Goal: Information Seeking & Learning: Learn about a topic

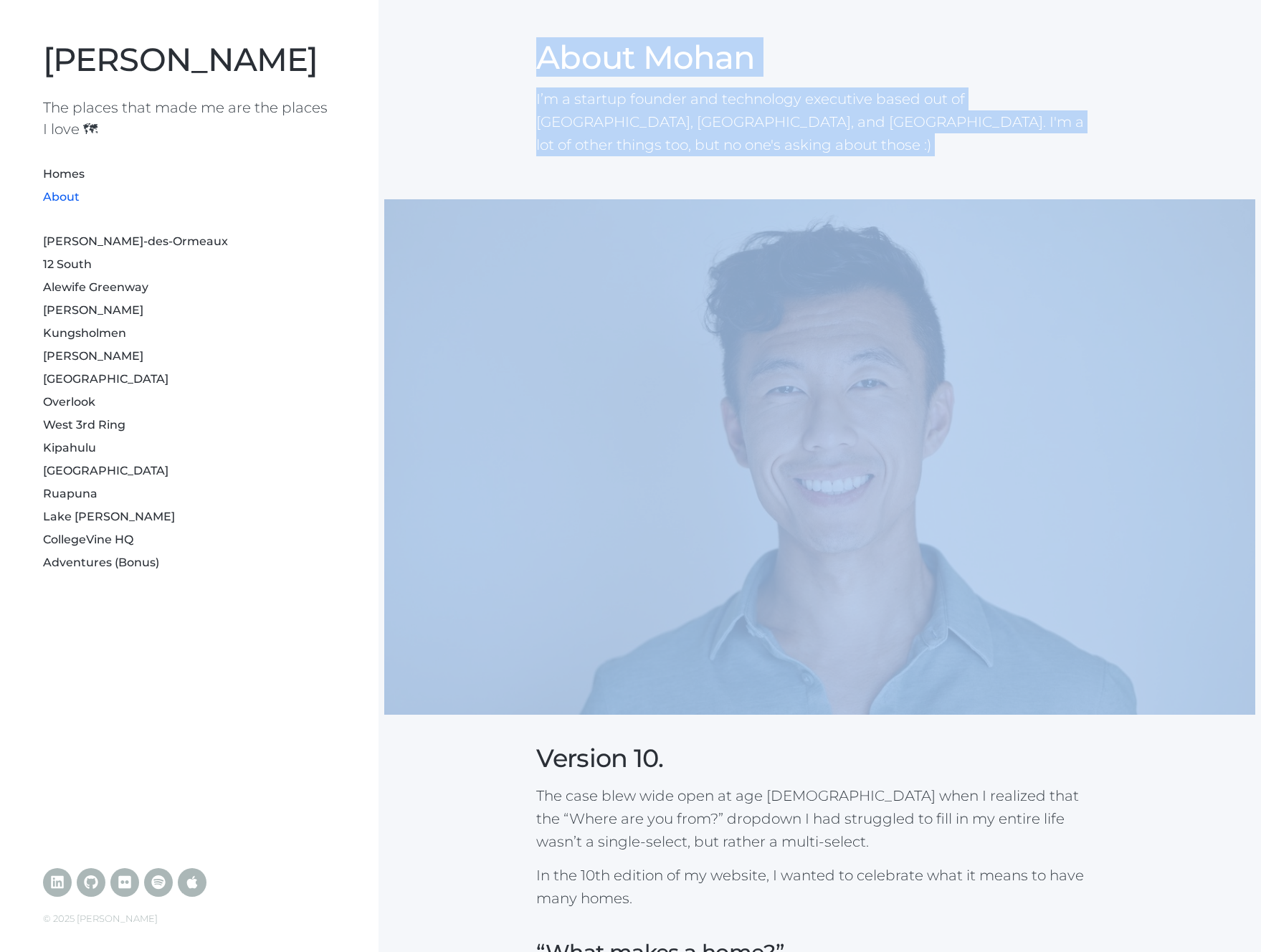
drag, startPoint x: 855, startPoint y: 161, endPoint x: 925, endPoint y: 192, distance: 76.6
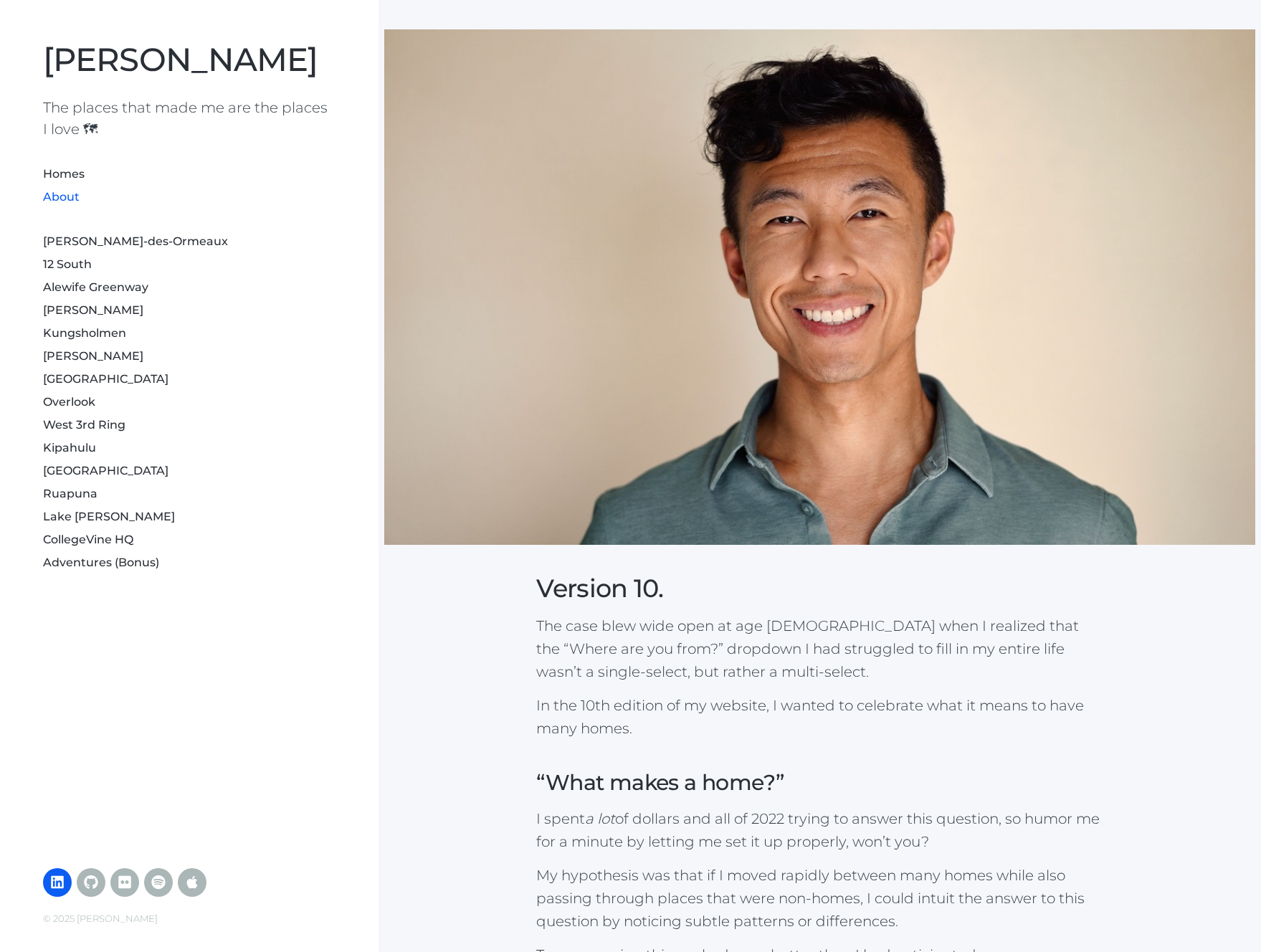
click at [47, 881] on link at bounding box center [58, 882] width 29 height 29
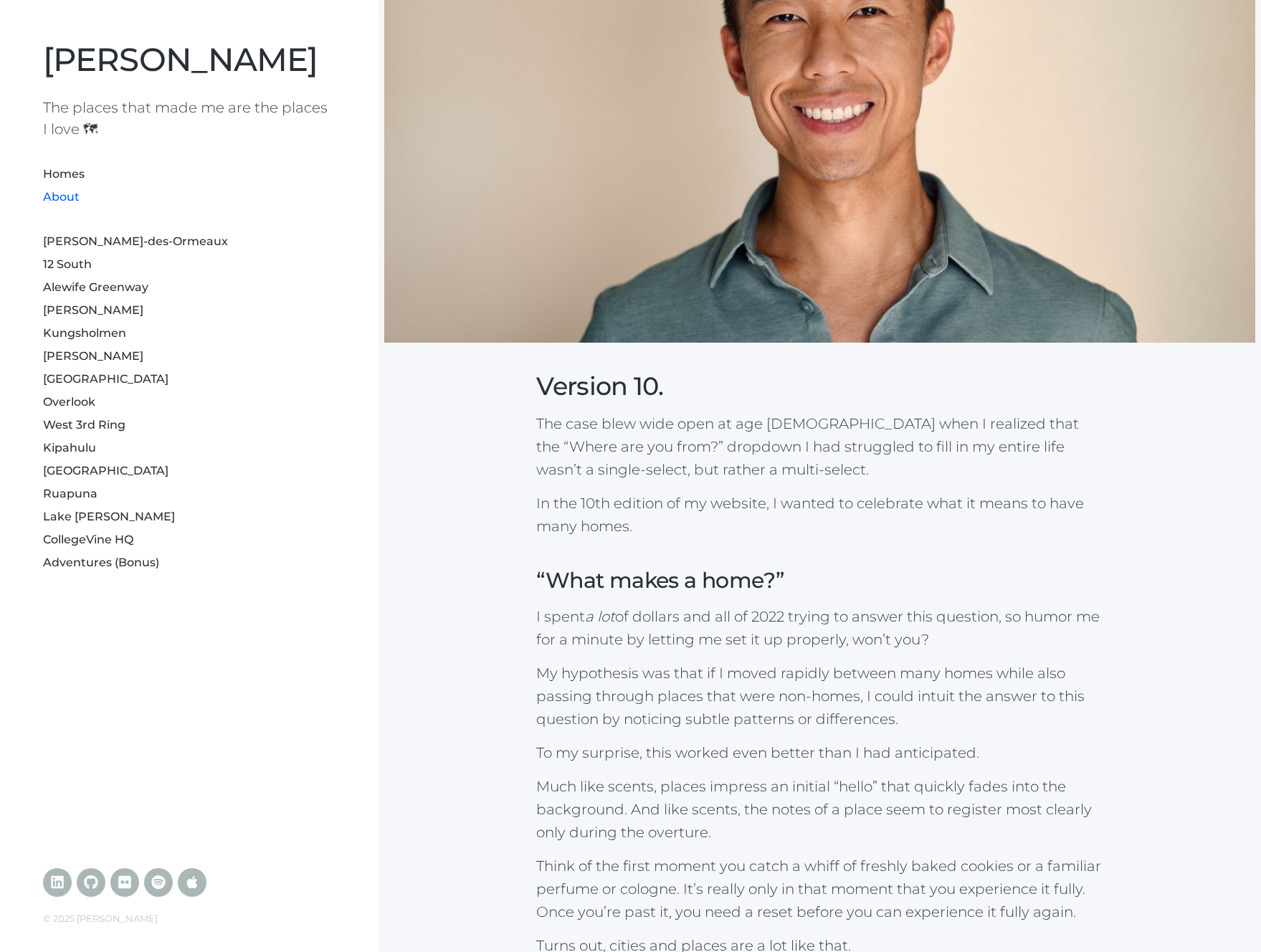
scroll to position [0, 0]
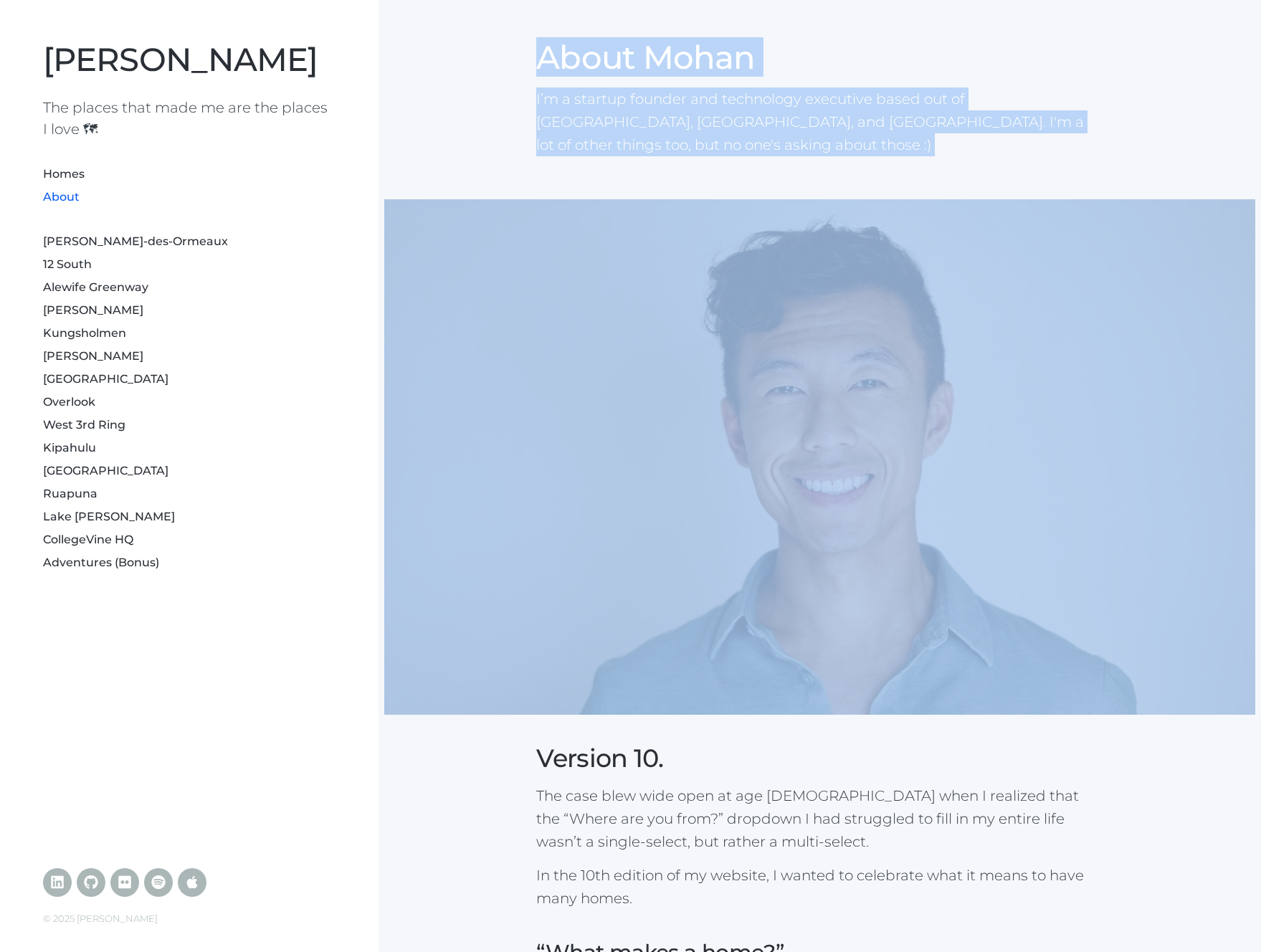
drag, startPoint x: 527, startPoint y: 67, endPoint x: 734, endPoint y: 199, distance: 245.5
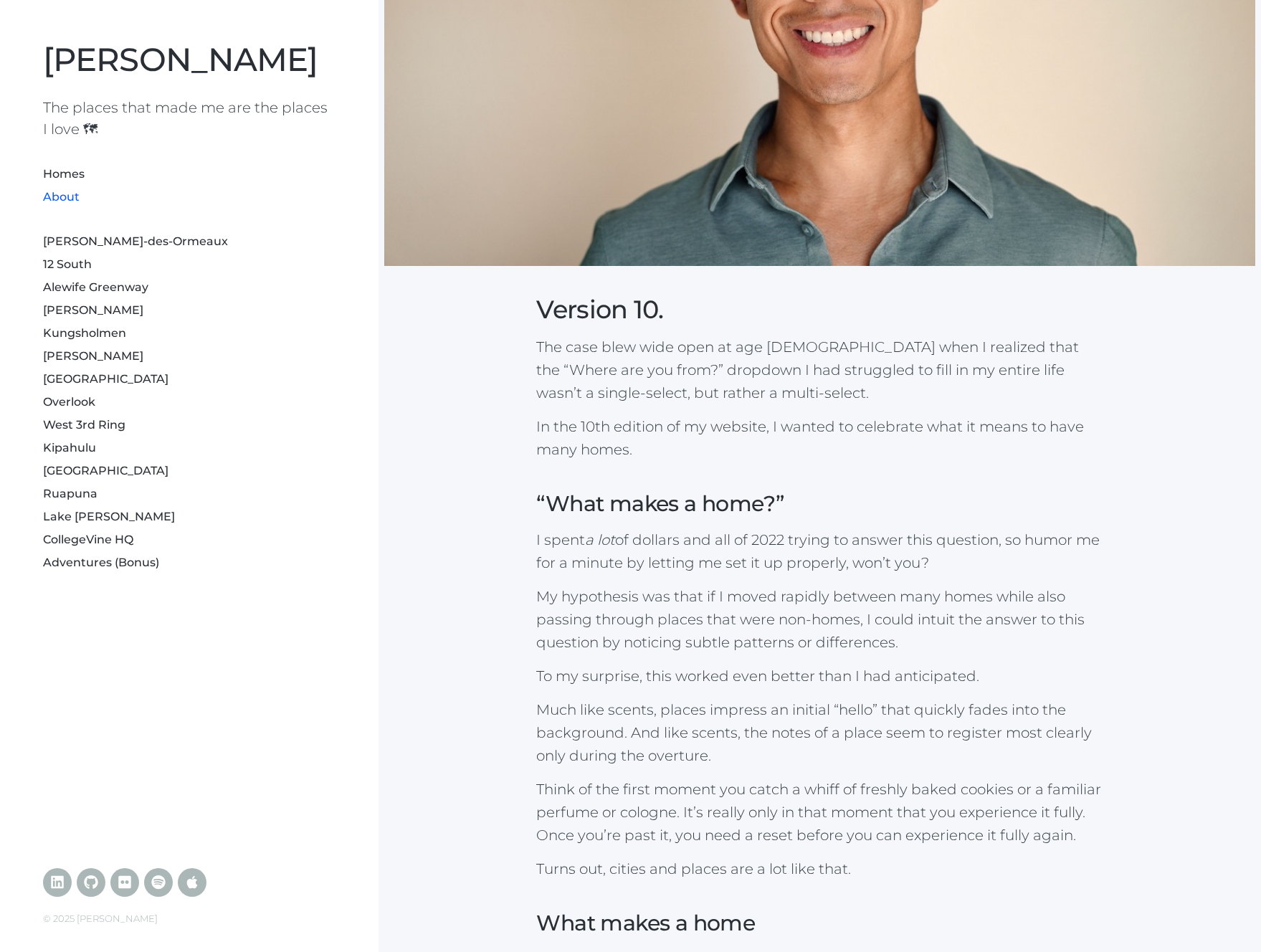
scroll to position [501, 0]
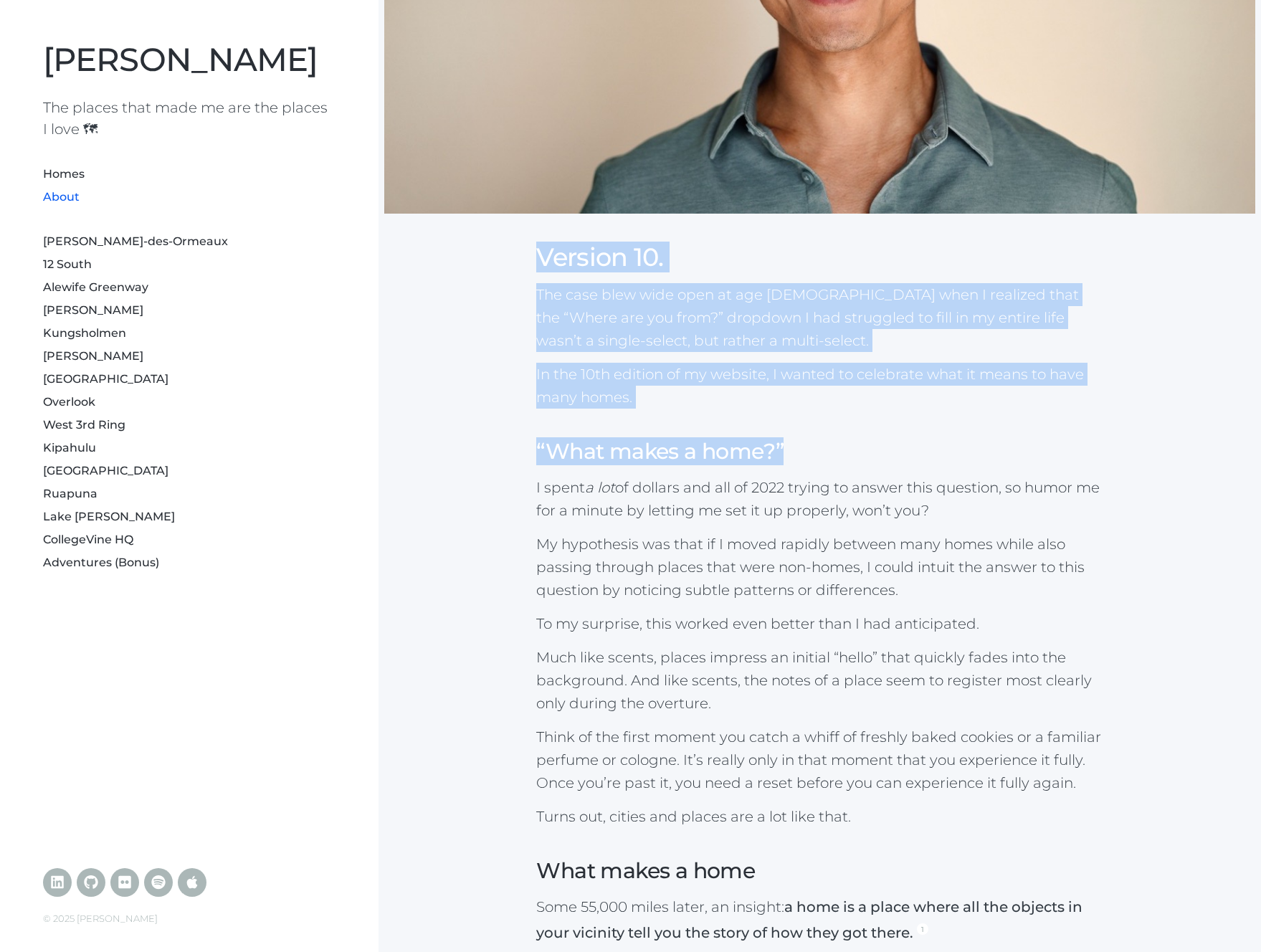
drag, startPoint x: 522, startPoint y: 253, endPoint x: 915, endPoint y: 462, distance: 445.1
click at [915, 463] on div "Version 10. The case blew wide open at age 33 when I realized that the “Where a…" at bounding box center [819, 729] width 871 height 2062
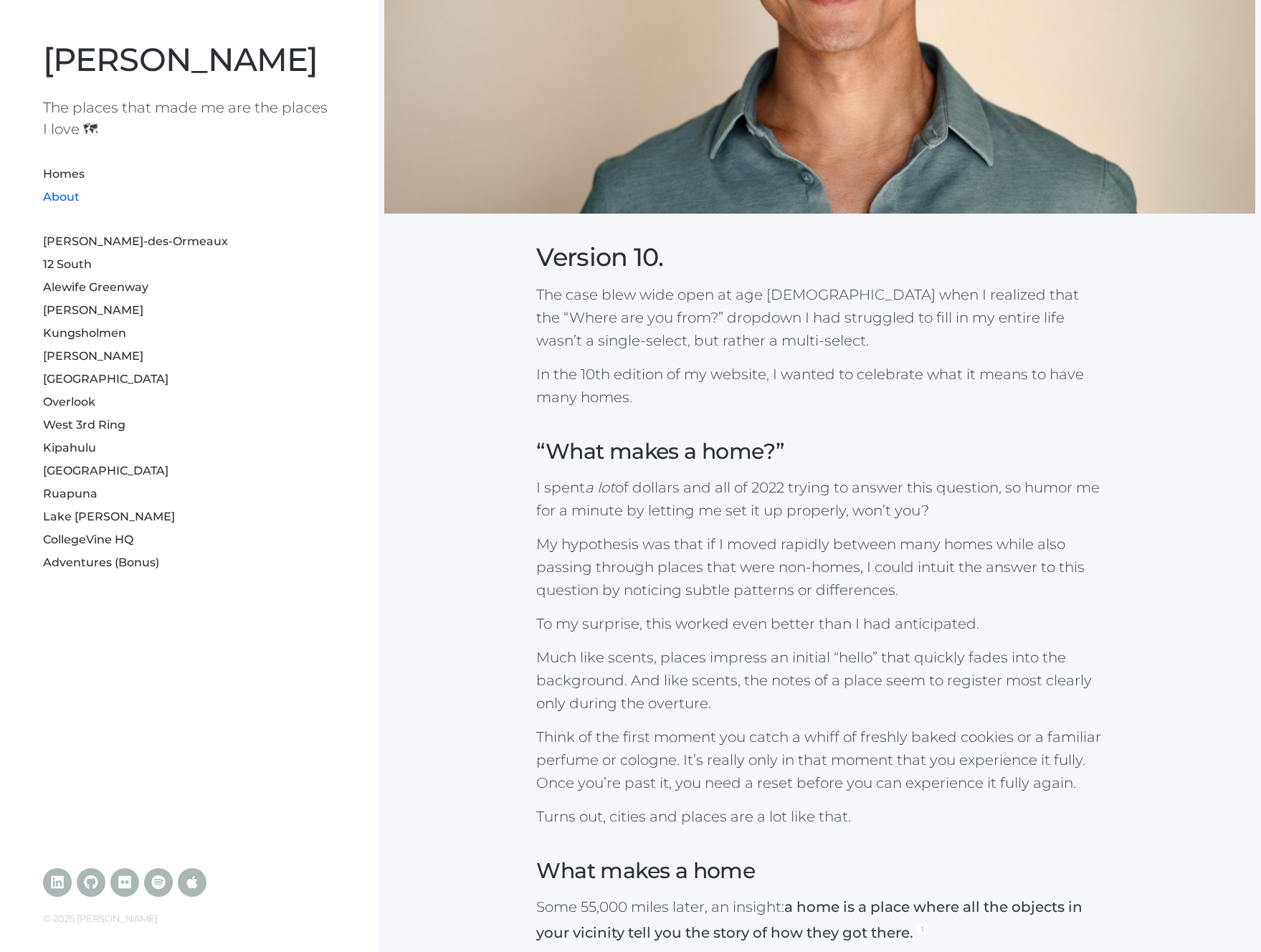
click at [916, 461] on h3 "“What makes a home?”" at bounding box center [819, 451] width 566 height 28
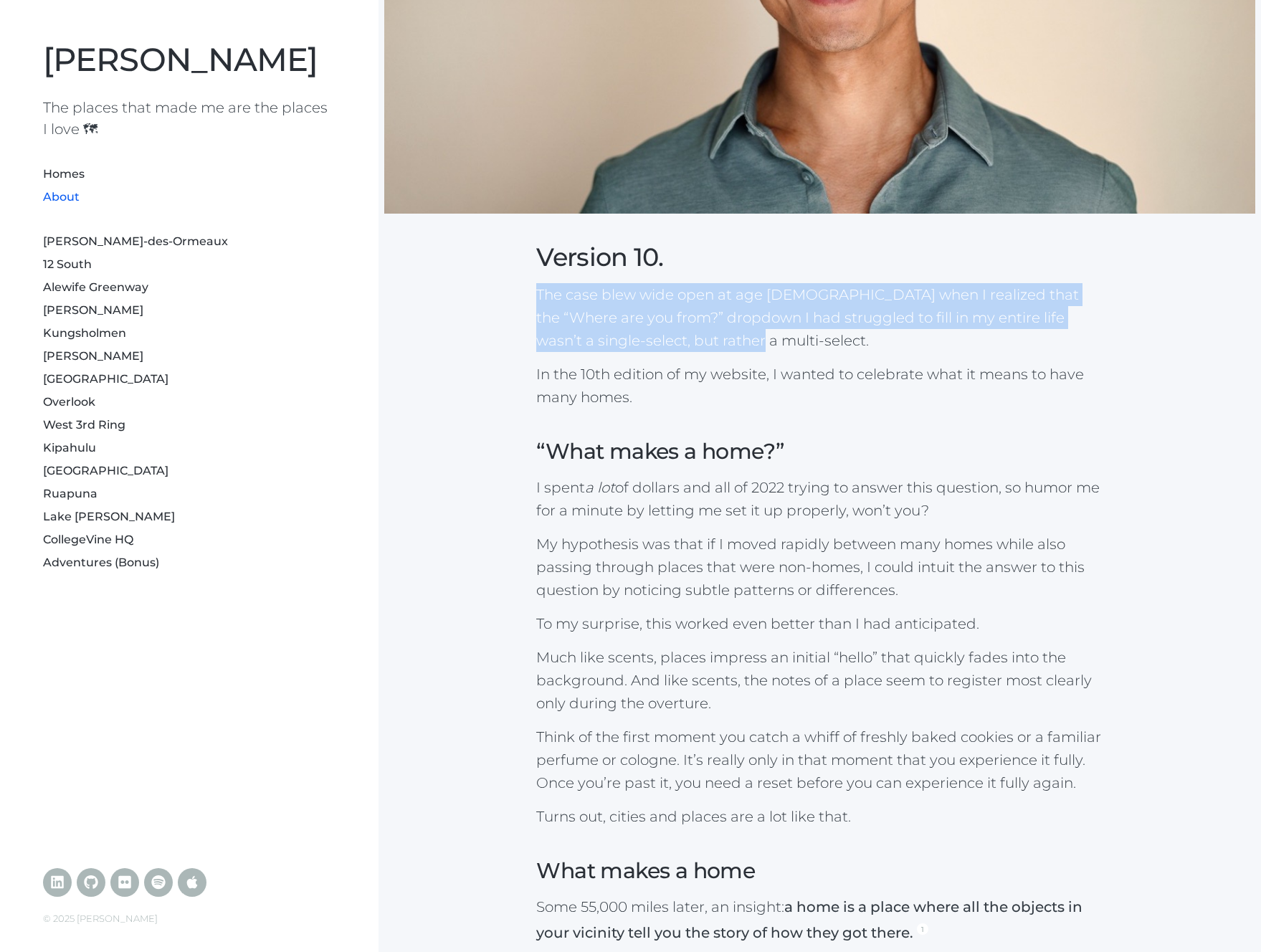
drag, startPoint x: 488, startPoint y: 275, endPoint x: 718, endPoint y: 348, distance: 241.3
click at [718, 348] on div "Version 10. The case blew wide open at age 33 when I realized that the “Where a…" at bounding box center [819, 729] width 871 height 2062
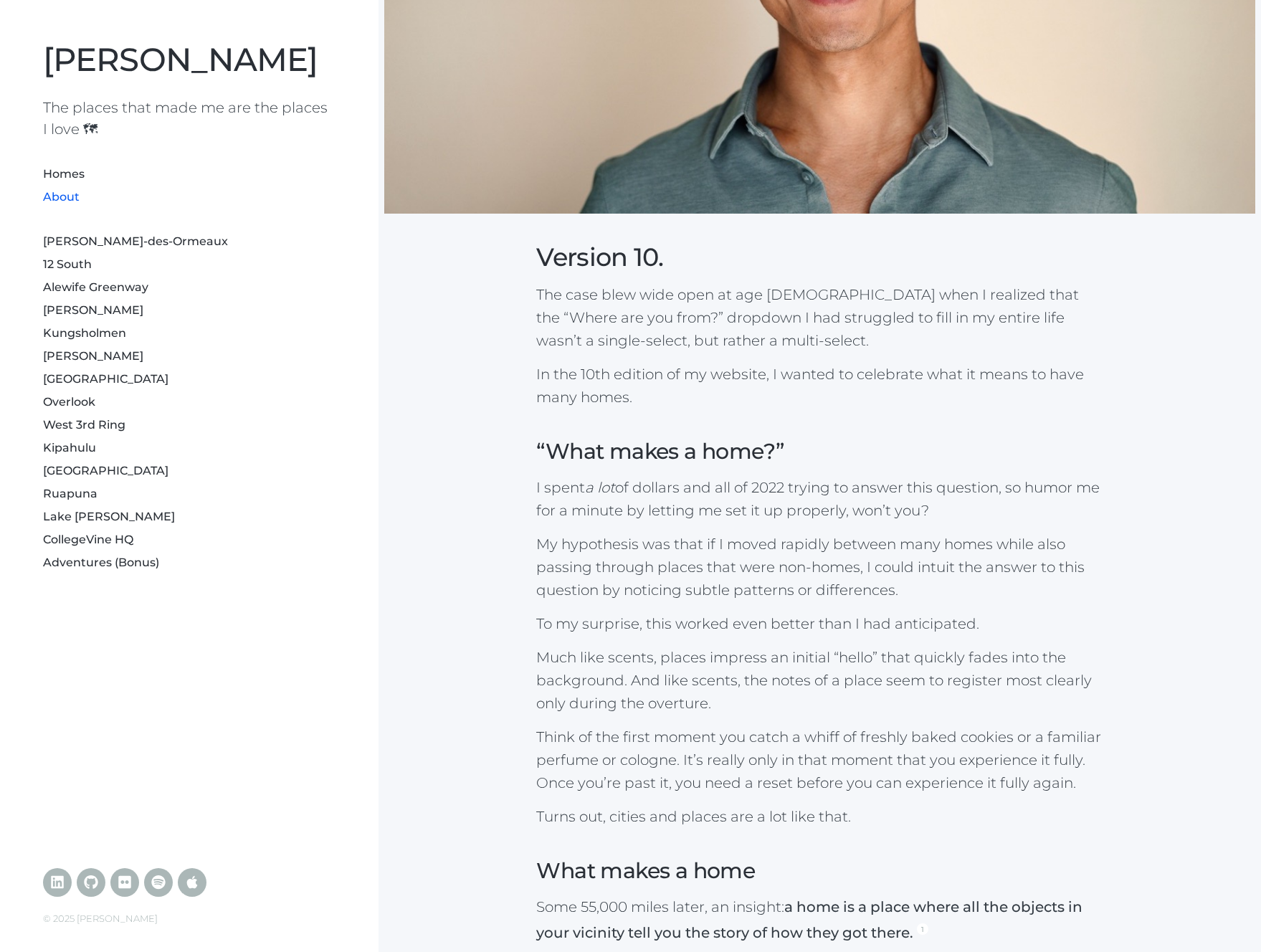
click at [718, 348] on p "The case blew wide open at age 33 when I realized that the “Where are you from?…" at bounding box center [819, 317] width 566 height 69
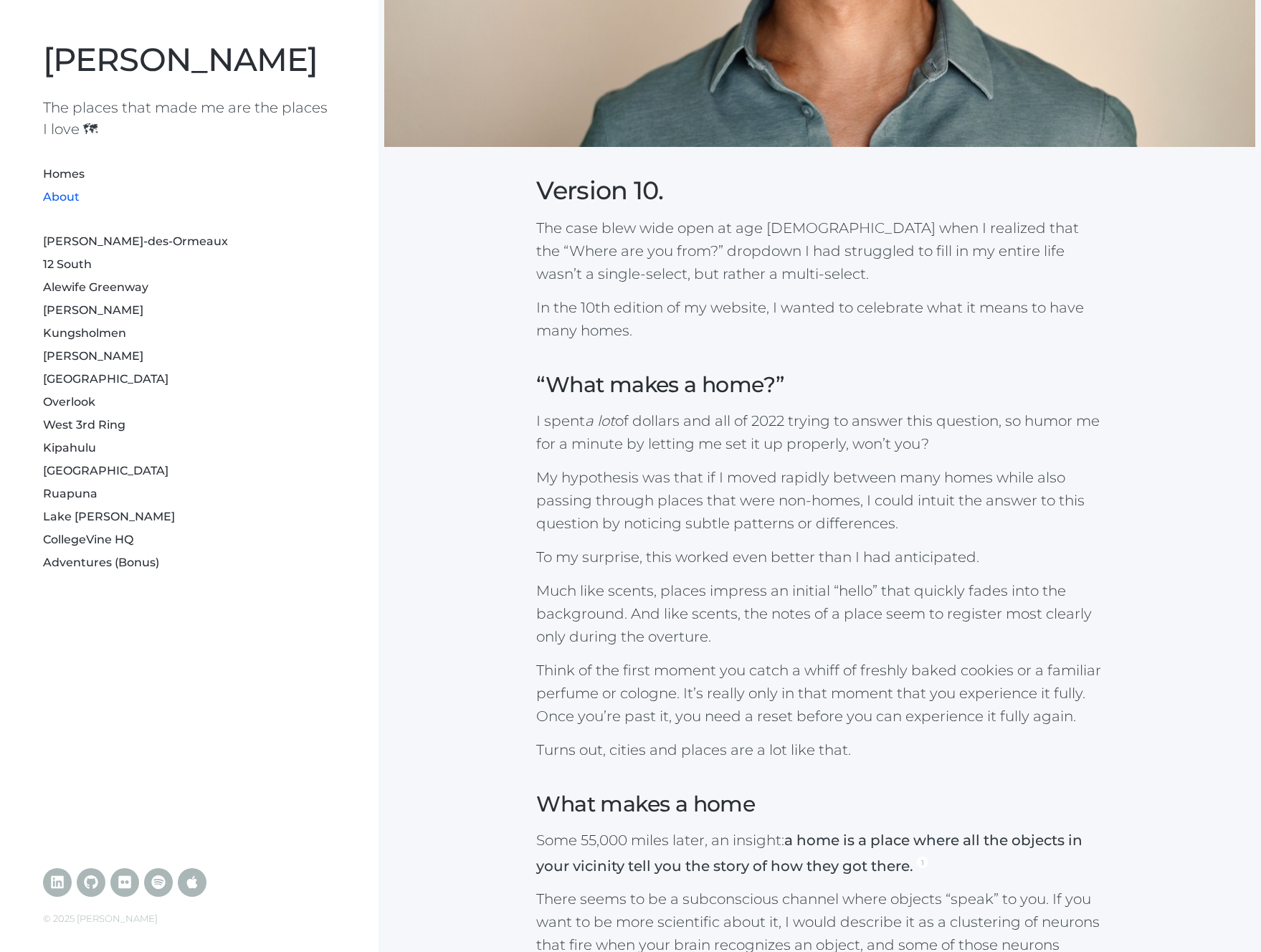
scroll to position [665, 0]
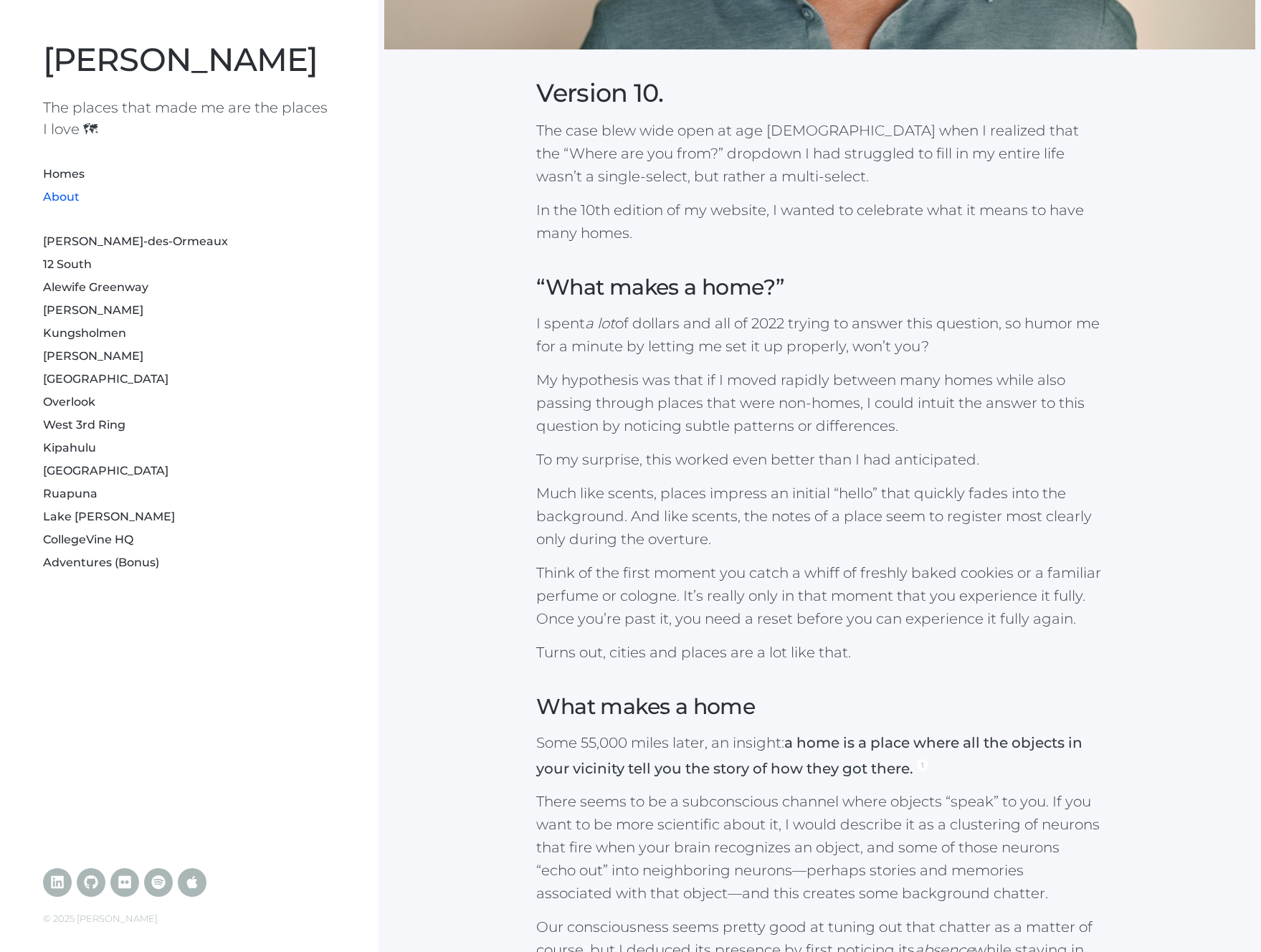
click at [530, 283] on div "Version 10. The case blew wide open at age 33 when I realized that the “Where a…" at bounding box center [819, 565] width 871 height 2062
click at [515, 288] on div "Version 10. The case blew wide open at age 33 when I realized that the “Where a…" at bounding box center [819, 565] width 871 height 2062
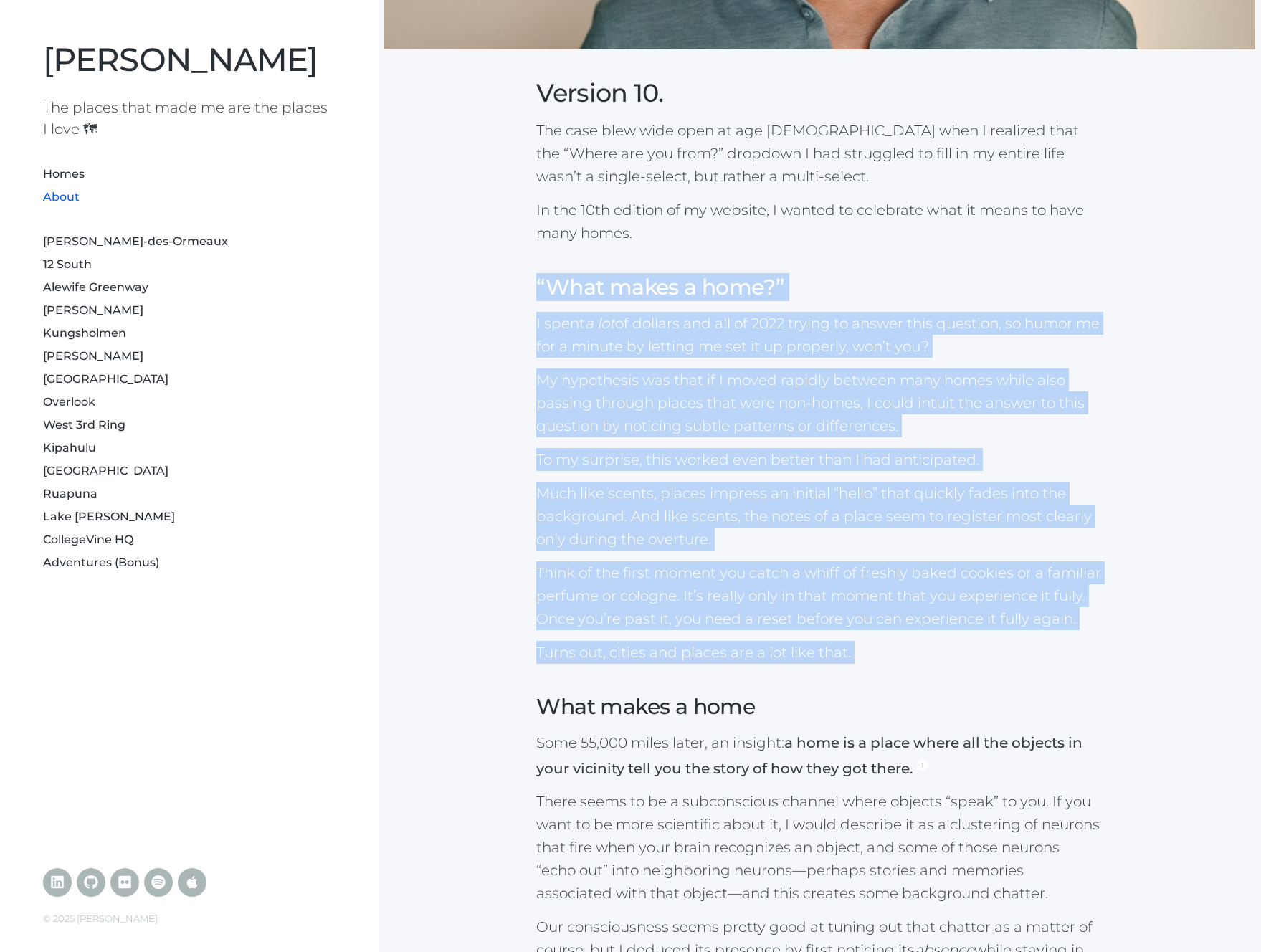
drag, startPoint x: 531, startPoint y: 290, endPoint x: 1066, endPoint y: 655, distance: 647.6
click at [1065, 656] on div "Version 10. The case blew wide open at age 33 when I realized that the “Where a…" at bounding box center [819, 565] width 871 height 2062
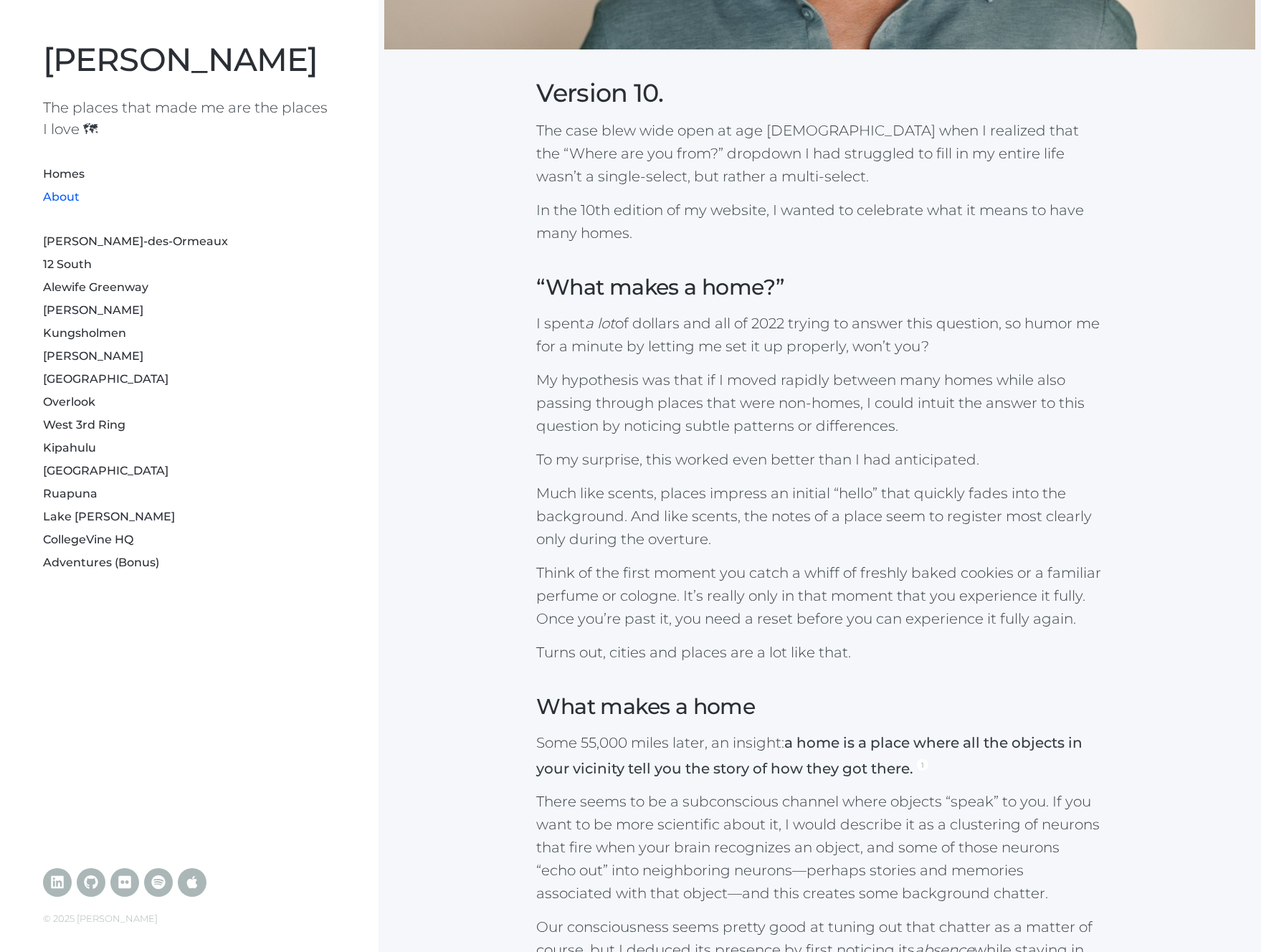
drag, startPoint x: 1066, startPoint y: 655, endPoint x: 941, endPoint y: 445, distance: 244.4
click at [1067, 652] on p "Turns out, cities and places are a lot like that." at bounding box center [819, 652] width 566 height 23
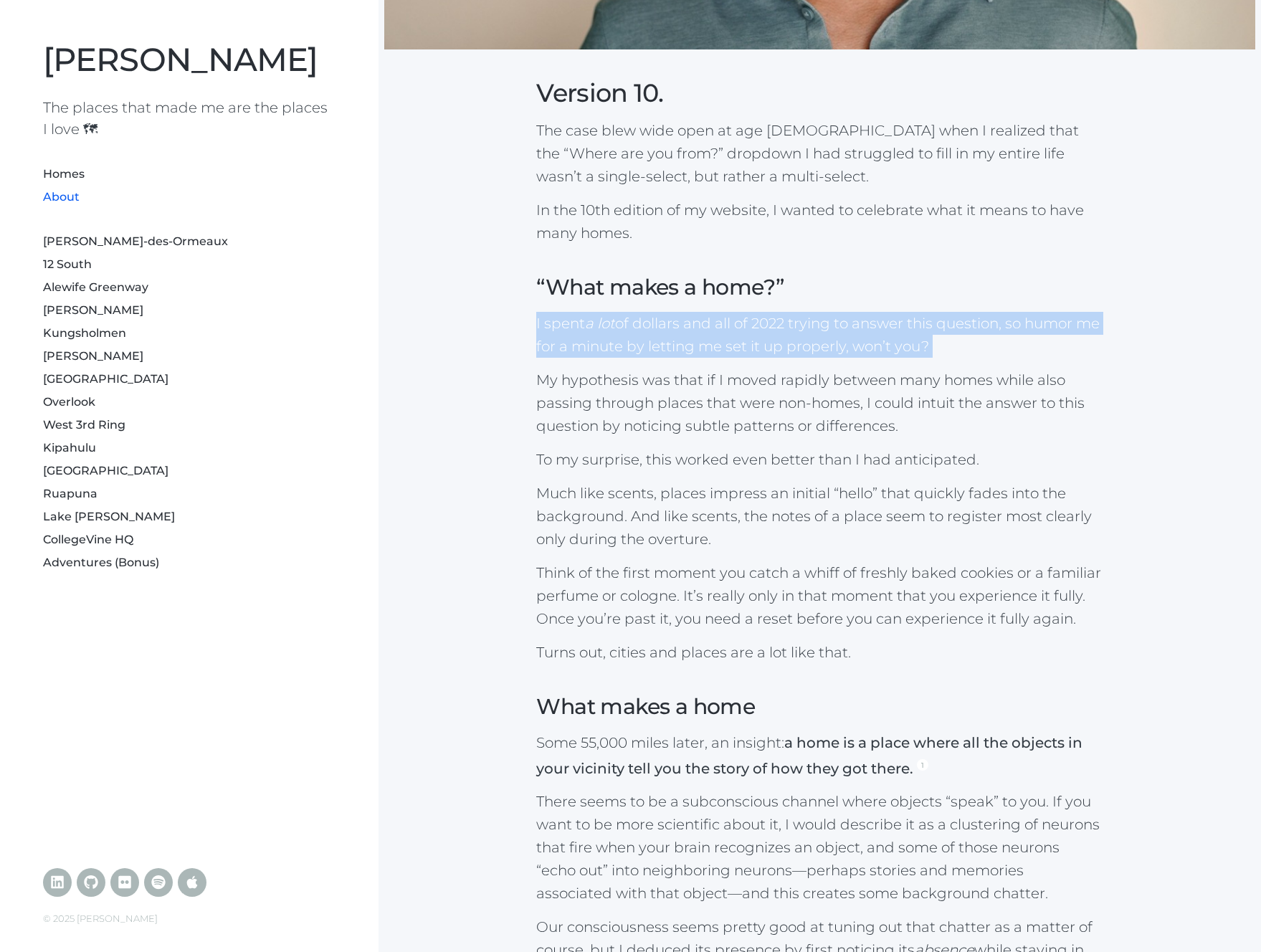
drag, startPoint x: 527, startPoint y: 316, endPoint x: 968, endPoint y: 365, distance: 443.7
click at [968, 365] on div "Version 10. The case blew wide open at age 33 when I realized that the “Where a…" at bounding box center [819, 565] width 871 height 2062
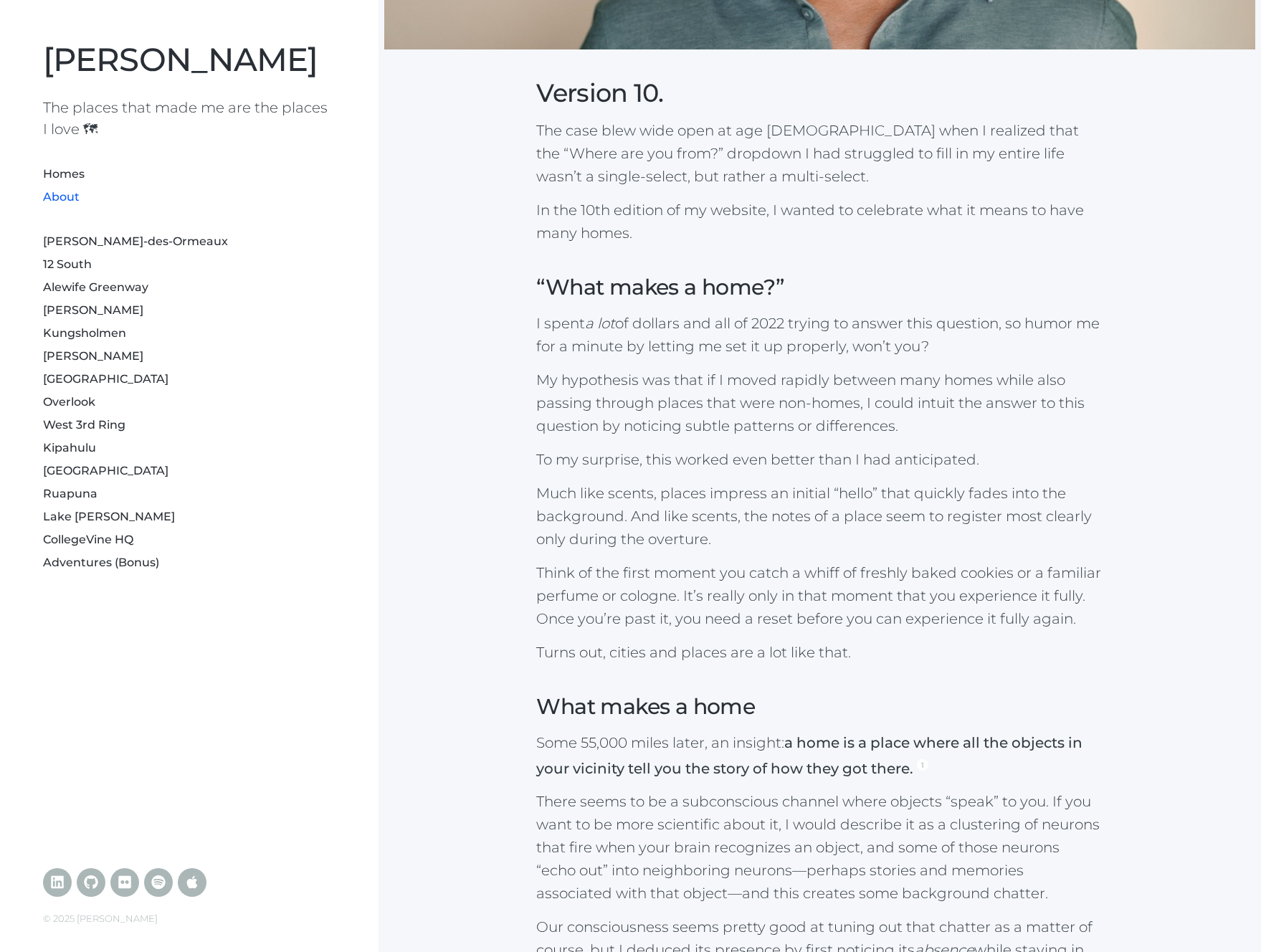
click at [968, 365] on div "Version 10. The case blew wide open at age 33 when I realized that the “Where a…" at bounding box center [819, 565] width 871 height 2062
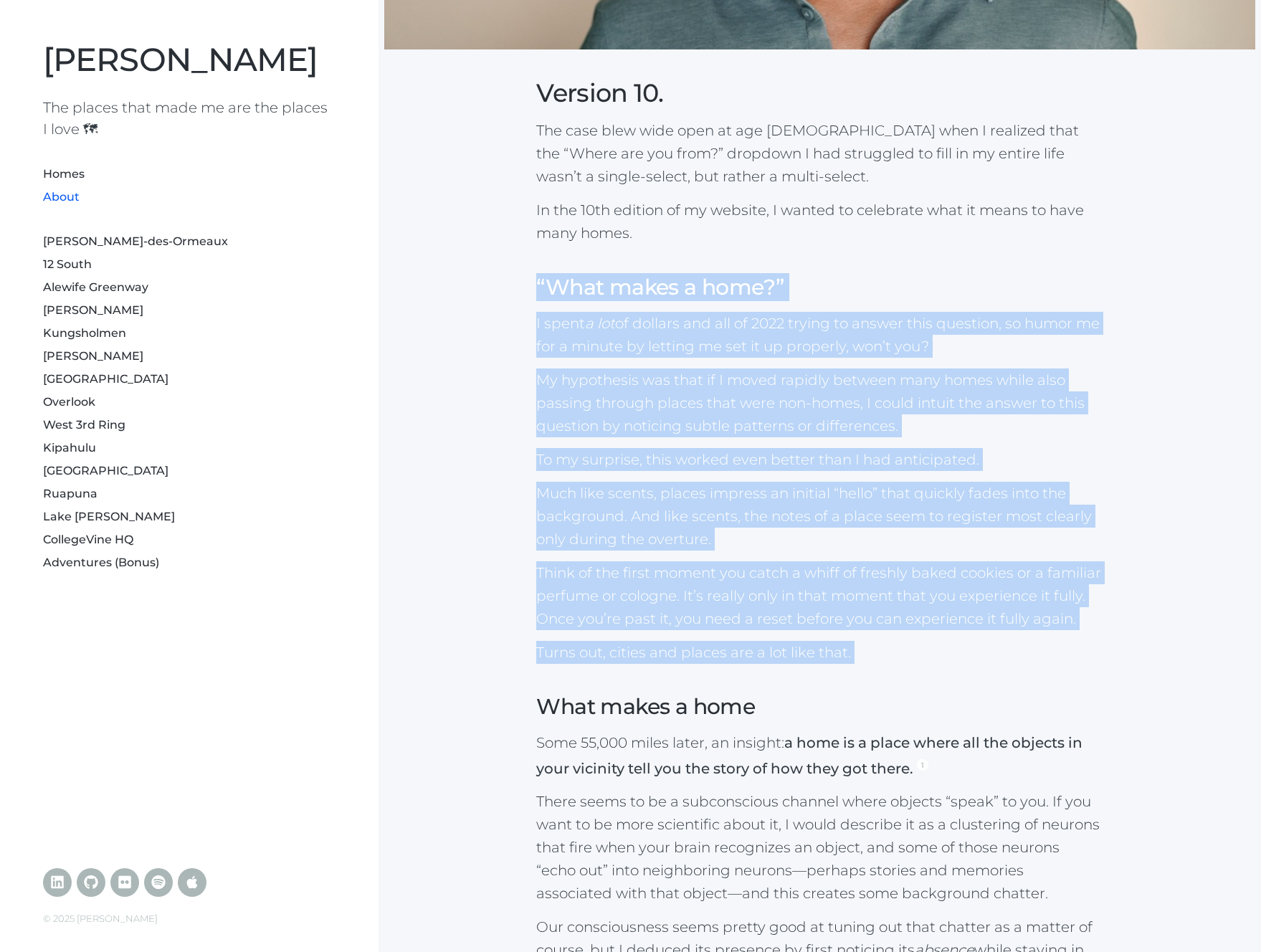
drag, startPoint x: 750, startPoint y: 308, endPoint x: 1083, endPoint y: 668, distance: 490.4
click at [1083, 668] on div "Version 10. The case blew wide open at age 33 when I realized that the “Where a…" at bounding box center [819, 565] width 871 height 2062
drag, startPoint x: 1084, startPoint y: 668, endPoint x: 1080, endPoint y: 654, distance: 14.6
click at [1083, 668] on div "Version 10. The case blew wide open at age 33 when I realized that the “Where a…" at bounding box center [819, 565] width 871 height 2062
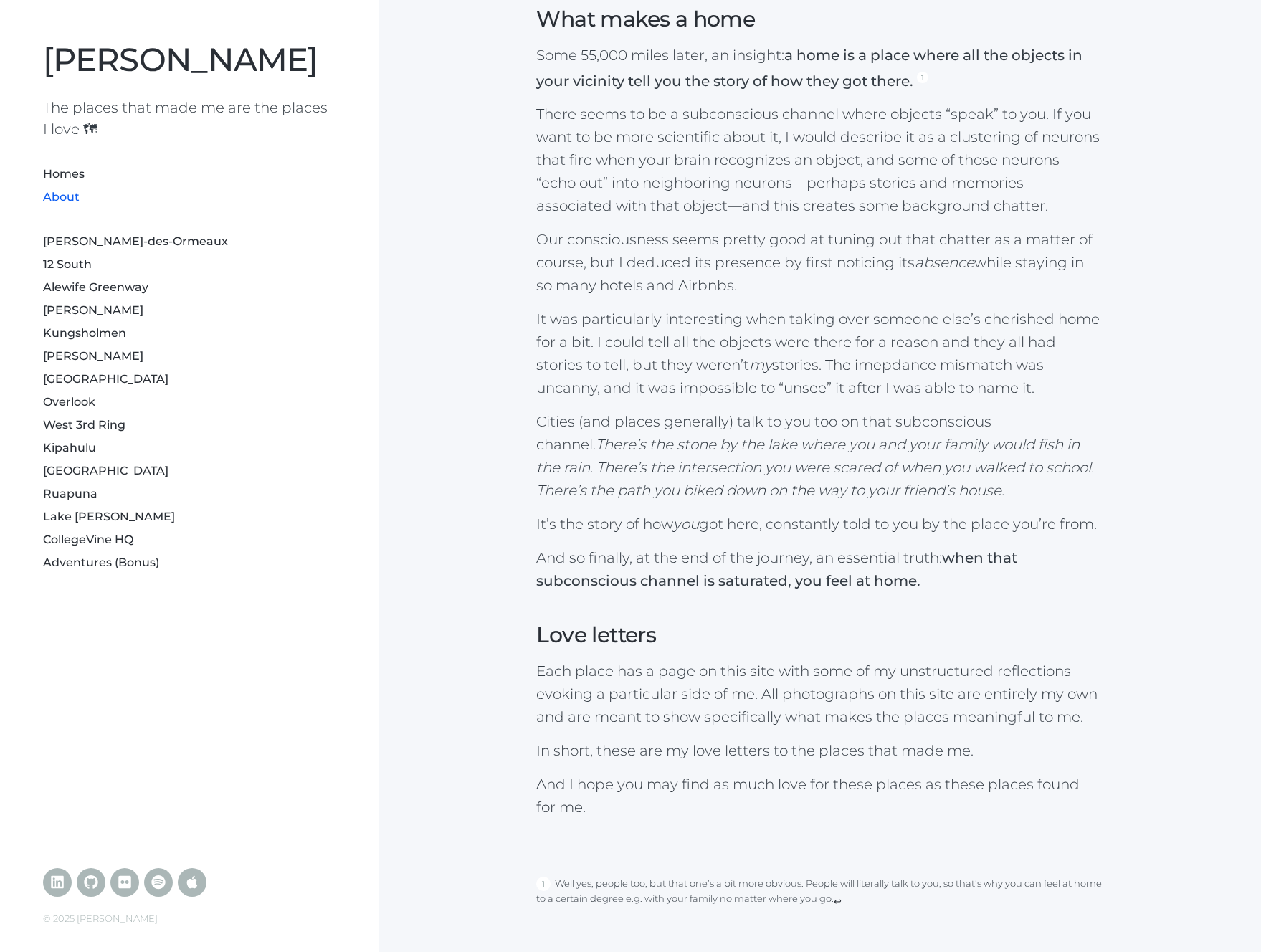
scroll to position [1375, 0]
click at [142, 245] on link "[PERSON_NAME]-des-Ormeaux" at bounding box center [136, 241] width 185 height 14
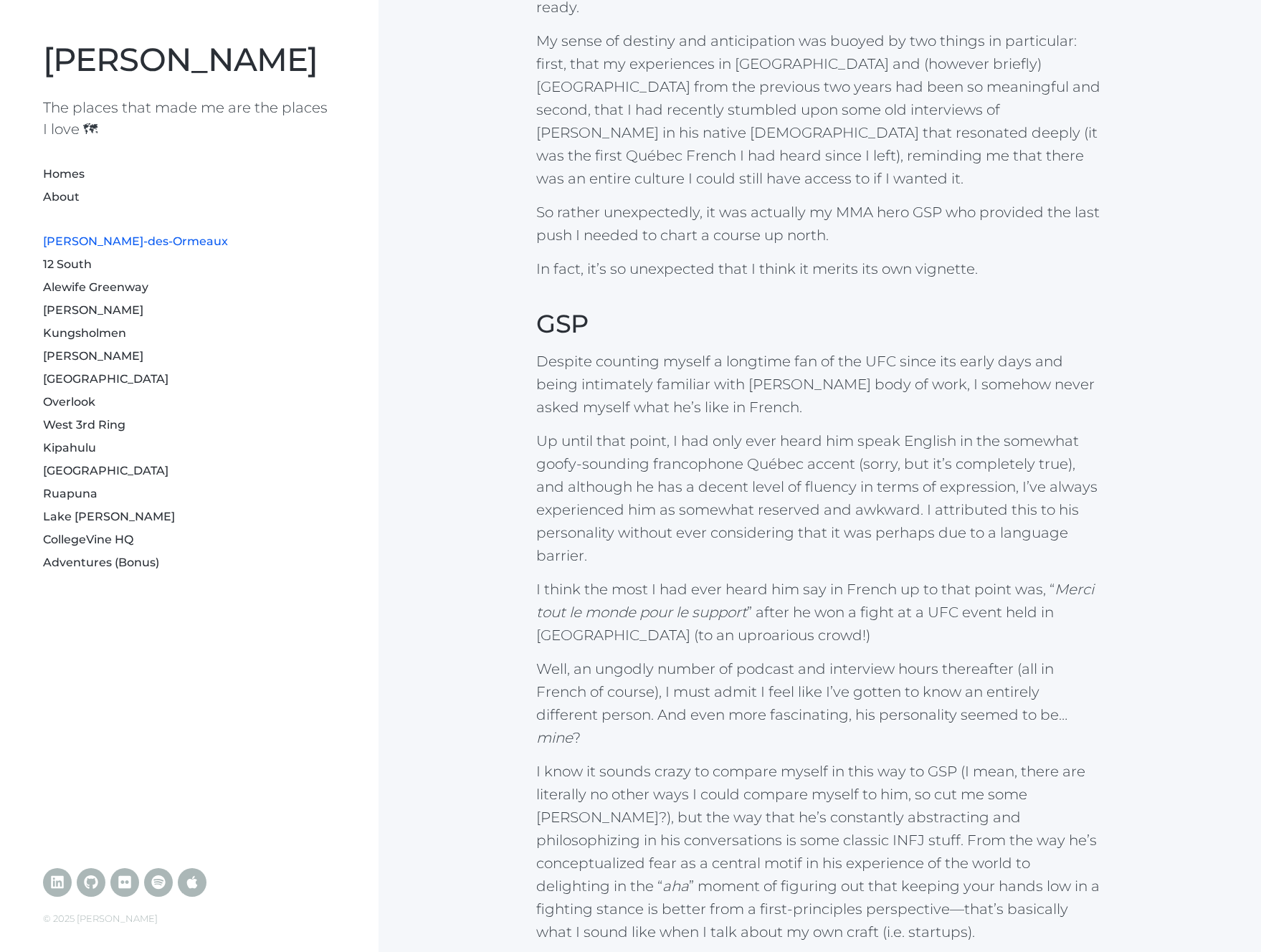
scroll to position [1081, 0]
click at [624, 306] on h2 "GSP" at bounding box center [819, 321] width 566 height 31
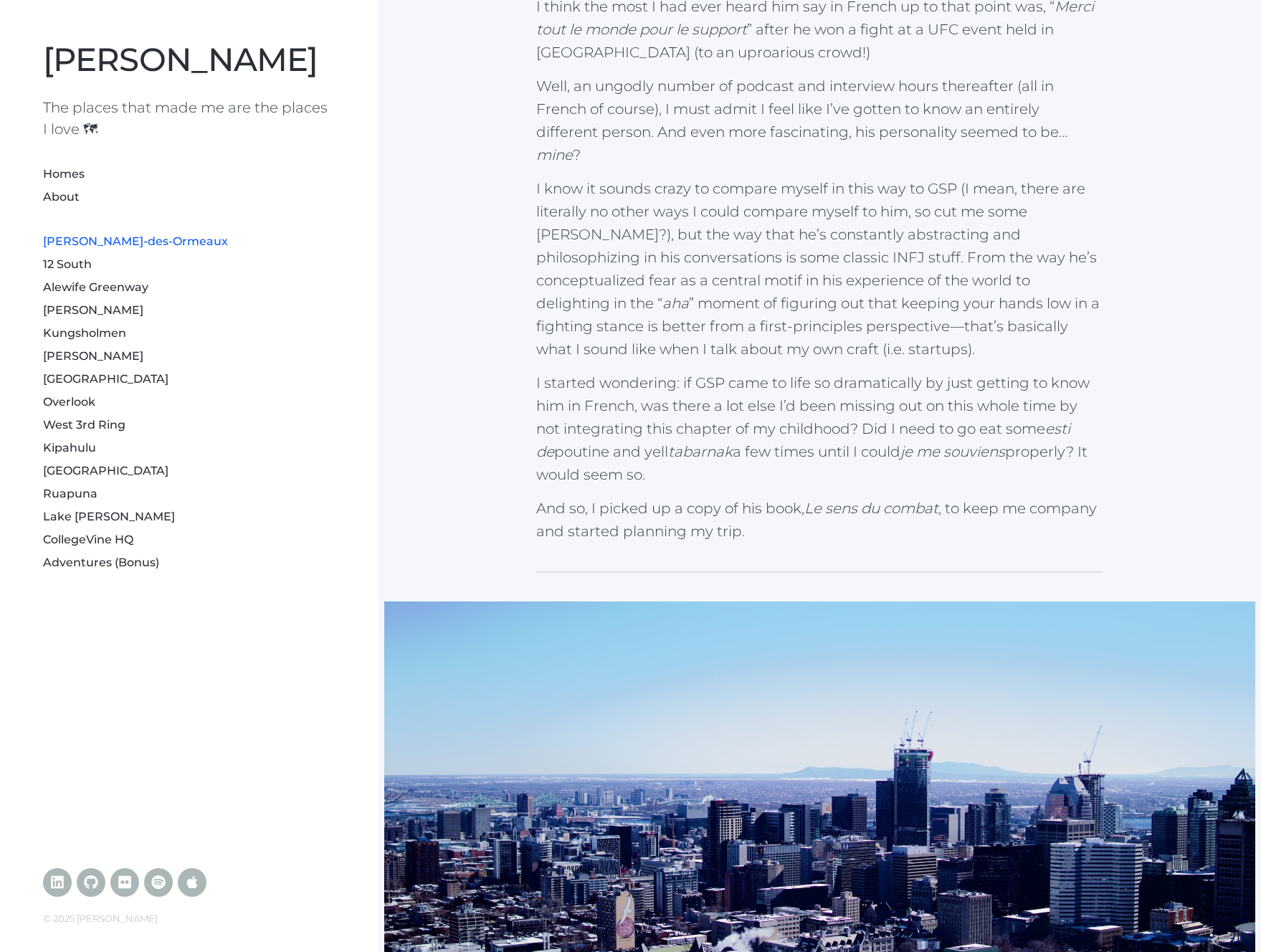
scroll to position [1661, 0]
drag, startPoint x: 816, startPoint y: 234, endPoint x: 1232, endPoint y: 226, distance: 416.1
click at [974, 270] on p "I know it sounds crazy to compare myself in this way to GSP (I mean, there are …" at bounding box center [819, 268] width 566 height 183
click at [58, 262] on link "12 South" at bounding box center [67, 264] width 48 height 14
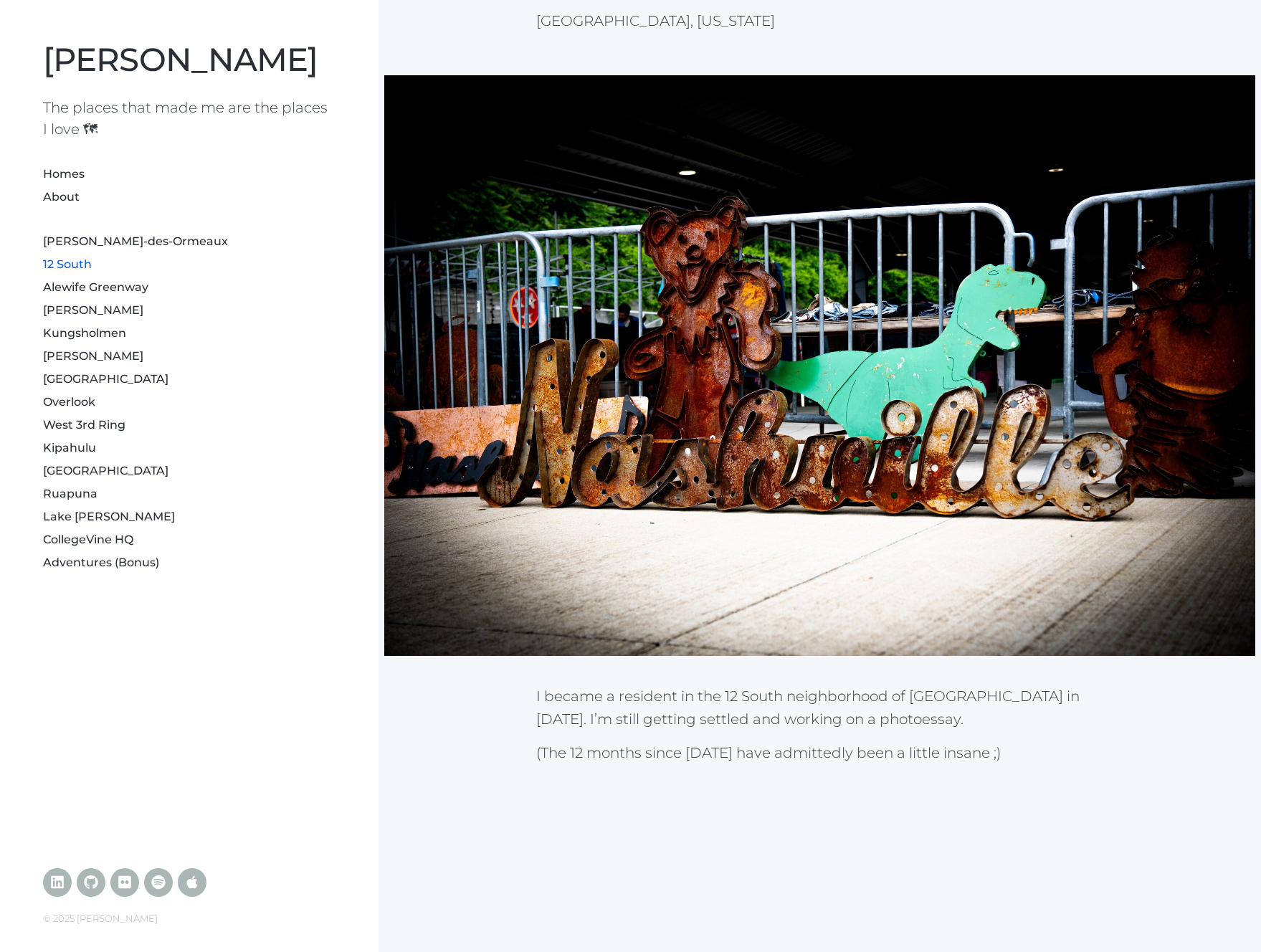
scroll to position [110, 0]
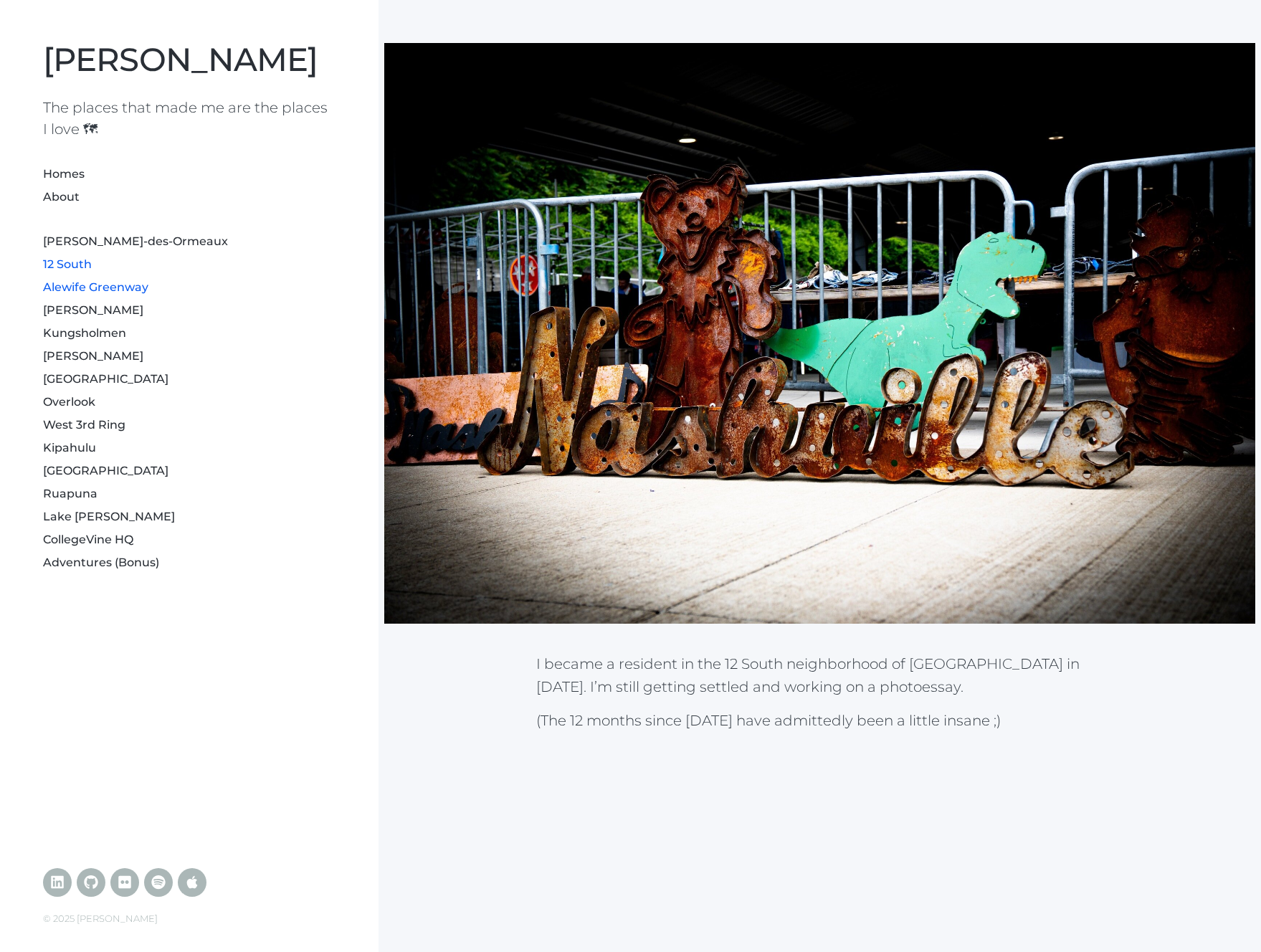
click at [115, 291] on link "Alewife Greenway" at bounding box center [96, 287] width 105 height 14
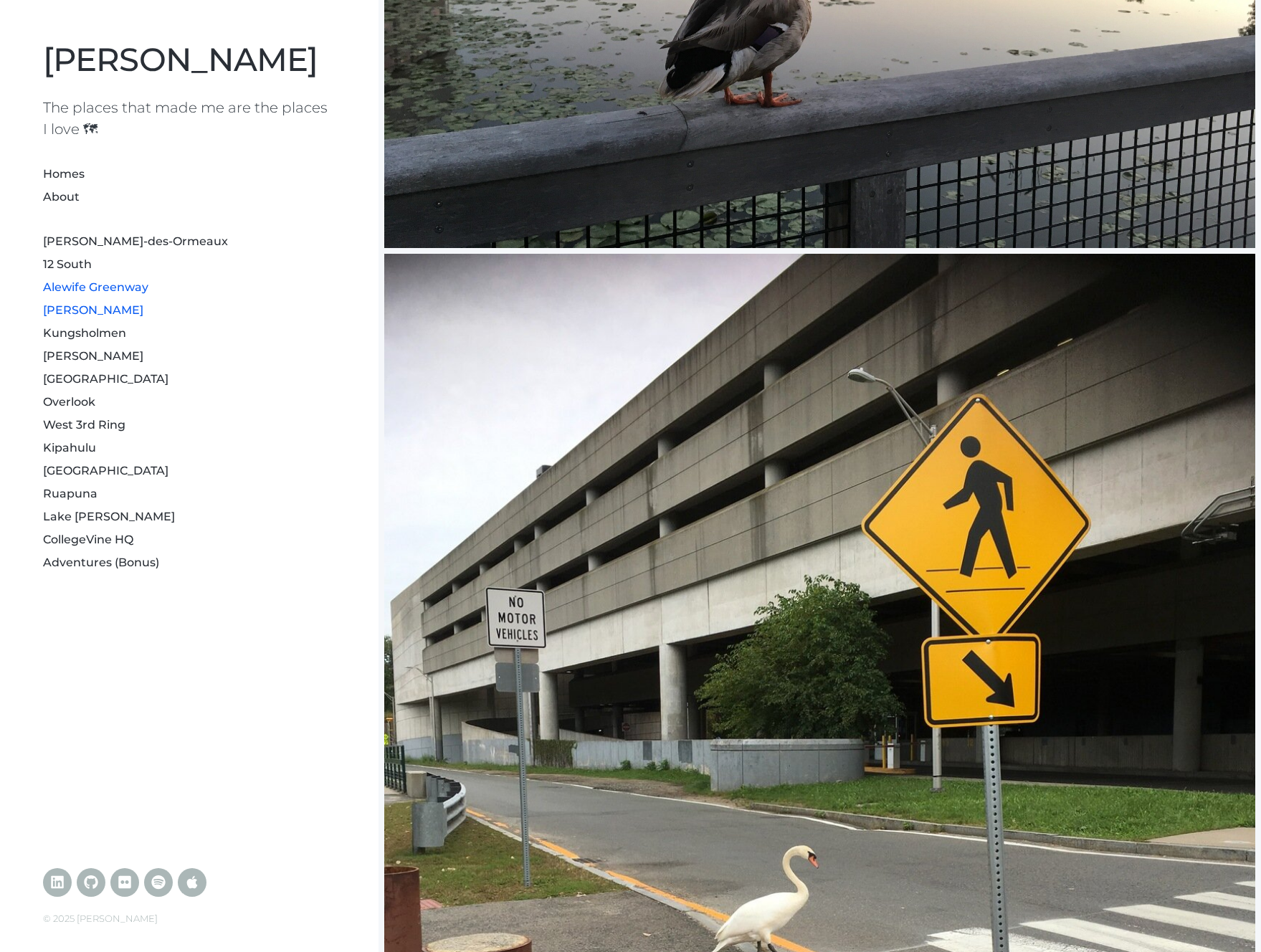
scroll to position [1489, 0]
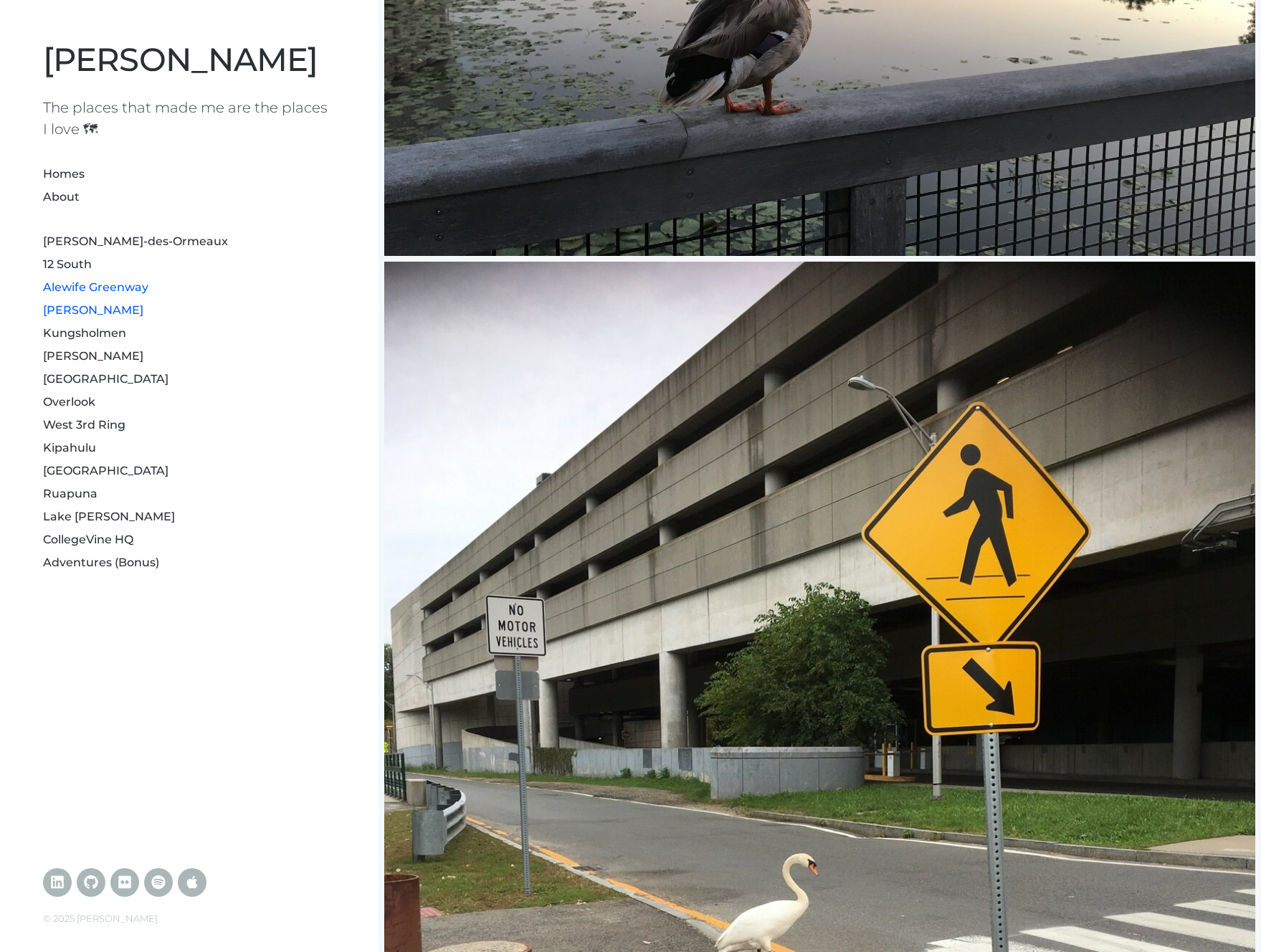
click at [78, 309] on link "[PERSON_NAME]" at bounding box center [93, 310] width 100 height 14
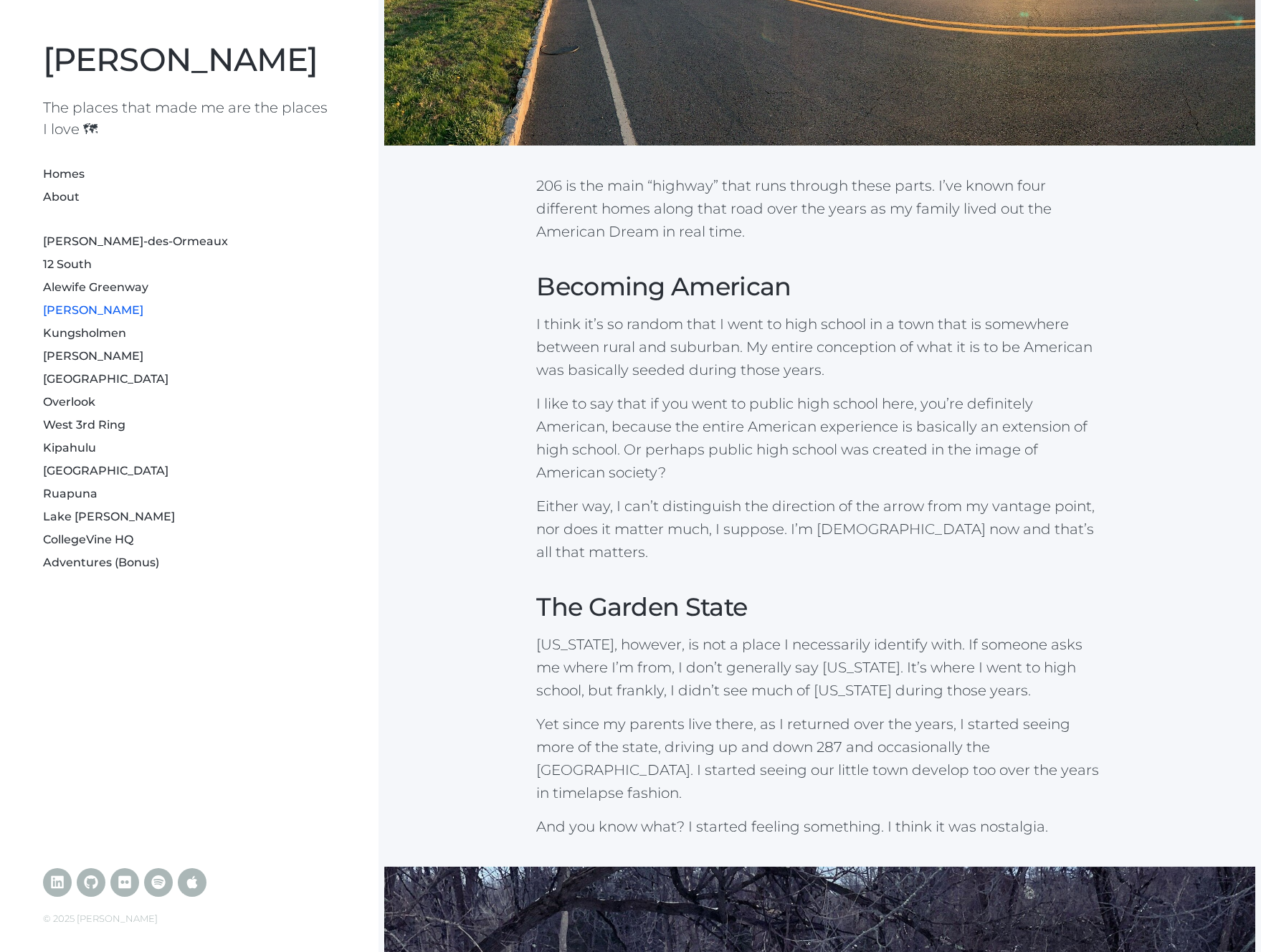
scroll to position [554, 0]
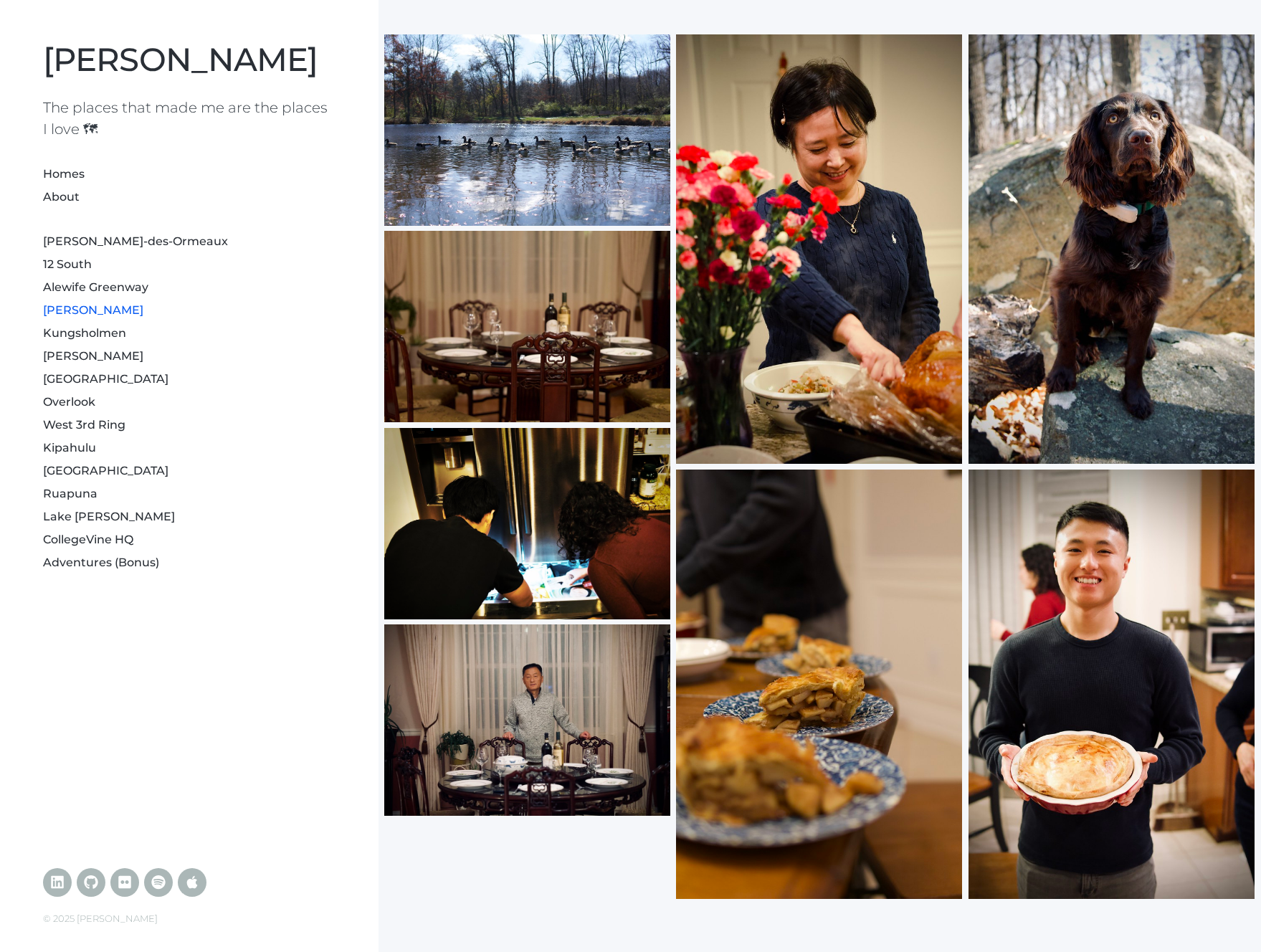
scroll to position [2959, 0]
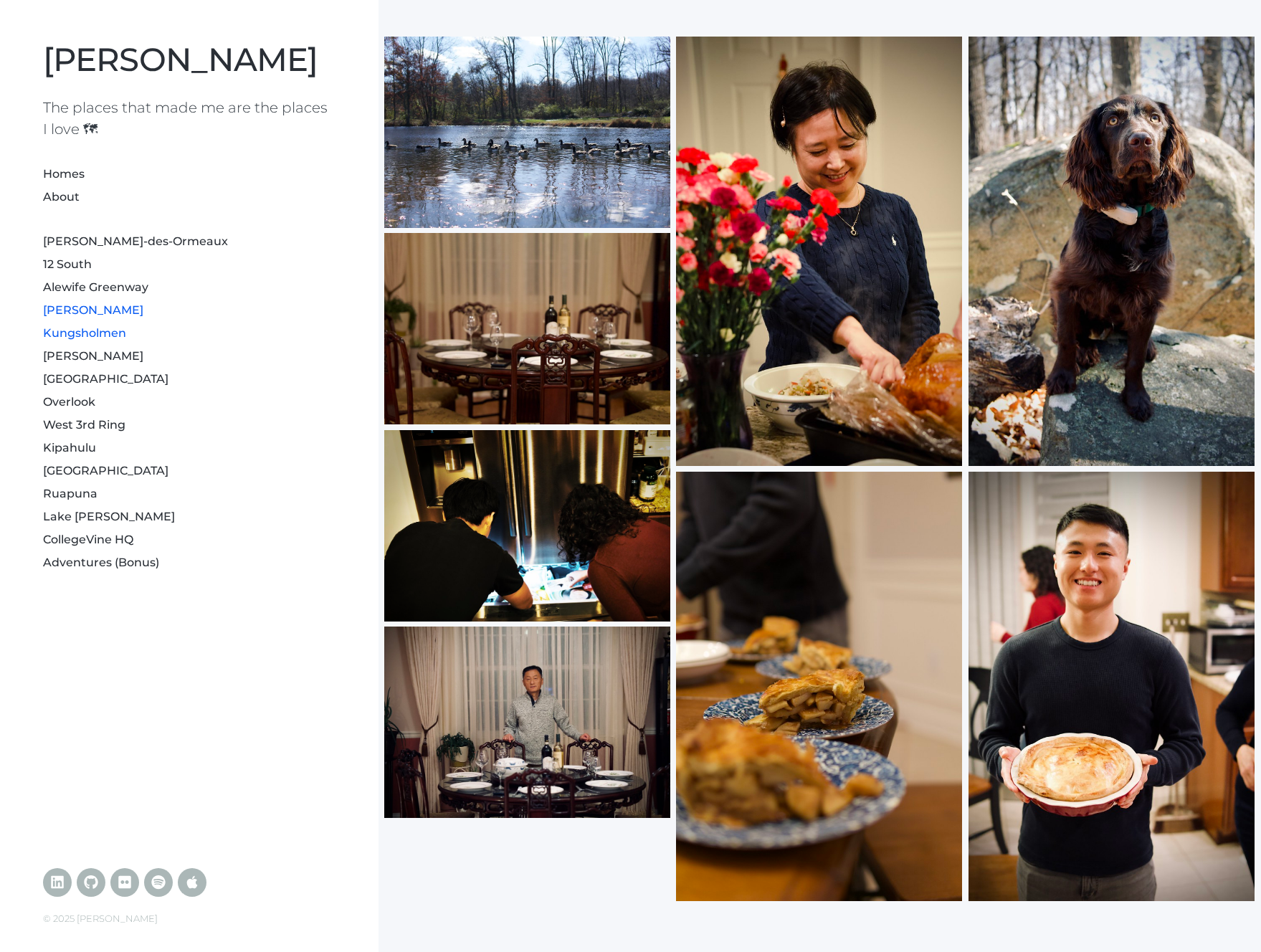
click at [114, 331] on link "Kungsholmen" at bounding box center [85, 333] width 83 height 14
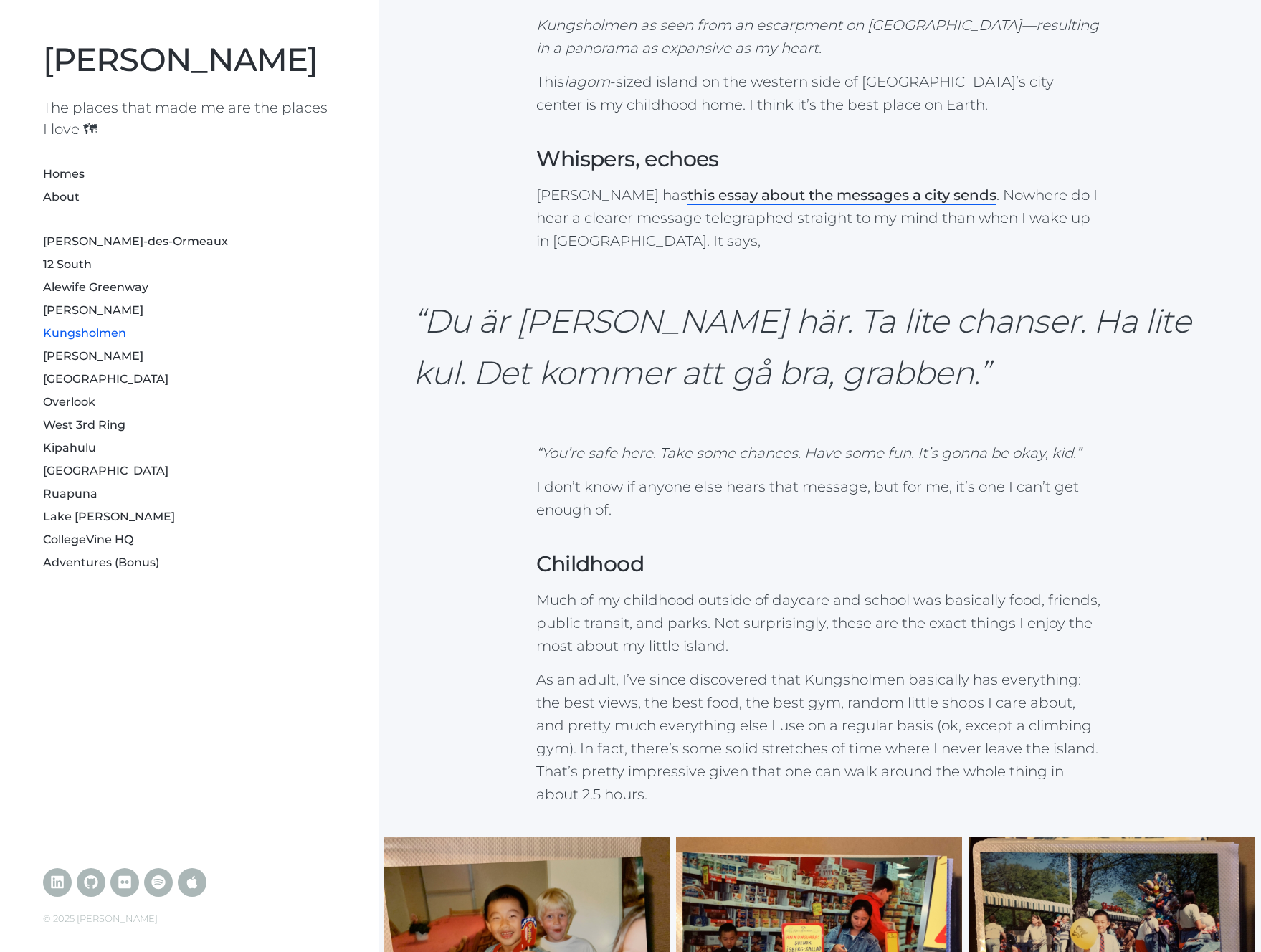
scroll to position [248, 0]
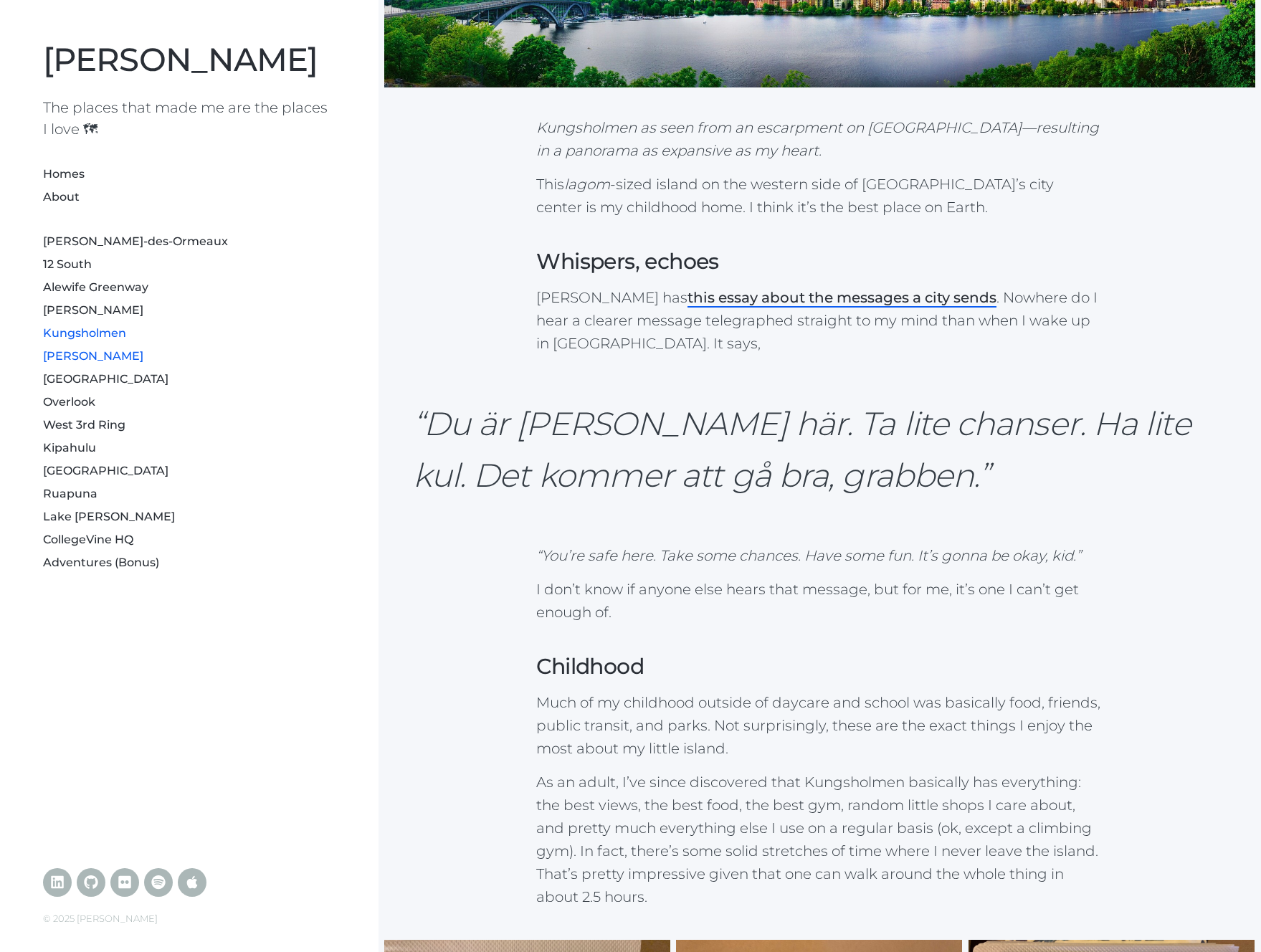
click at [93, 349] on link "[PERSON_NAME]" at bounding box center [93, 356] width 100 height 14
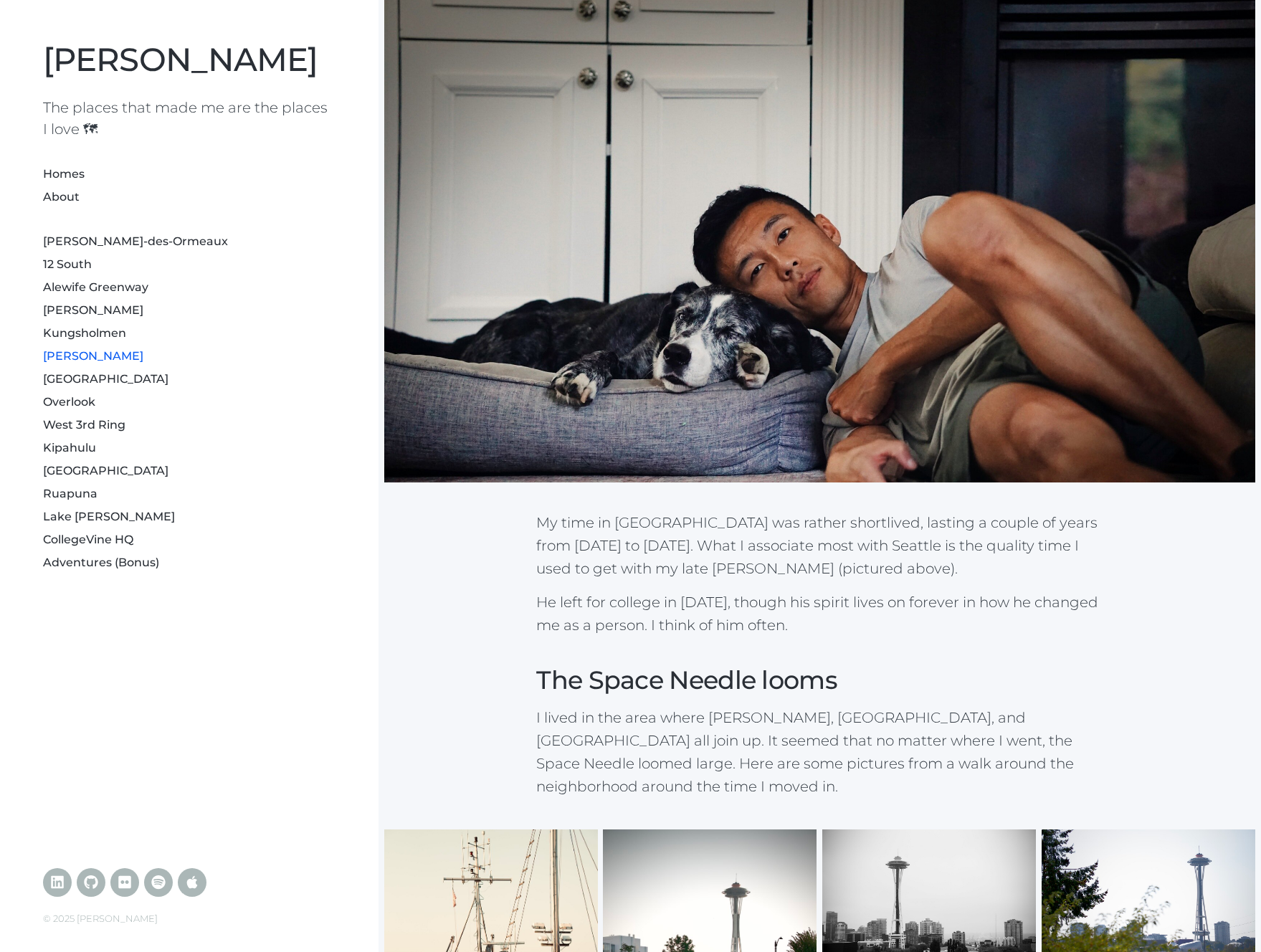
scroll to position [281, 0]
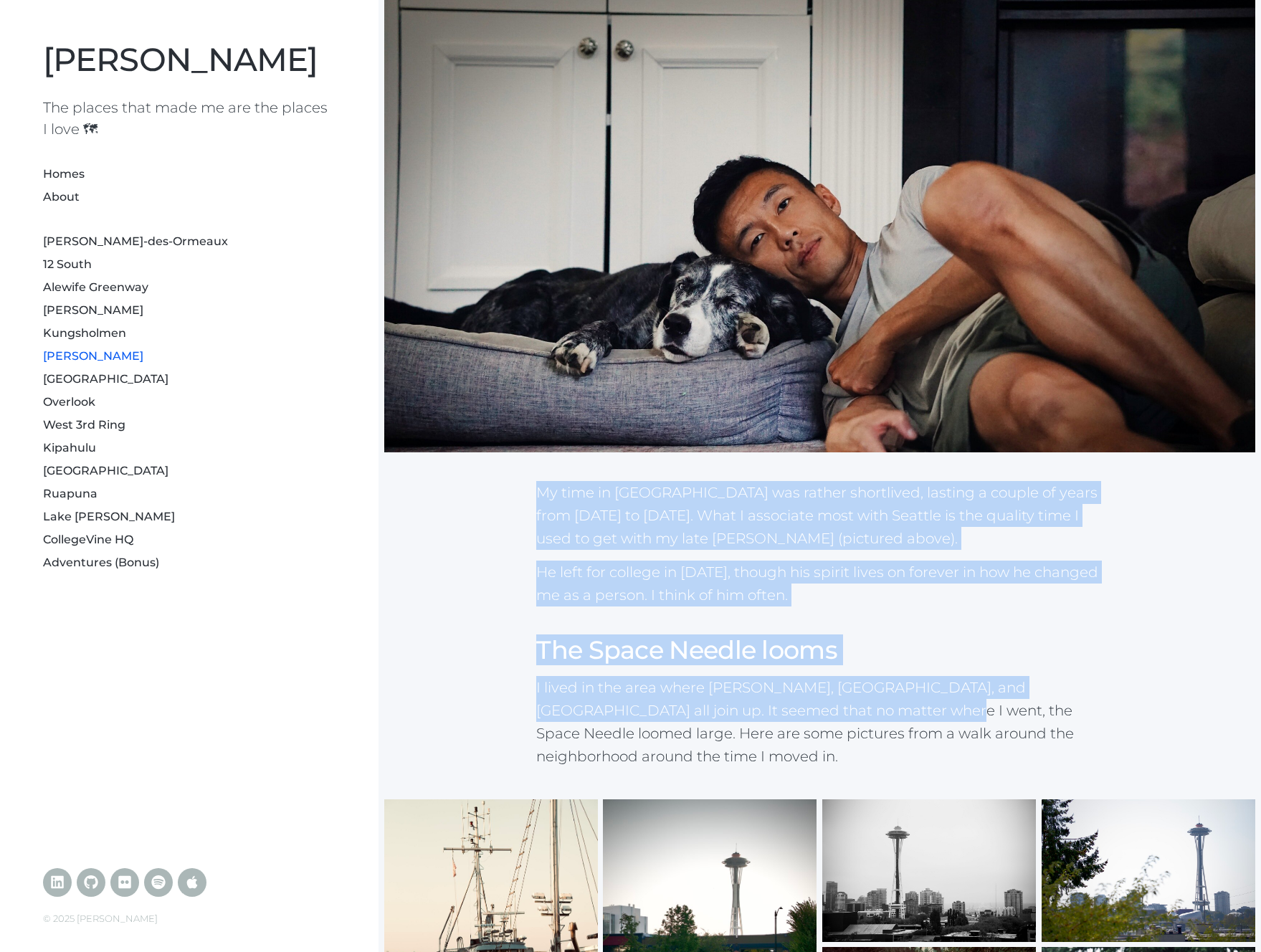
drag, startPoint x: 526, startPoint y: 484, endPoint x: 917, endPoint y: 624, distance: 415.3
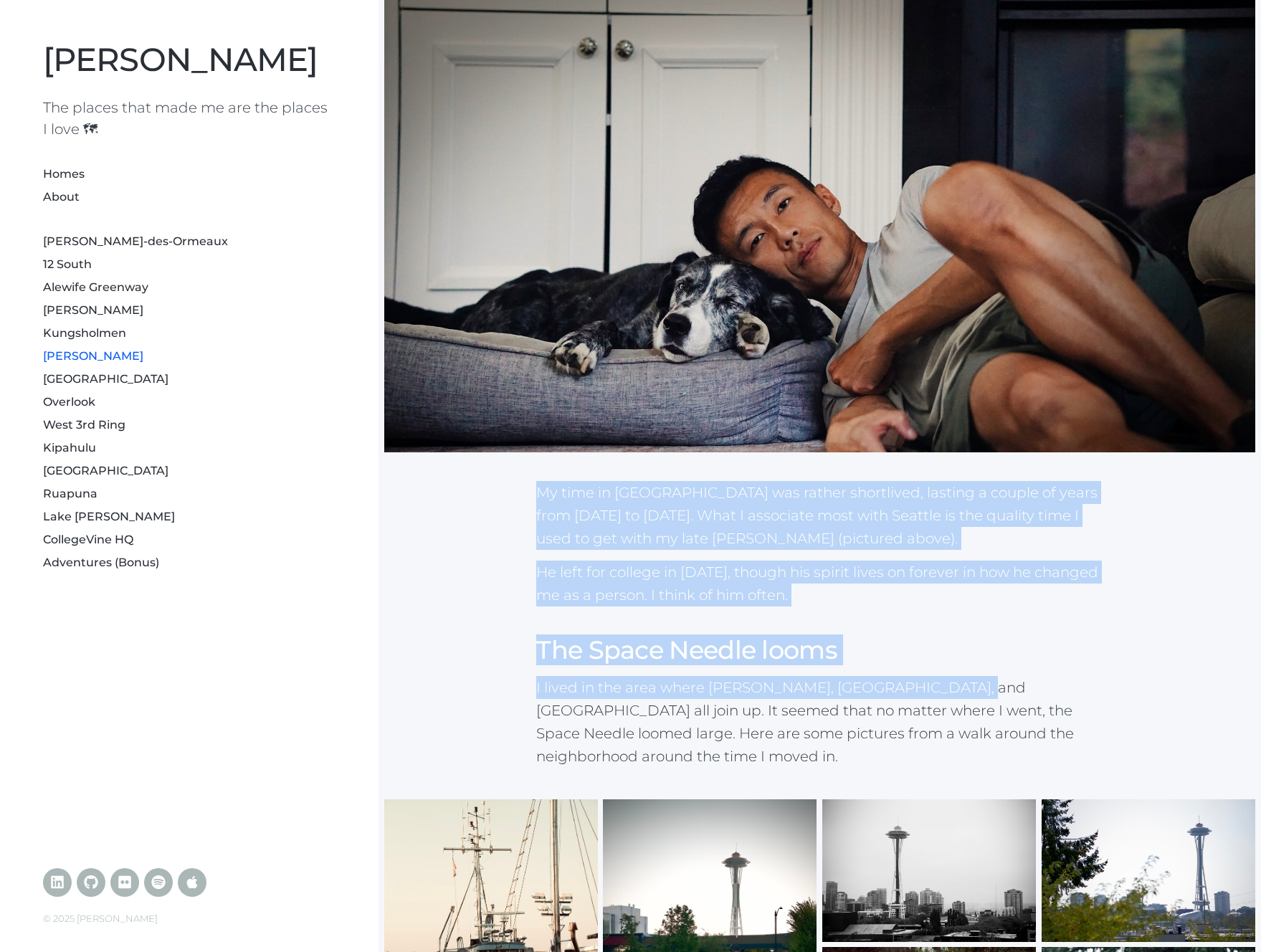
drag, startPoint x: 577, startPoint y: 510, endPoint x: 975, endPoint y: 691, distance: 437.2
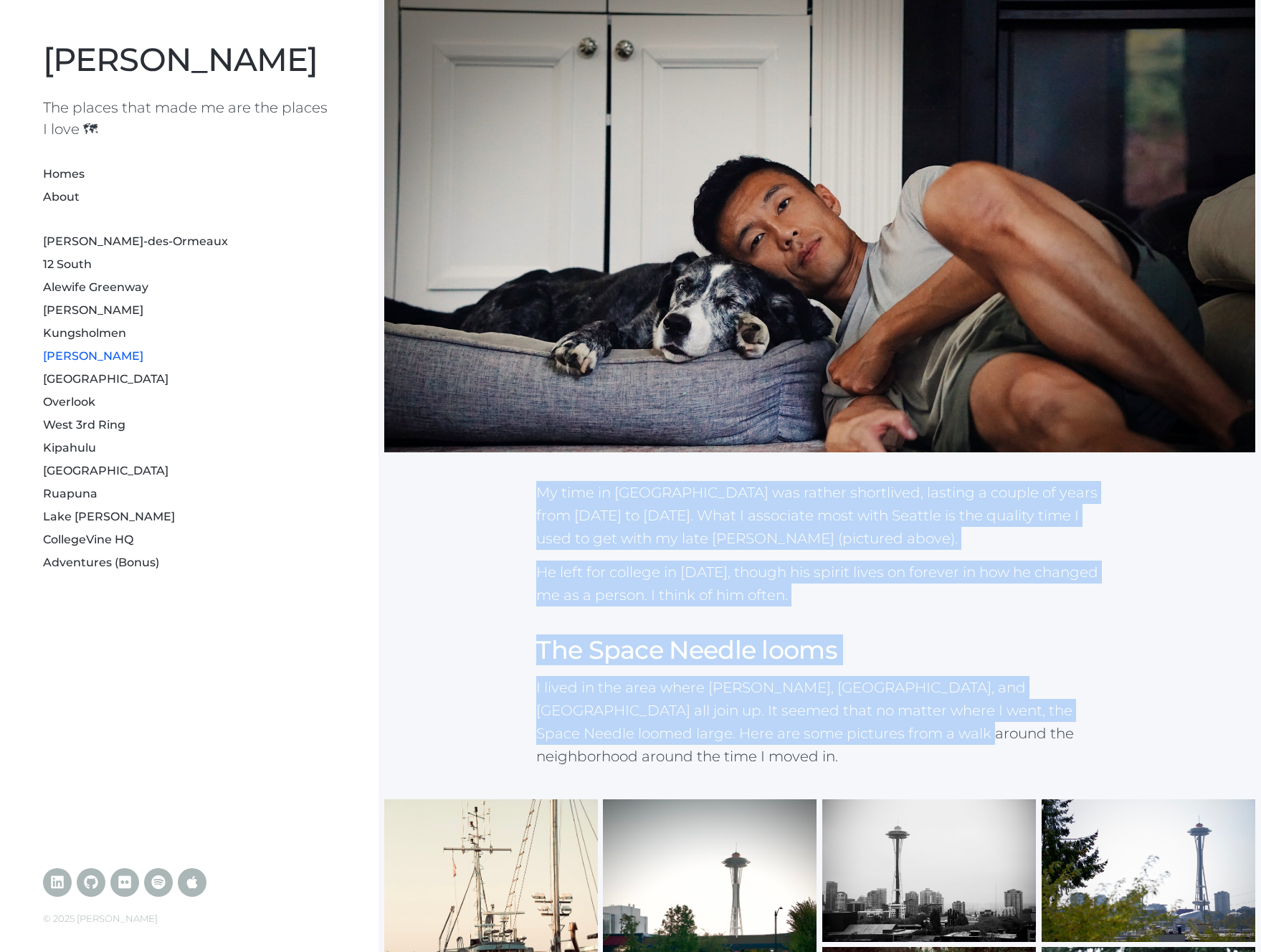
drag, startPoint x: 525, startPoint y: 492, endPoint x: 908, endPoint y: 730, distance: 450.9
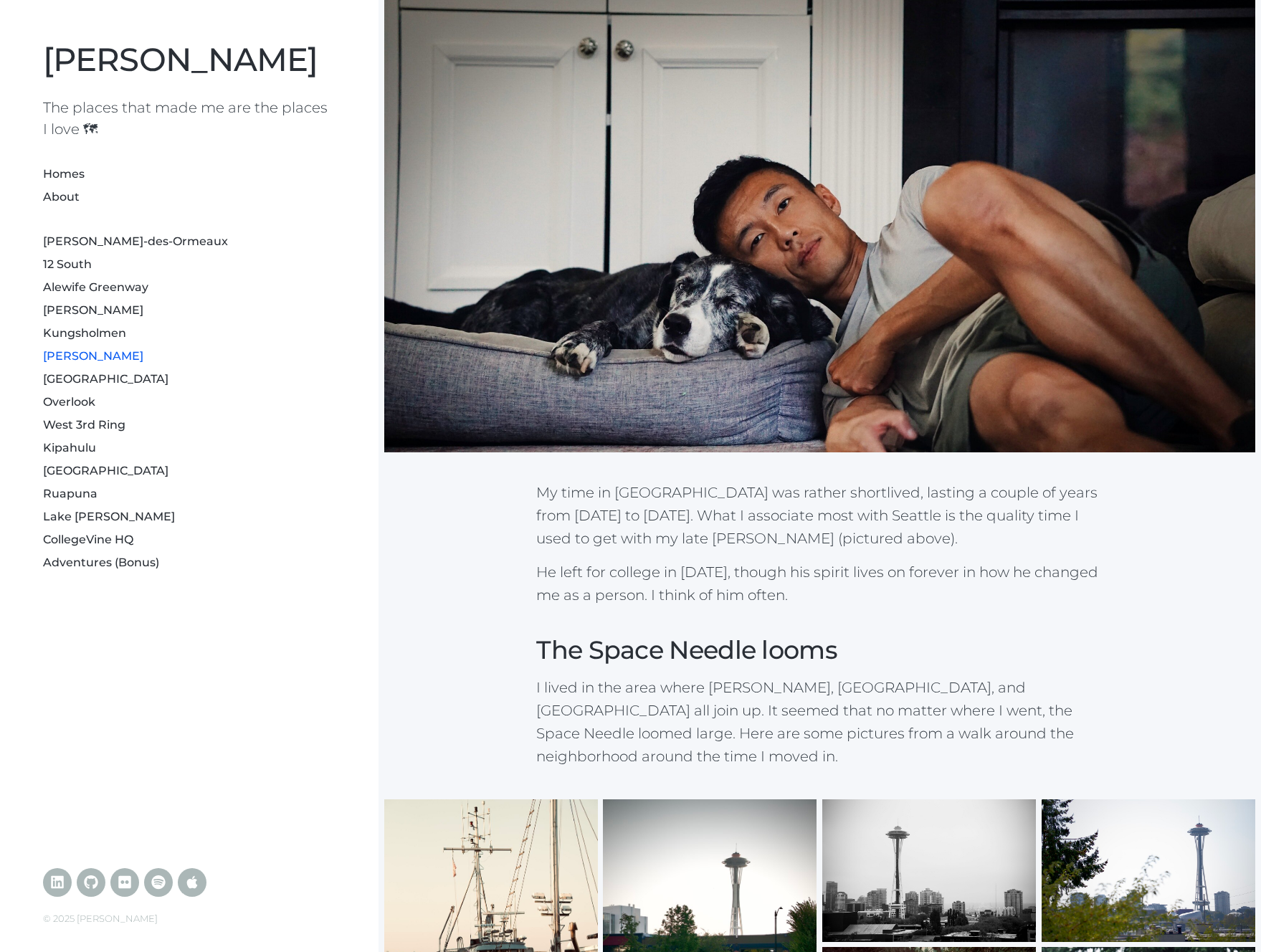
click at [908, 730] on p "I lived in the area where Queen Anne, Uptown, and Southlake all join up. It see…" at bounding box center [819, 721] width 566 height 92
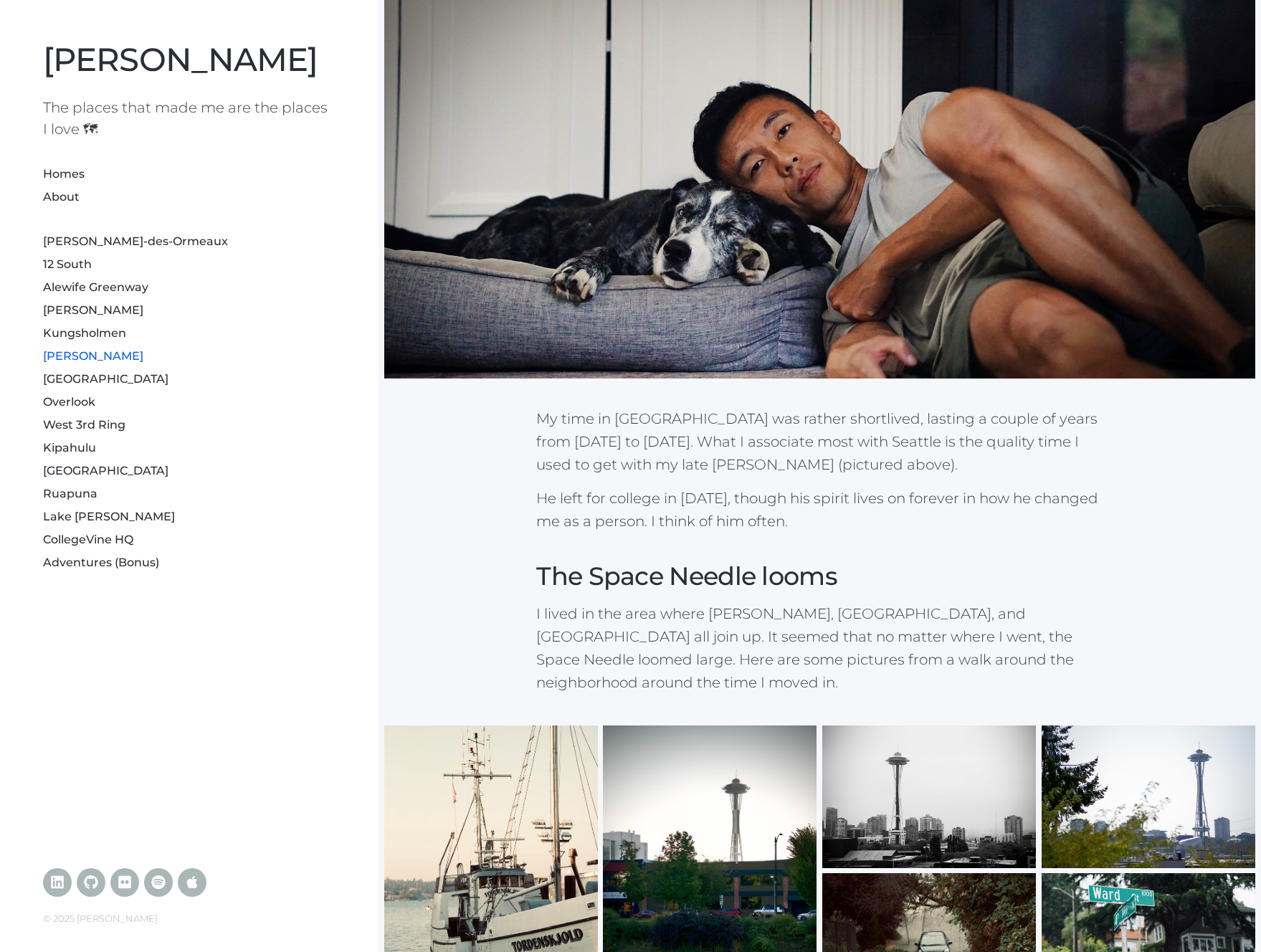
scroll to position [0, 0]
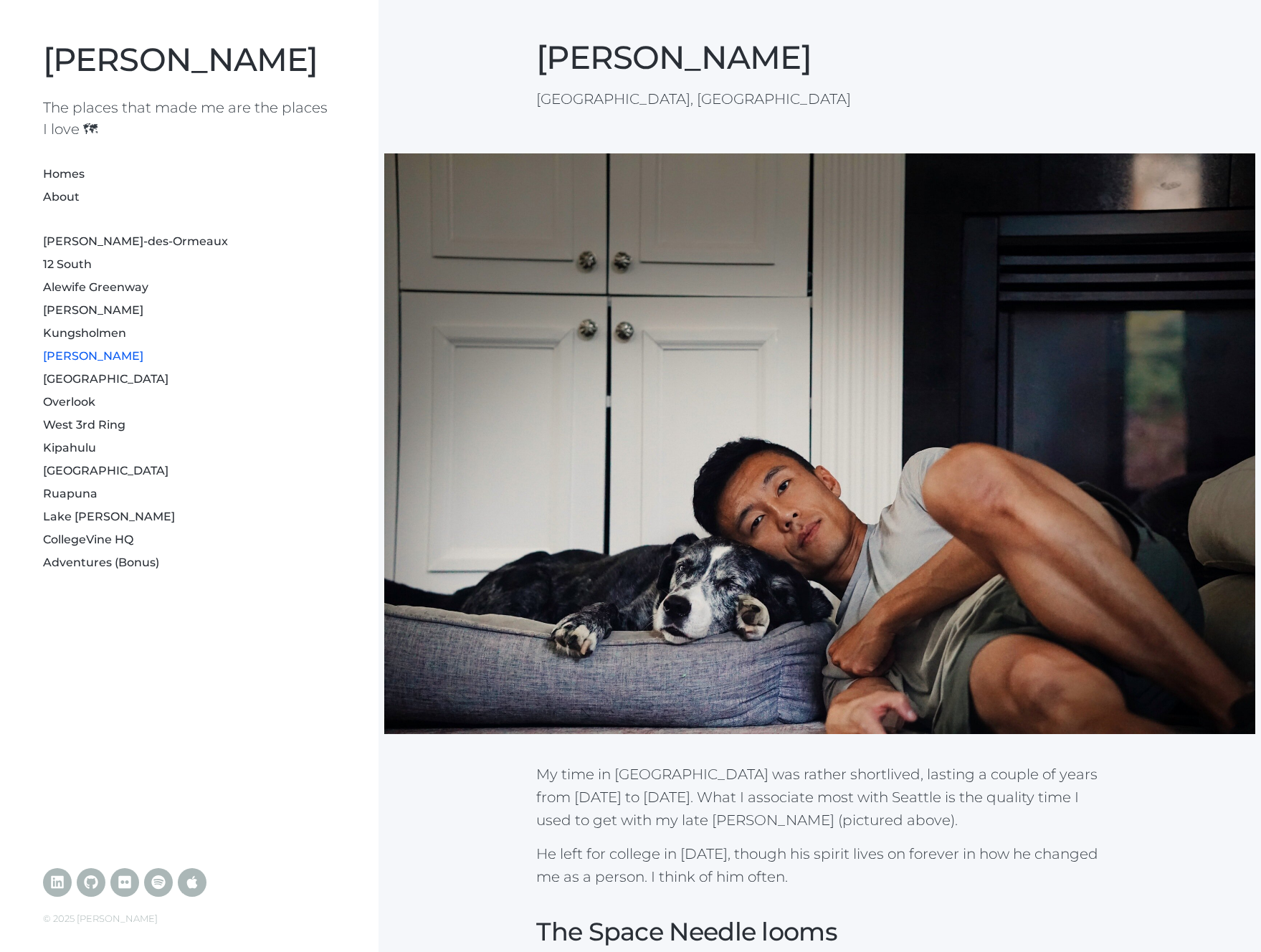
click at [160, 430] on li "West 3rd Ring" at bounding box center [189, 423] width 293 height 23
click at [115, 564] on link "Adventures (Bonus)" at bounding box center [101, 562] width 116 height 14
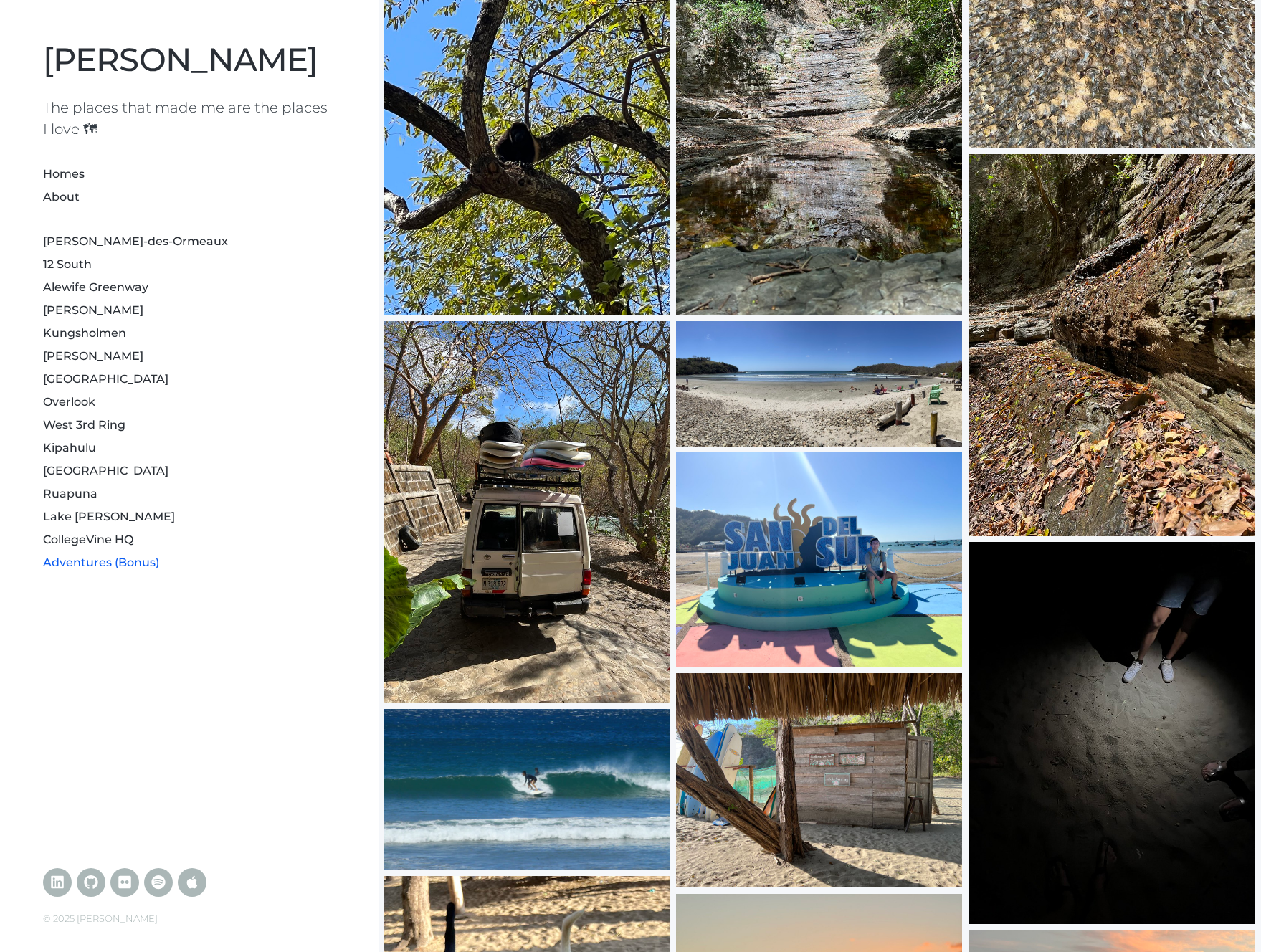
scroll to position [4441, 0]
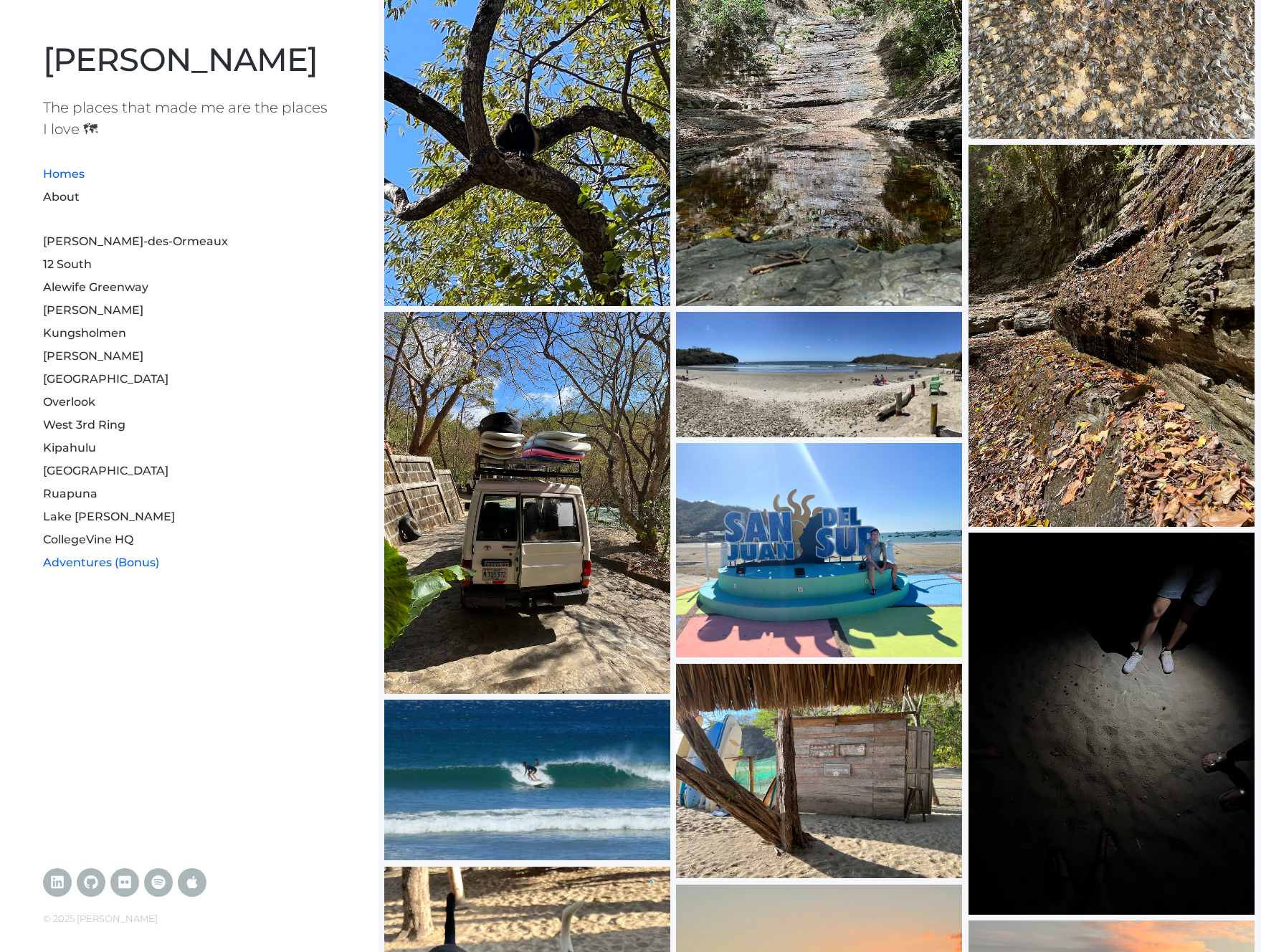
click at [67, 177] on link "Homes" at bounding box center [64, 174] width 42 height 14
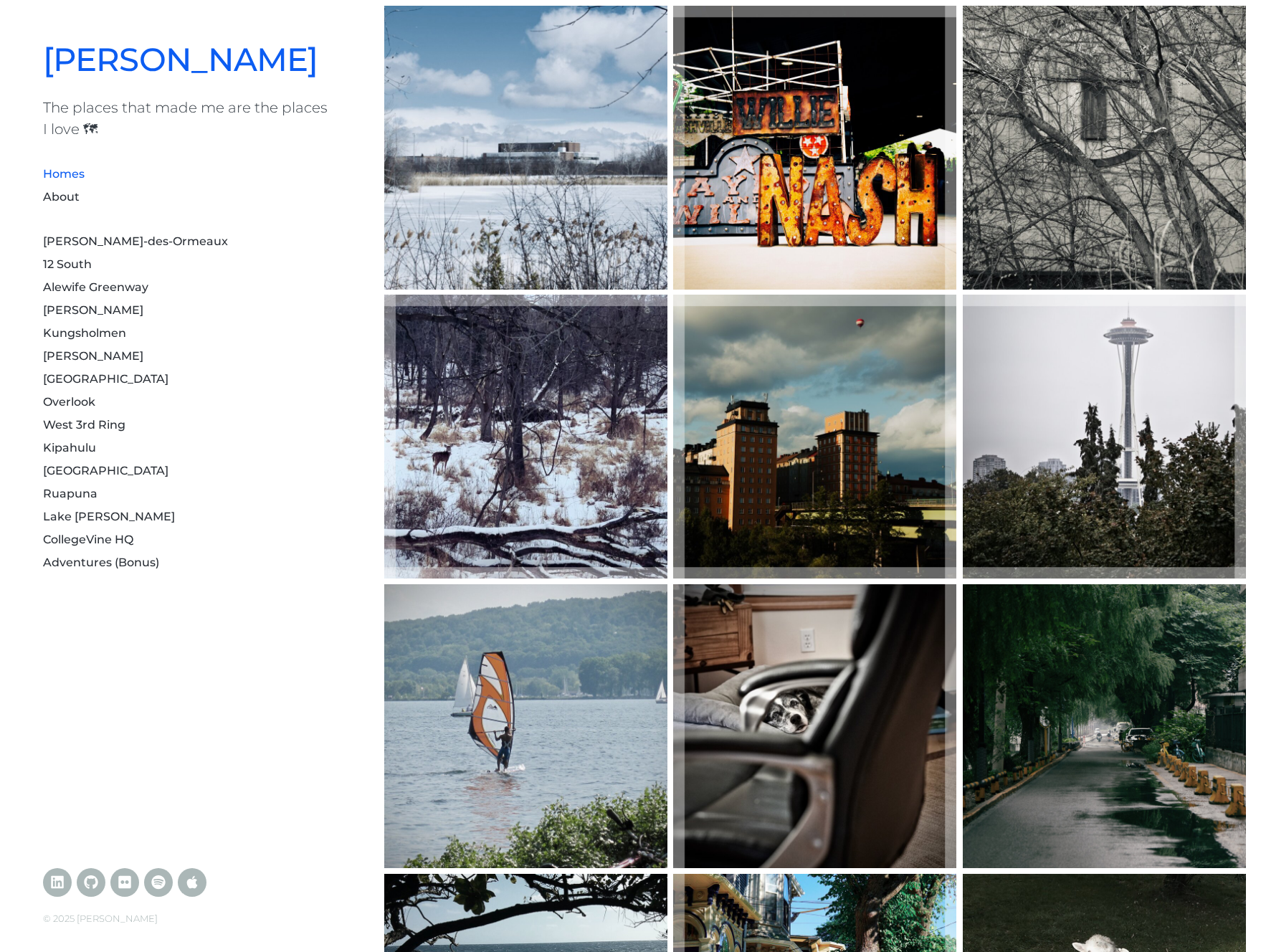
click at [208, 49] on link "[PERSON_NAME]" at bounding box center [181, 58] width 275 height 39
click at [53, 305] on link "[PERSON_NAME]" at bounding box center [93, 310] width 100 height 14
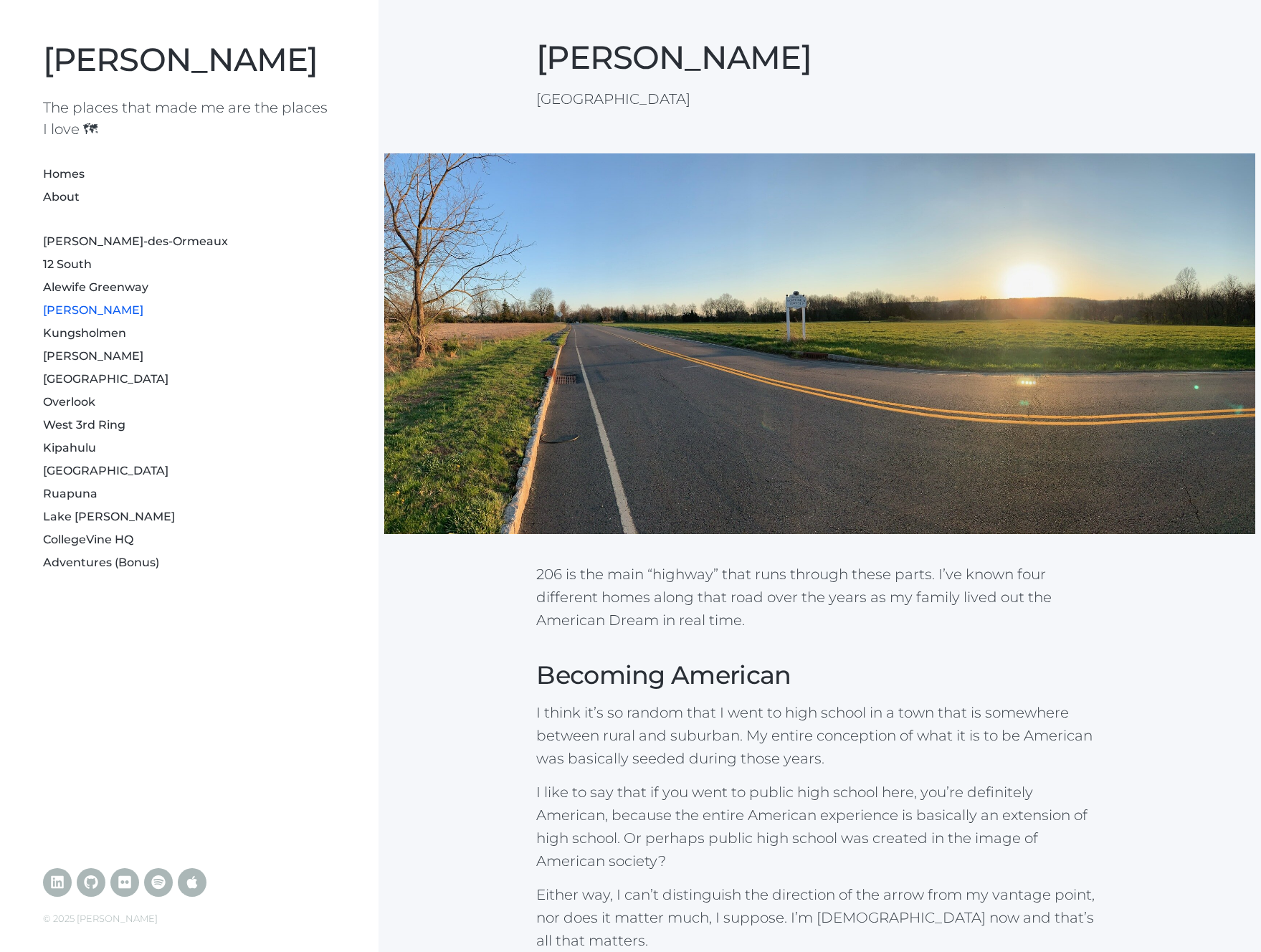
click at [58, 343] on li "[PERSON_NAME]" at bounding box center [189, 354] width 293 height 23
click at [58, 340] on li "Kungsholmen" at bounding box center [189, 331] width 293 height 23
click at [59, 331] on link "Kungsholmen" at bounding box center [85, 333] width 83 height 14
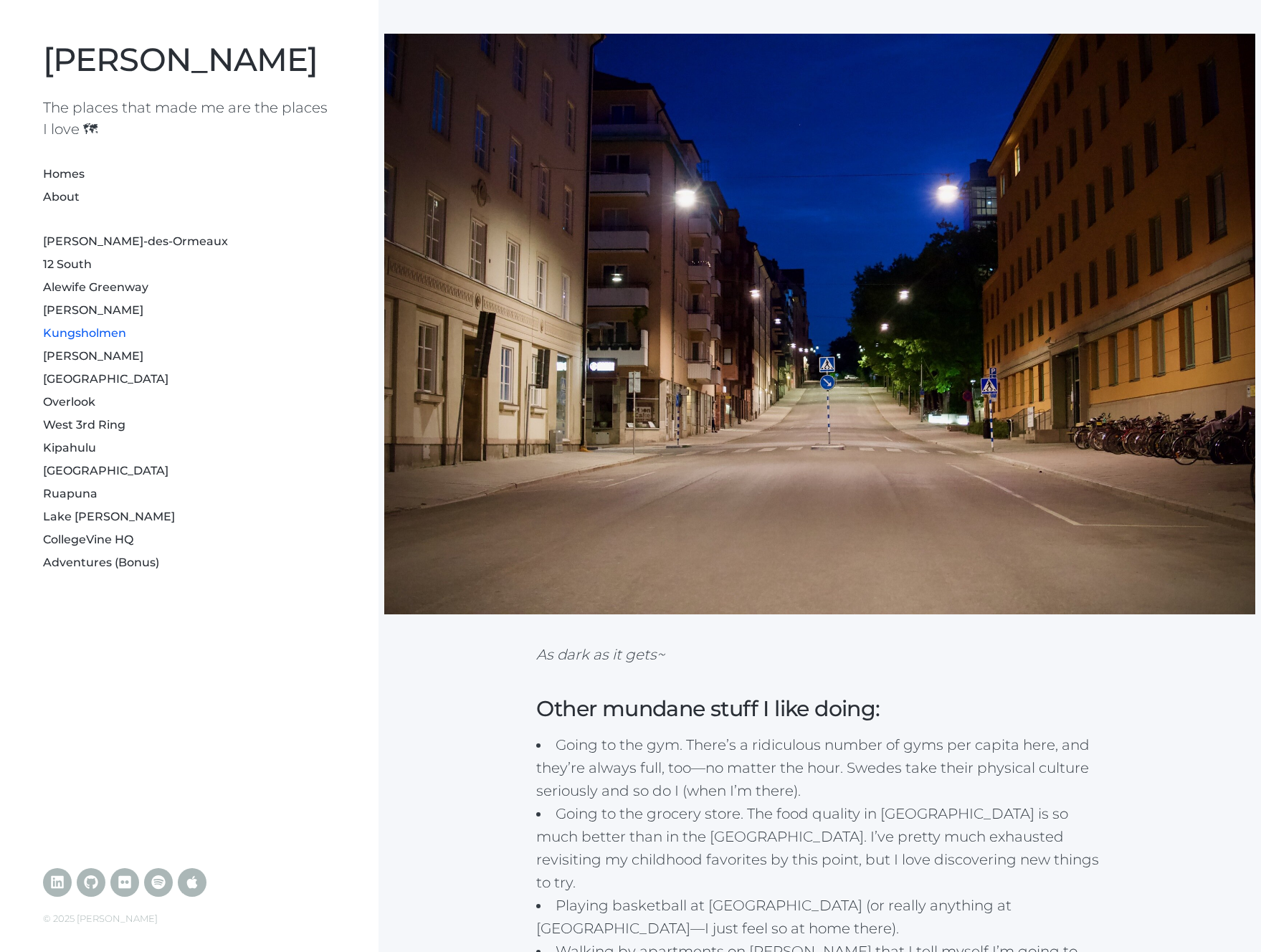
scroll to position [2338, 0]
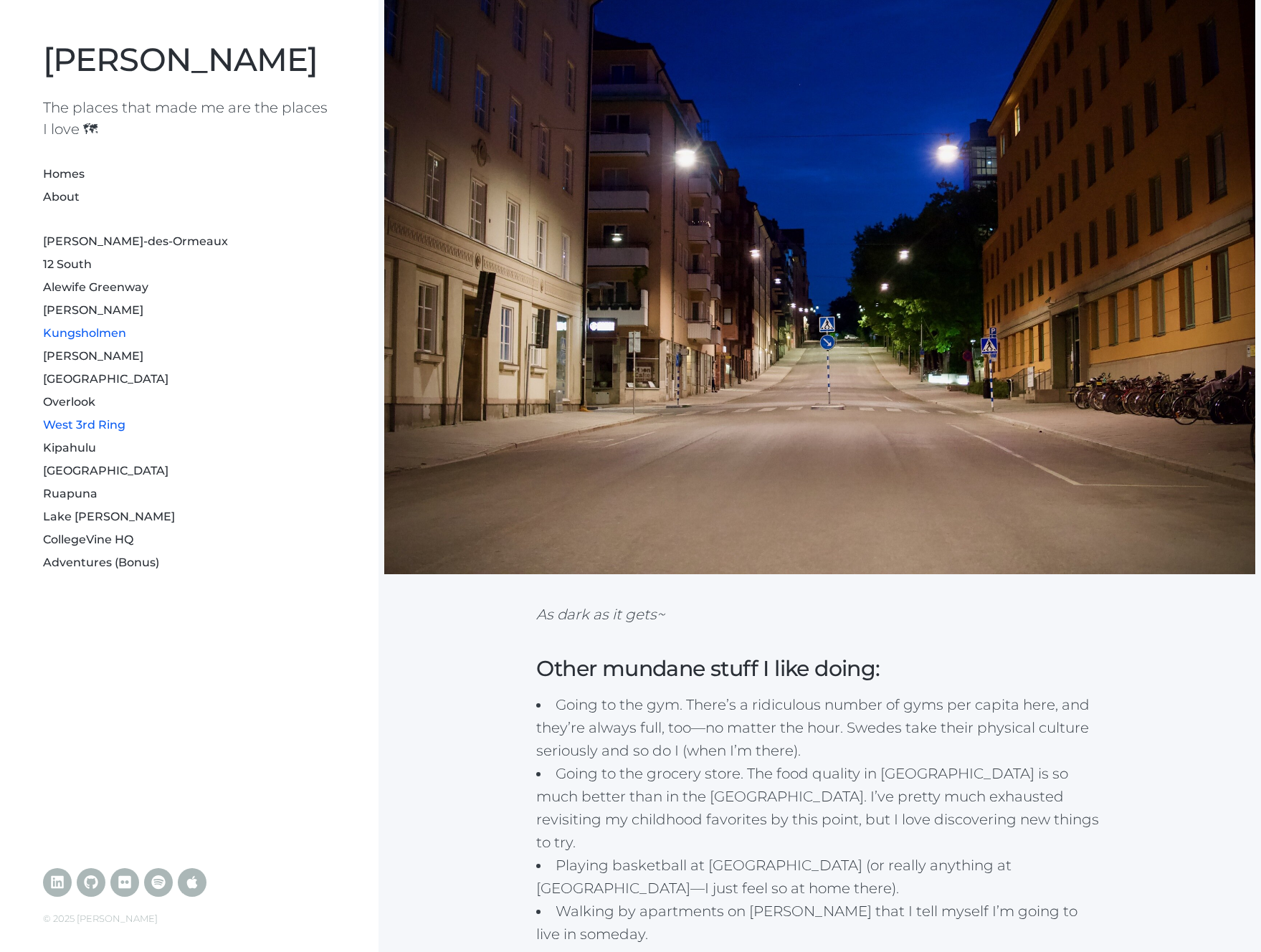
click at [97, 429] on link "West 3rd Ring" at bounding box center [84, 425] width 82 height 14
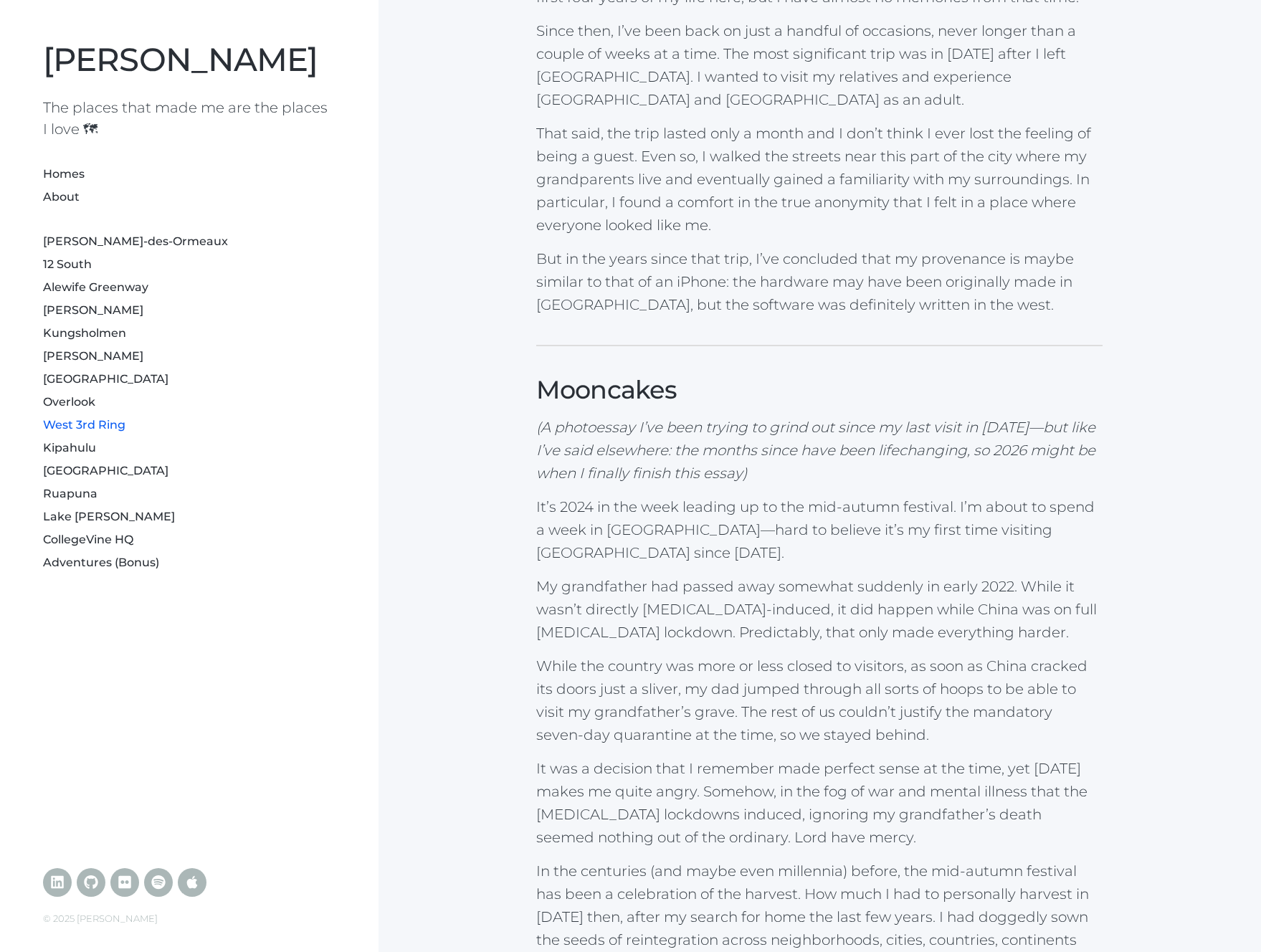
scroll to position [1103, 0]
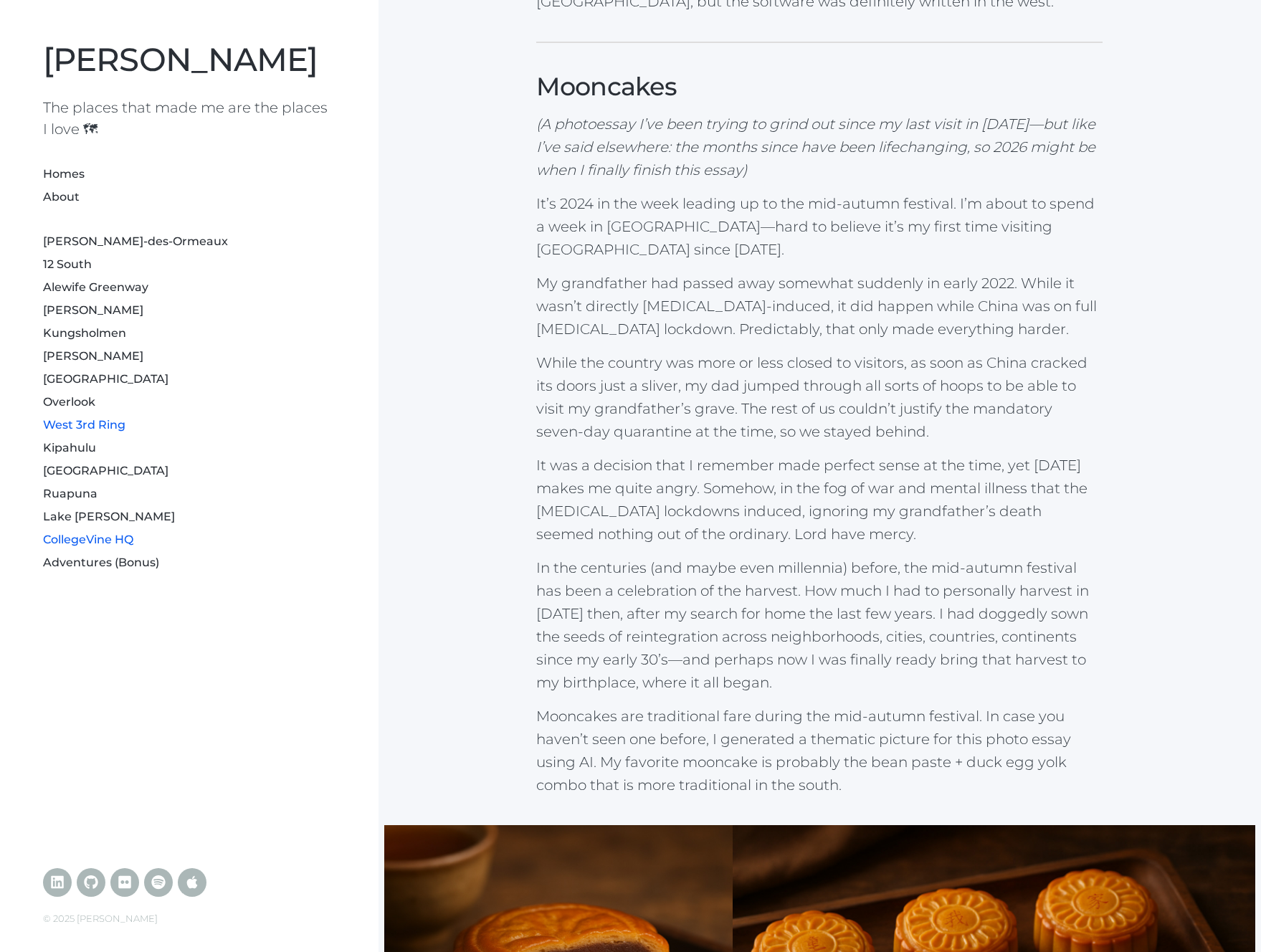
click at [77, 541] on link "CollegeVine HQ" at bounding box center [88, 539] width 91 height 14
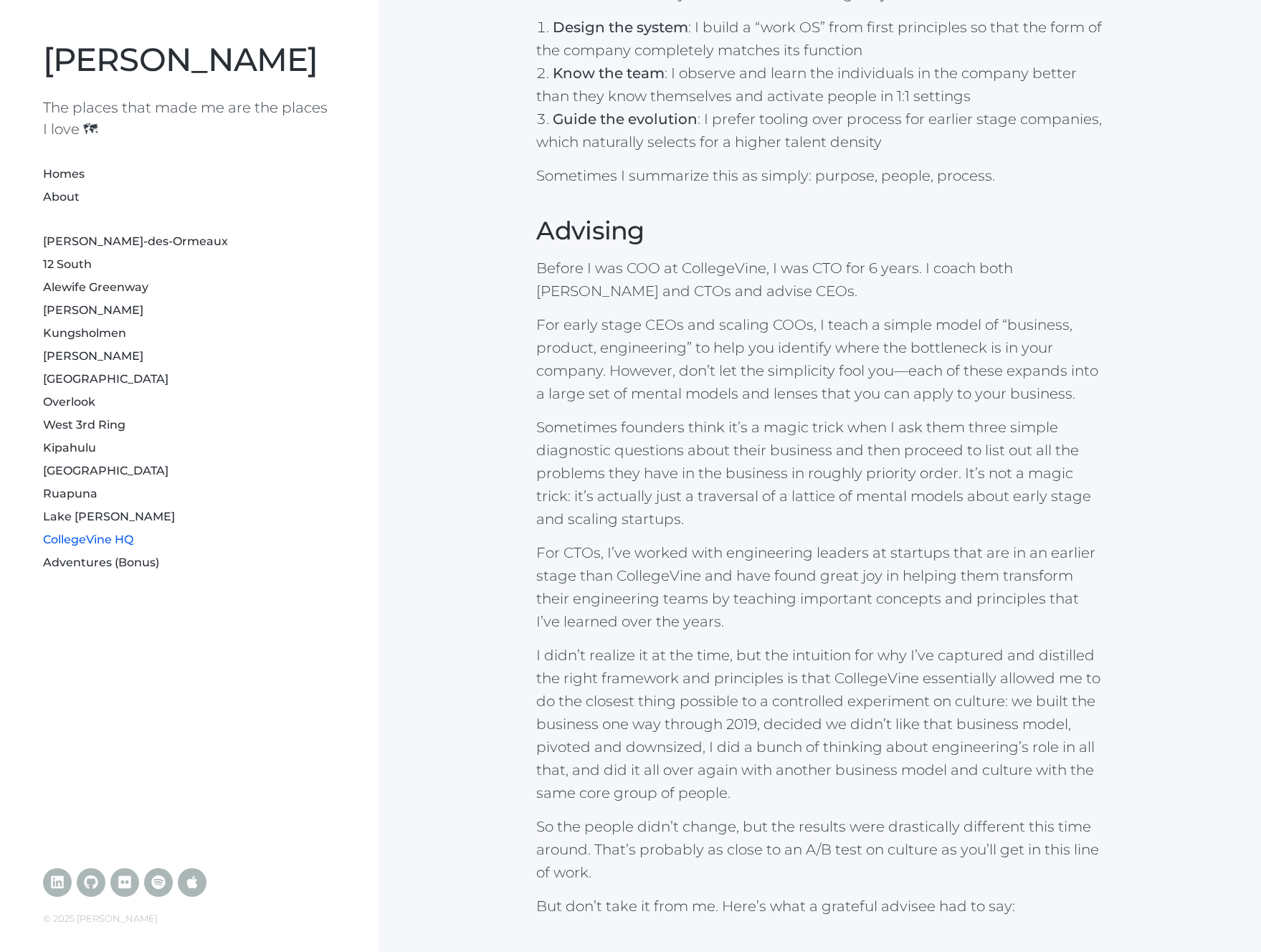
scroll to position [941, 0]
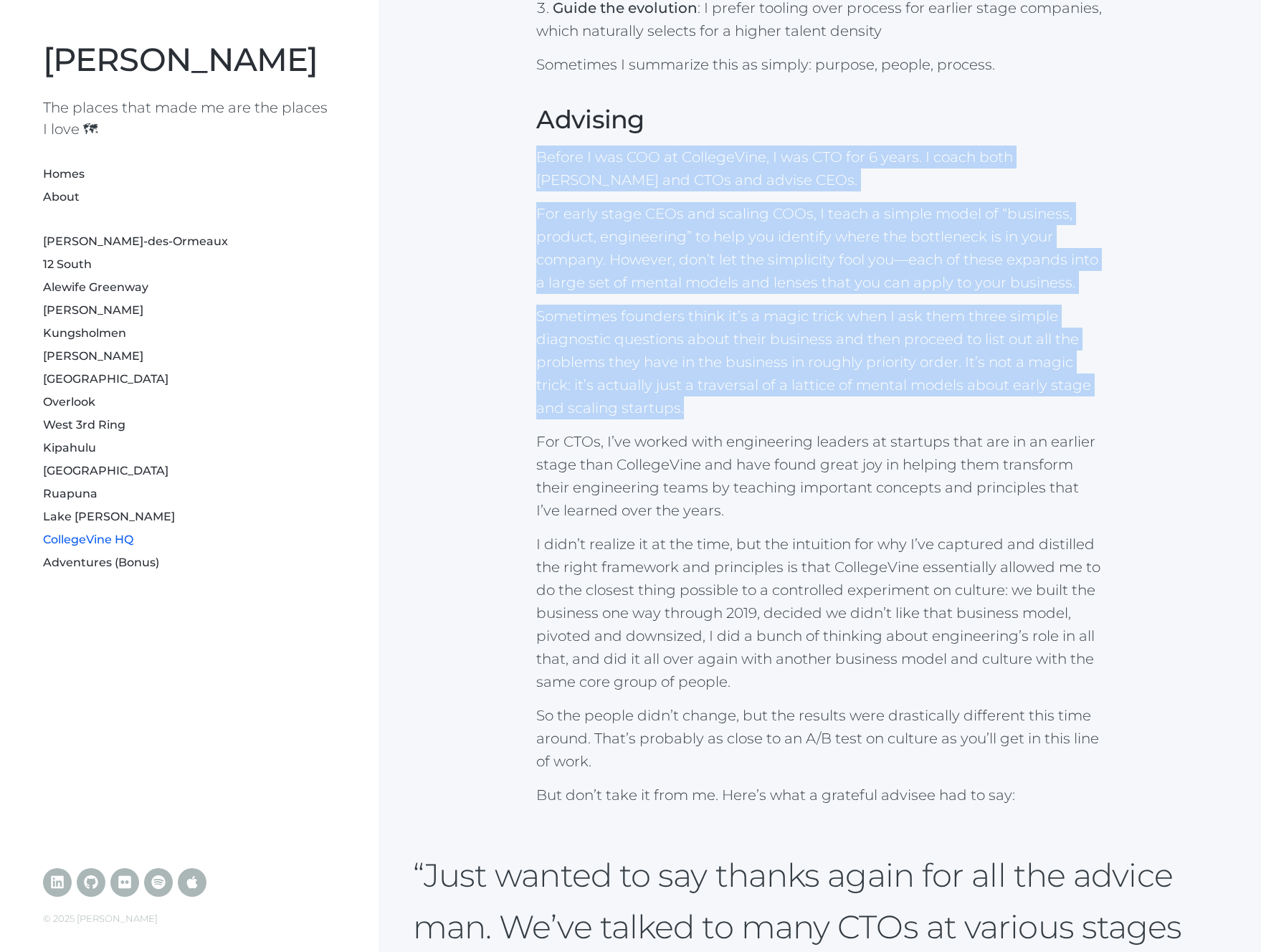
drag, startPoint x: 684, startPoint y: 202, endPoint x: 864, endPoint y: 373, distance: 248.3
click at [864, 373] on div "CollegeVine HQ is where our team of 75 or so are revolutionizing an entire indu…" at bounding box center [819, 353] width 871 height 2281
drag, startPoint x: 864, startPoint y: 373, endPoint x: 635, endPoint y: 309, distance: 237.8
click at [864, 373] on p "Sometimes founders think it’s a magic trick when I ask them three simple diagno…" at bounding box center [819, 361] width 566 height 114
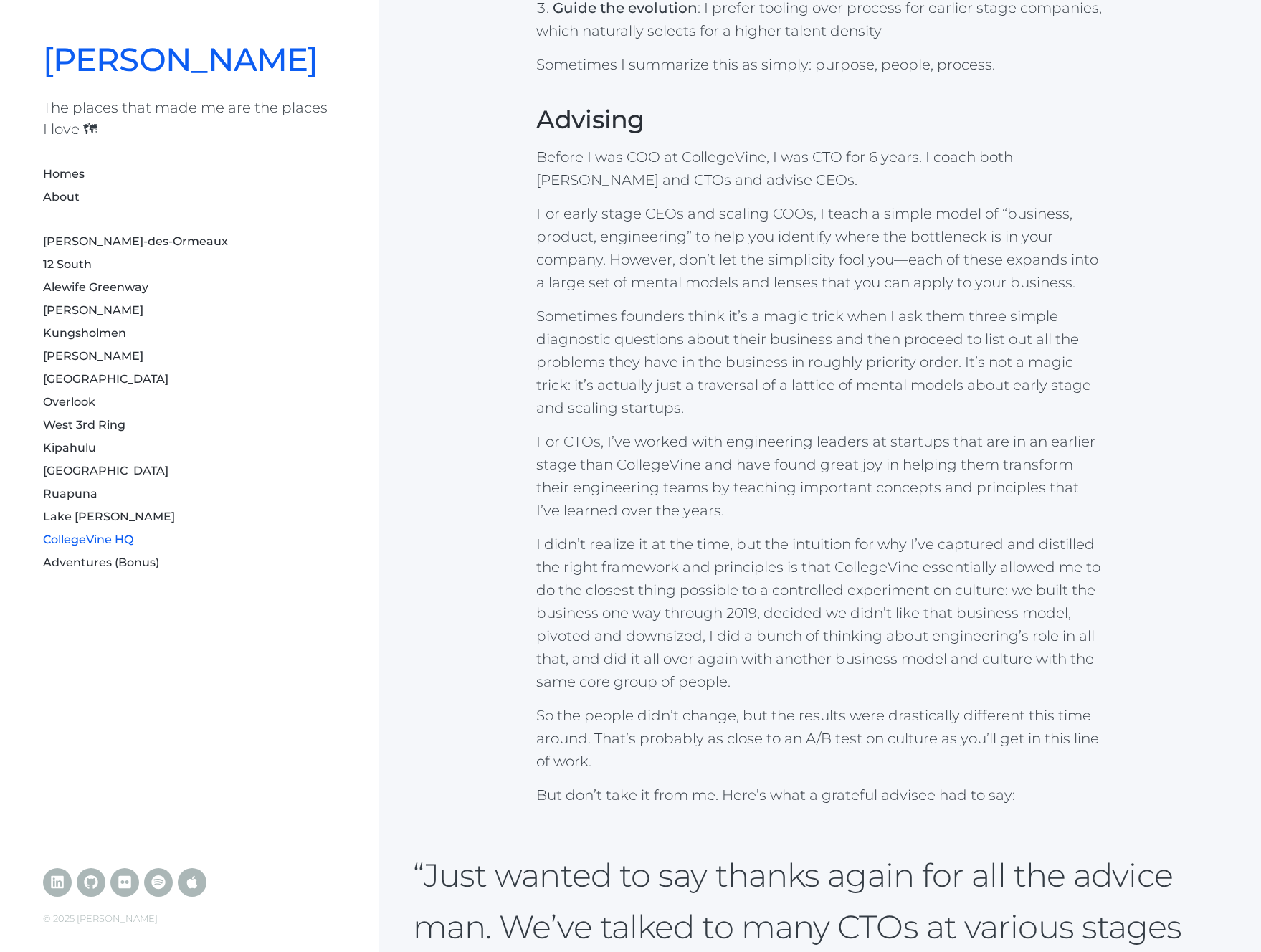
click at [220, 72] on link "[PERSON_NAME]" at bounding box center [181, 58] width 275 height 39
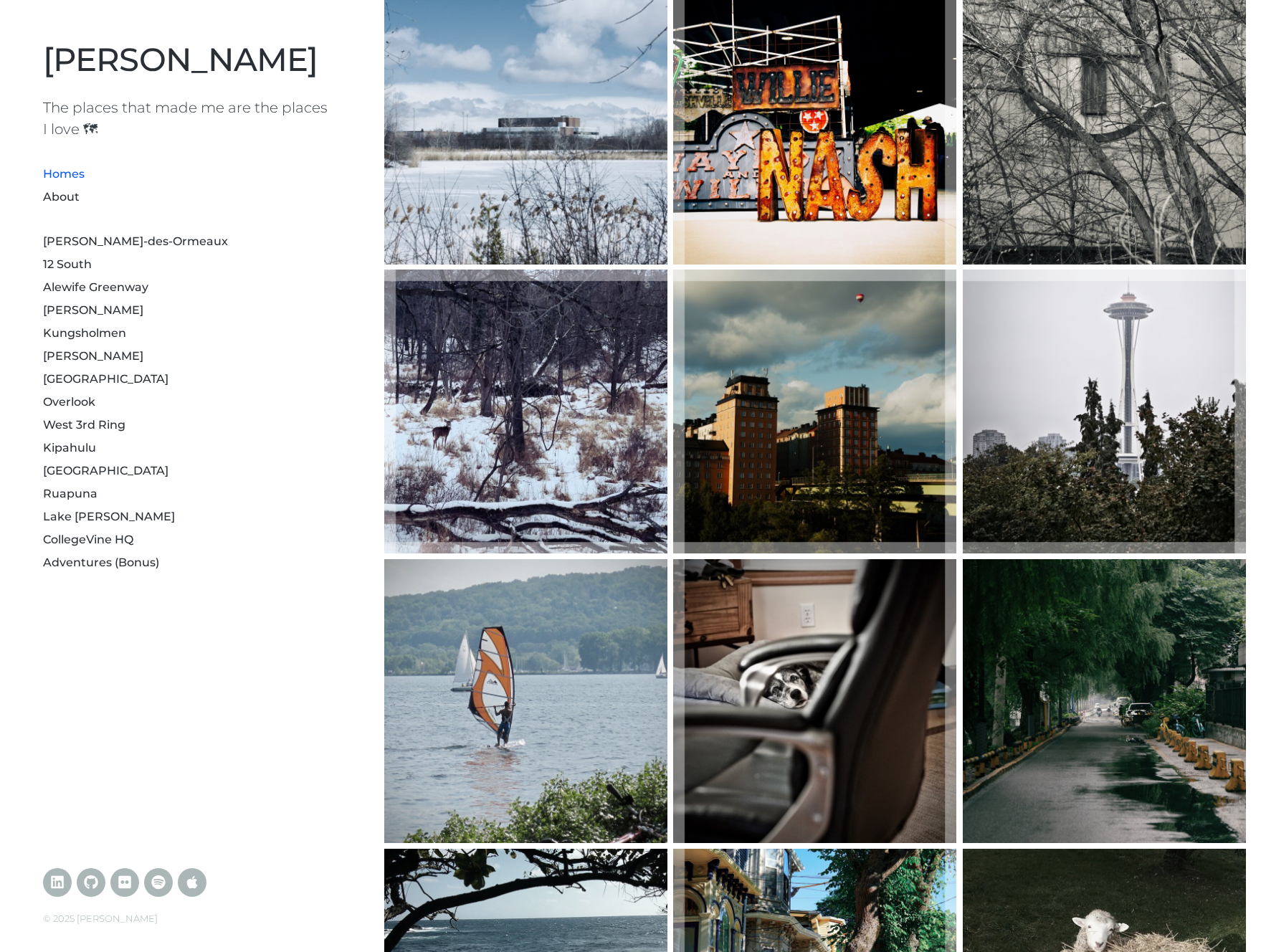
scroll to position [25, 0]
click at [65, 198] on link "About" at bounding box center [61, 197] width 36 height 14
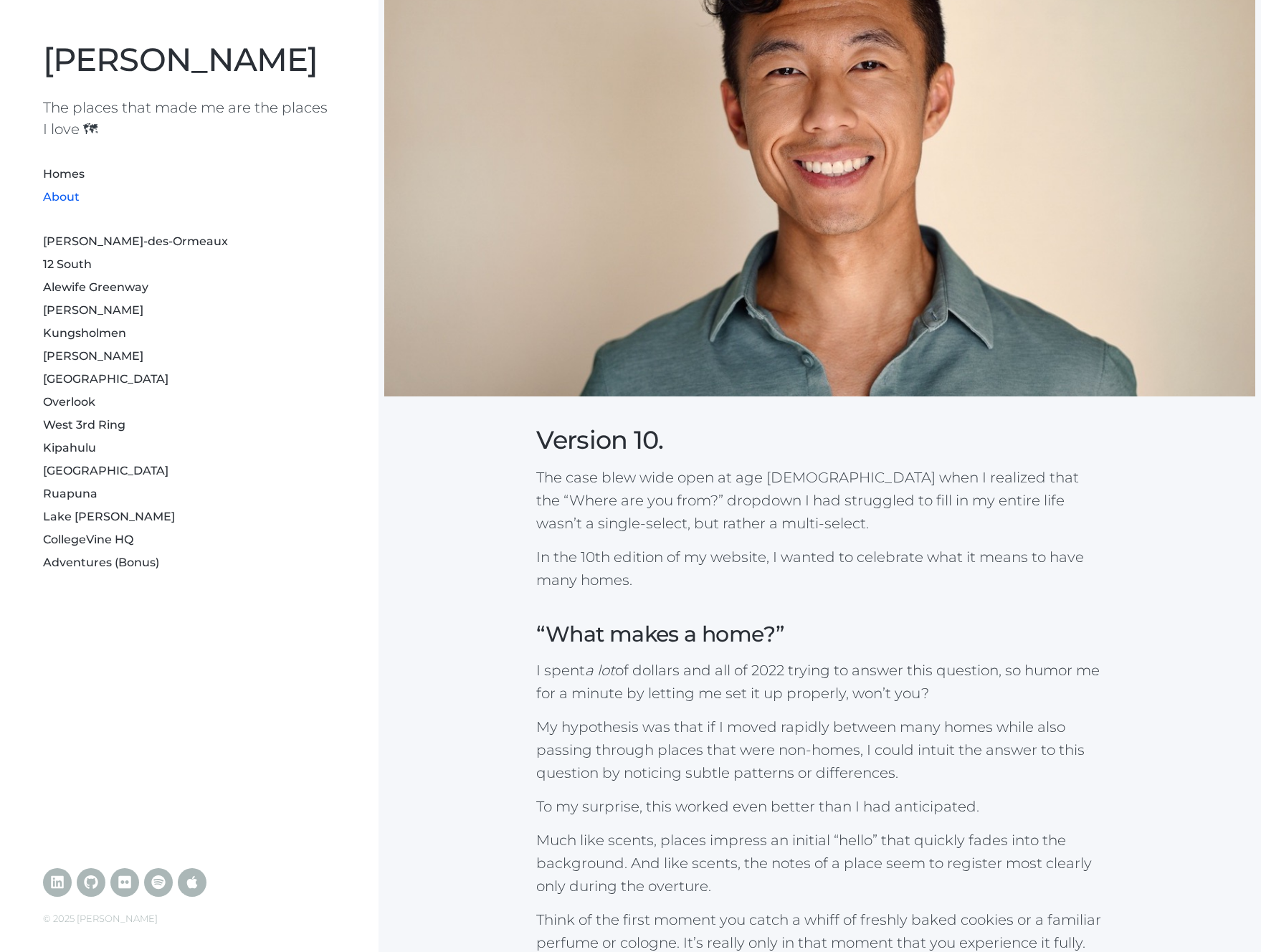
scroll to position [521, 0]
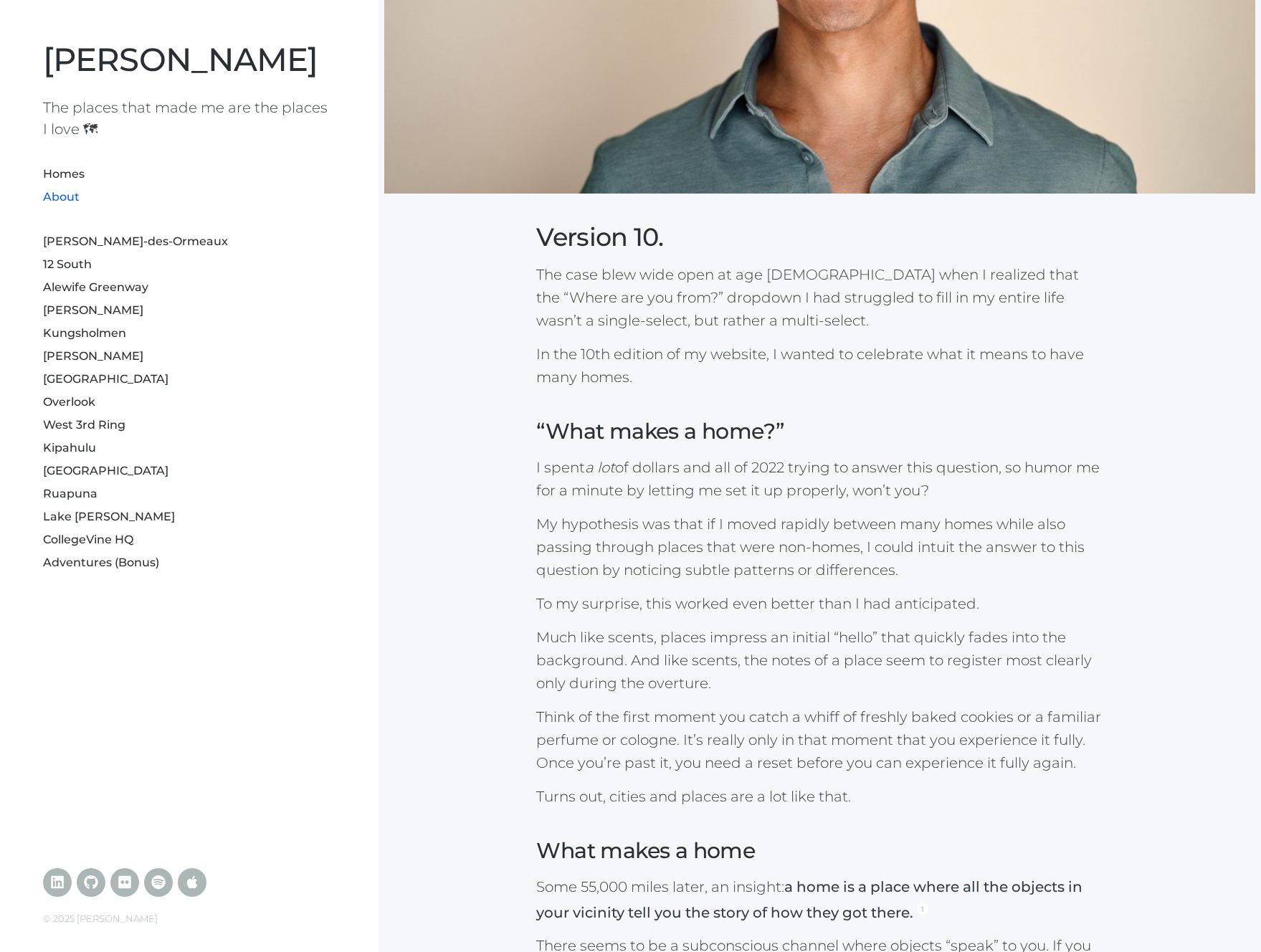
click at [516, 246] on div "Version 10. The case blew wide open at age 33 when I realized that the “Where a…" at bounding box center [819, 709] width 871 height 2062
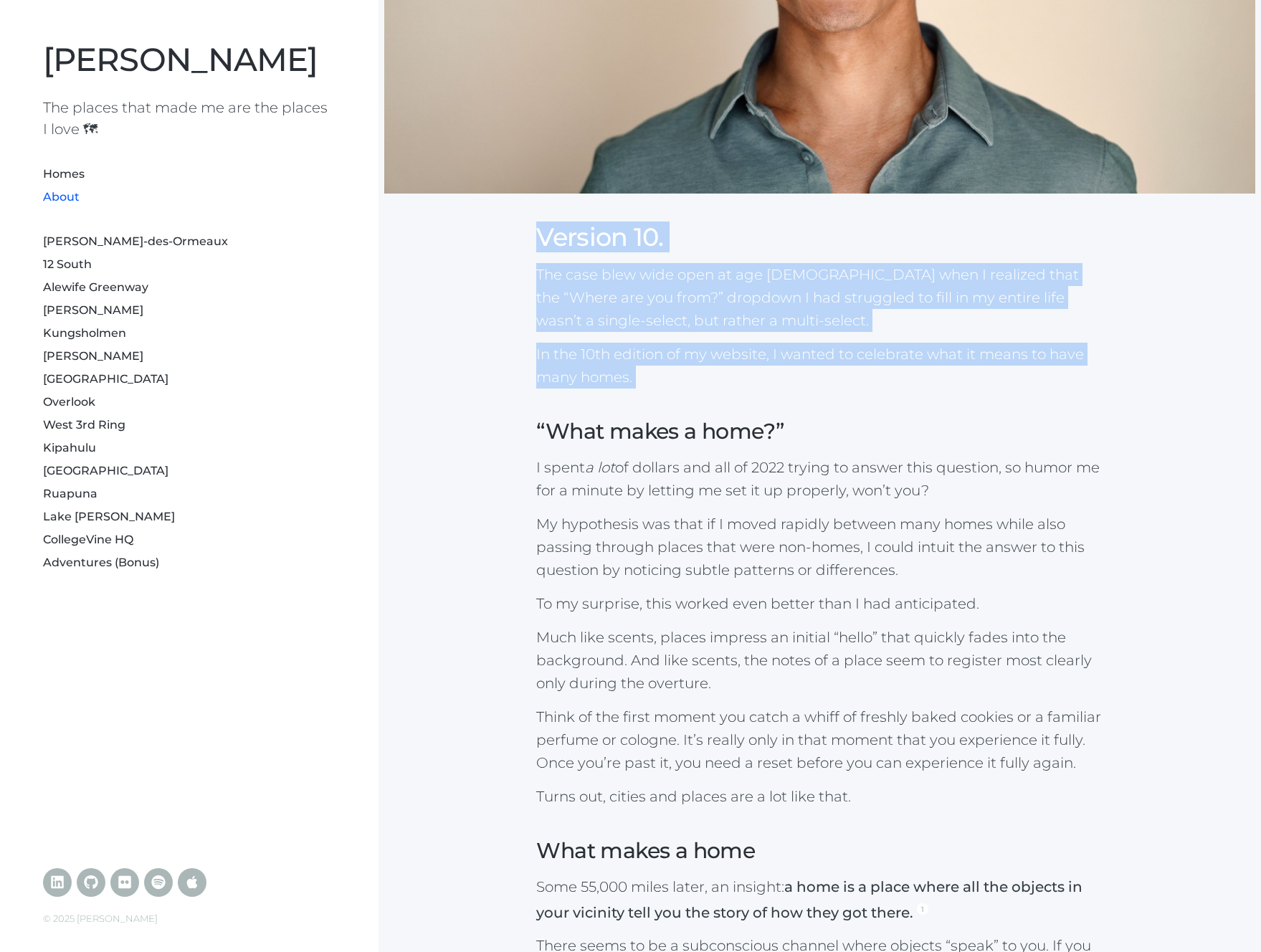
drag, startPoint x: 727, startPoint y: 326, endPoint x: 860, endPoint y: 401, distance: 152.7
click at [860, 402] on div "Version 10. The case blew wide open at age 33 when I realized that the “Where a…" at bounding box center [819, 709] width 871 height 2062
click at [860, 401] on div "Version 10. The case blew wide open at age 33 when I realized that the “Where a…" at bounding box center [819, 709] width 871 height 2062
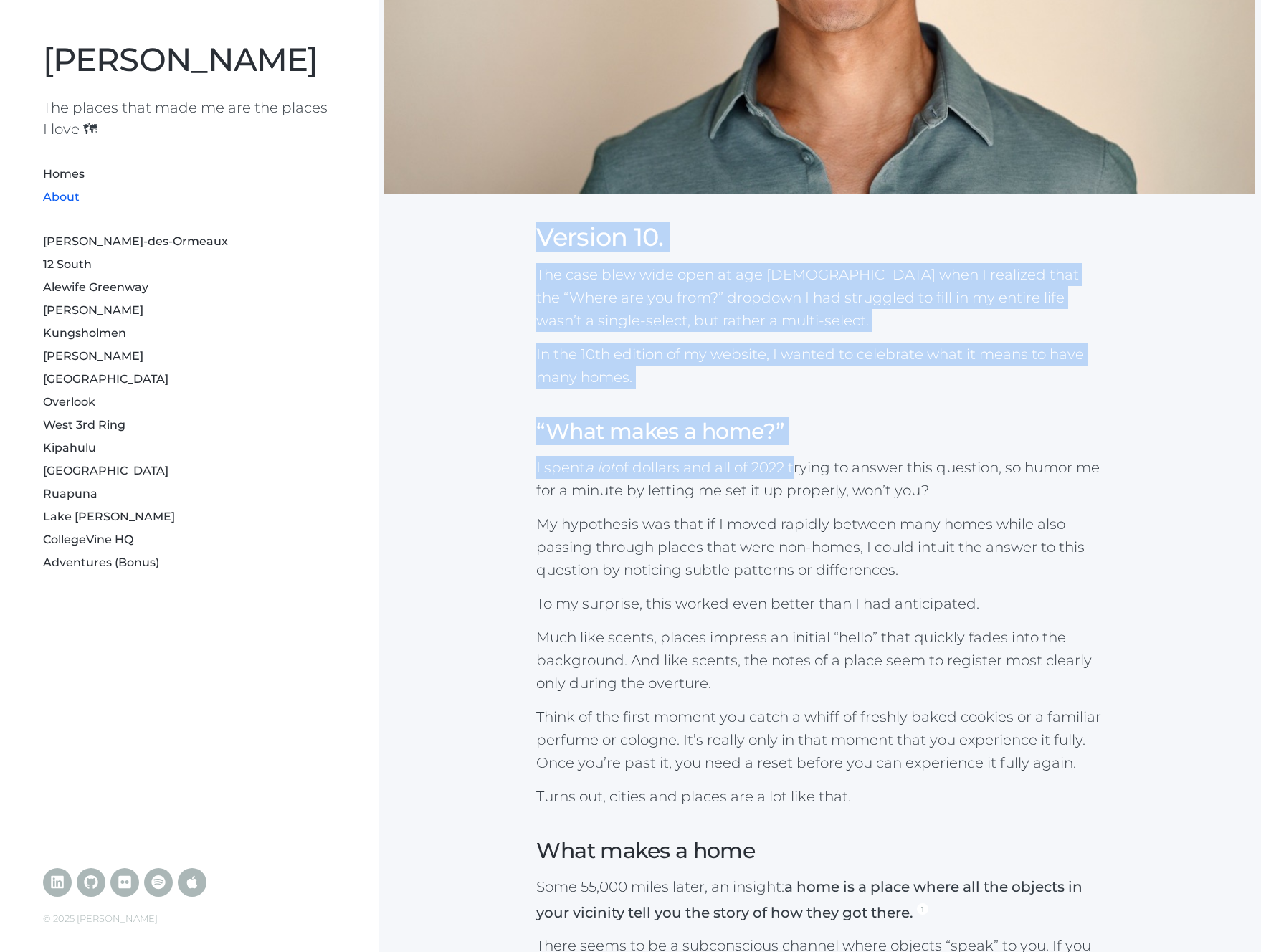
drag, startPoint x: 602, startPoint y: 303, endPoint x: 800, endPoint y: 436, distance: 238.5
click at [798, 465] on div "Version 10. The case blew wide open at age 33 when I realized that the “Where a…" at bounding box center [819, 709] width 871 height 2062
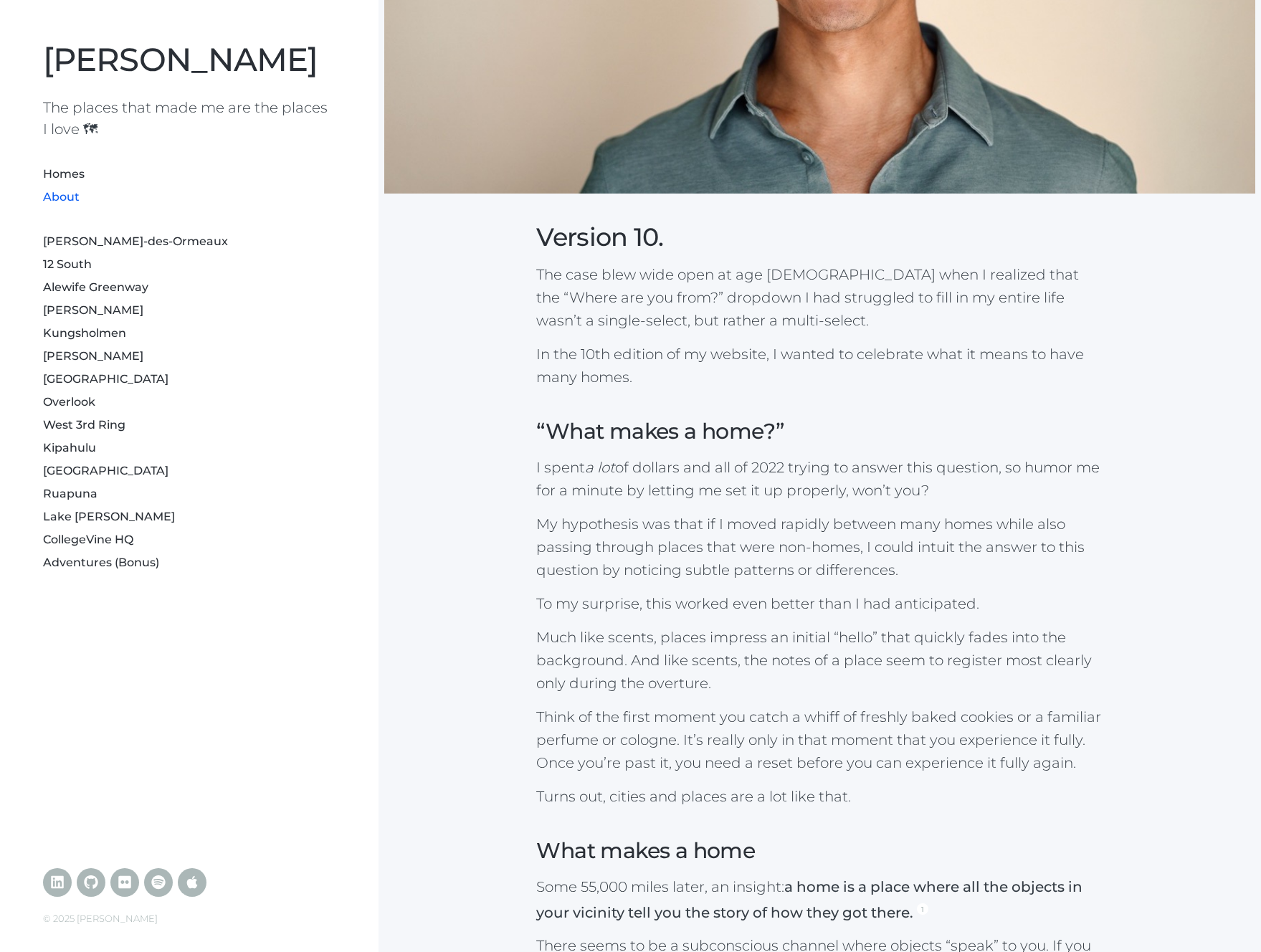
click at [778, 419] on h3 "“What makes a home?”" at bounding box center [819, 431] width 566 height 28
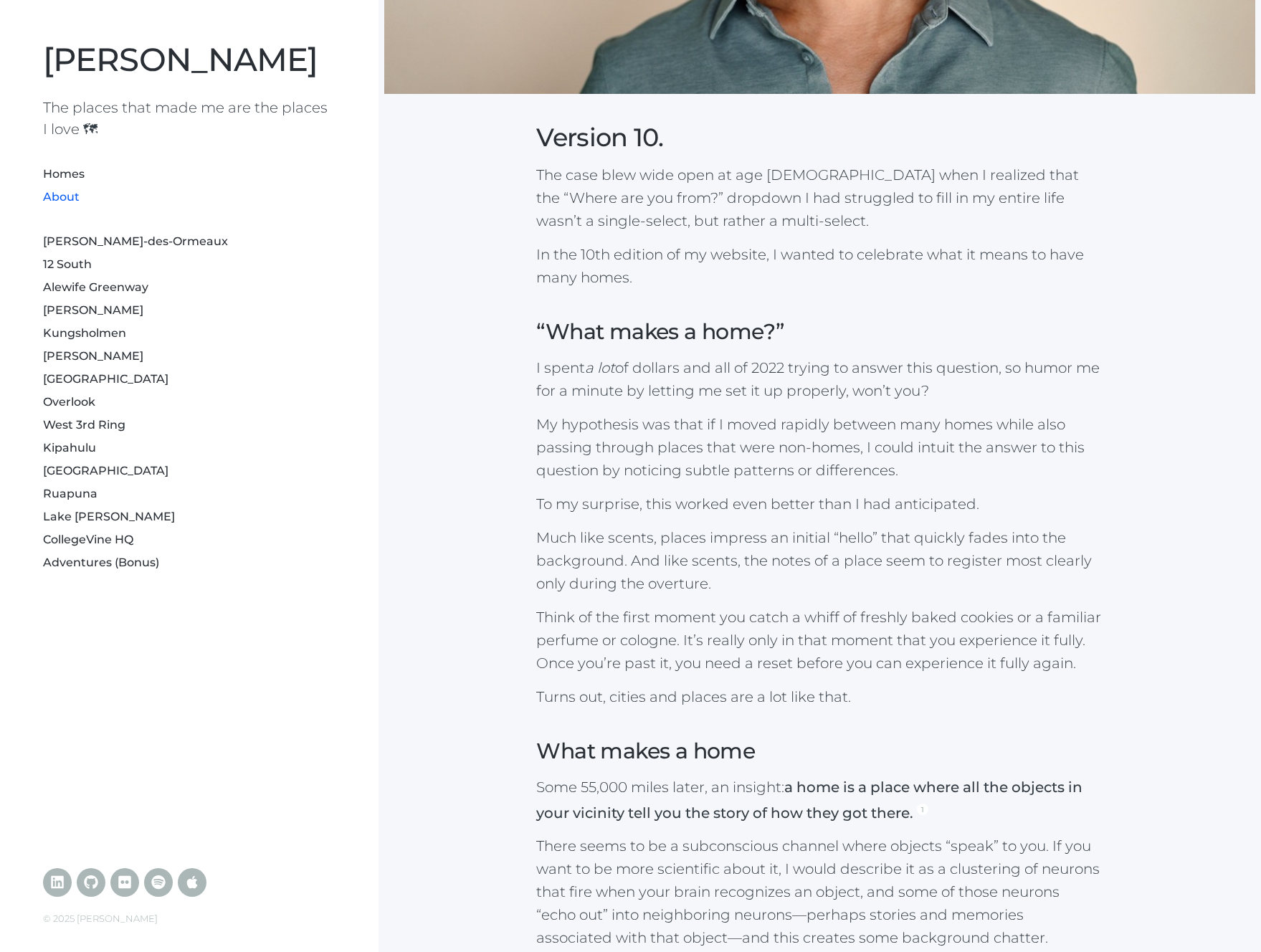
scroll to position [1009, 0]
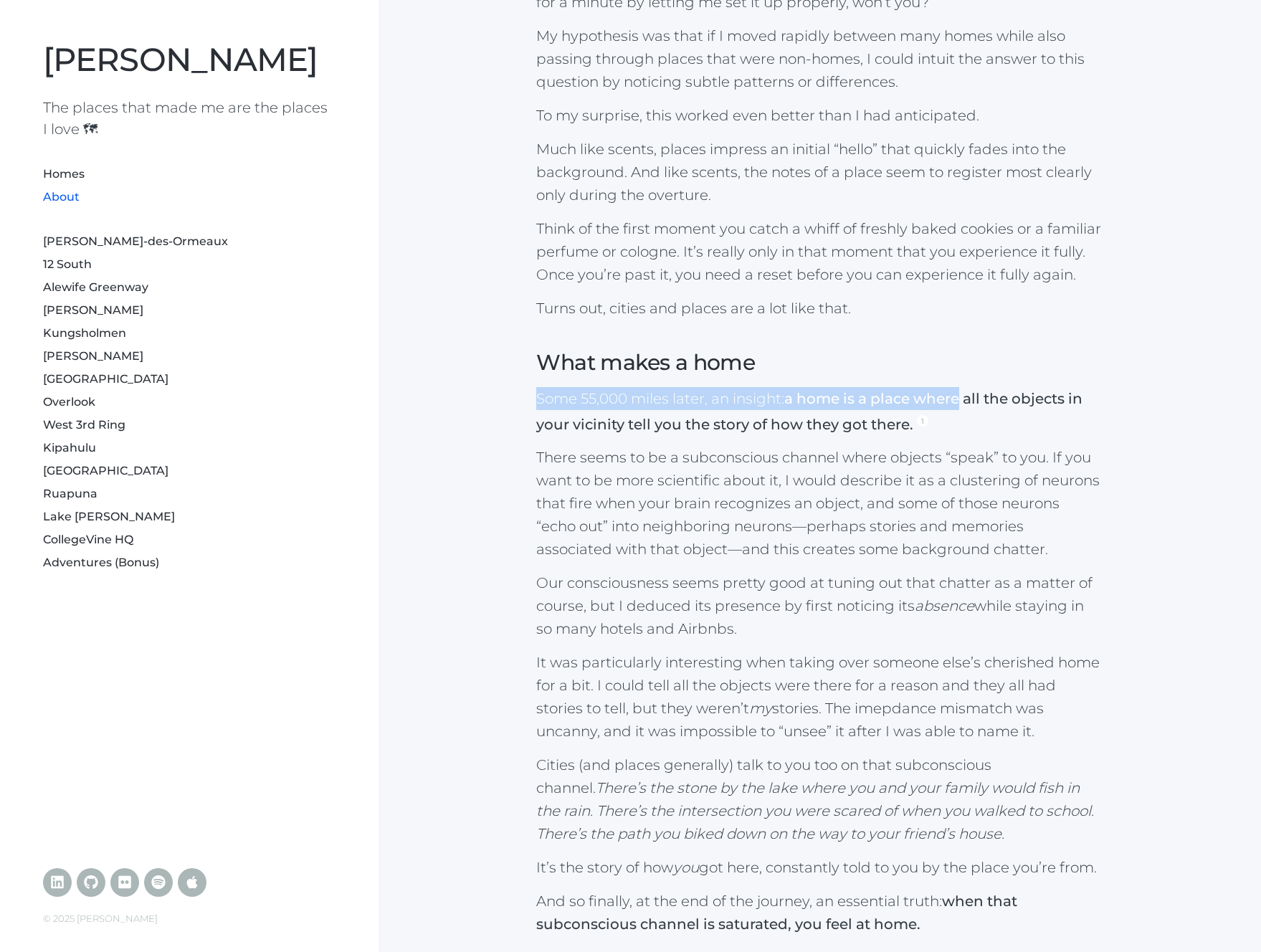
drag, startPoint x: 511, startPoint y: 403, endPoint x: 966, endPoint y: 401, distance: 455.0
click at [966, 401] on div "Version 10. The case blew wide open at age 33 when I realized that the “Where a…" at bounding box center [819, 221] width 871 height 2062
click at [966, 401] on strong "a home is a place where all the objects in your vicinity tell you the story of …" at bounding box center [809, 411] width 546 height 43
drag, startPoint x: 745, startPoint y: 392, endPoint x: 1024, endPoint y: 407, distance: 279.4
click at [996, 404] on div "Version 10. The case blew wide open at age 33 when I realized that the “Where a…" at bounding box center [819, 221] width 871 height 2062
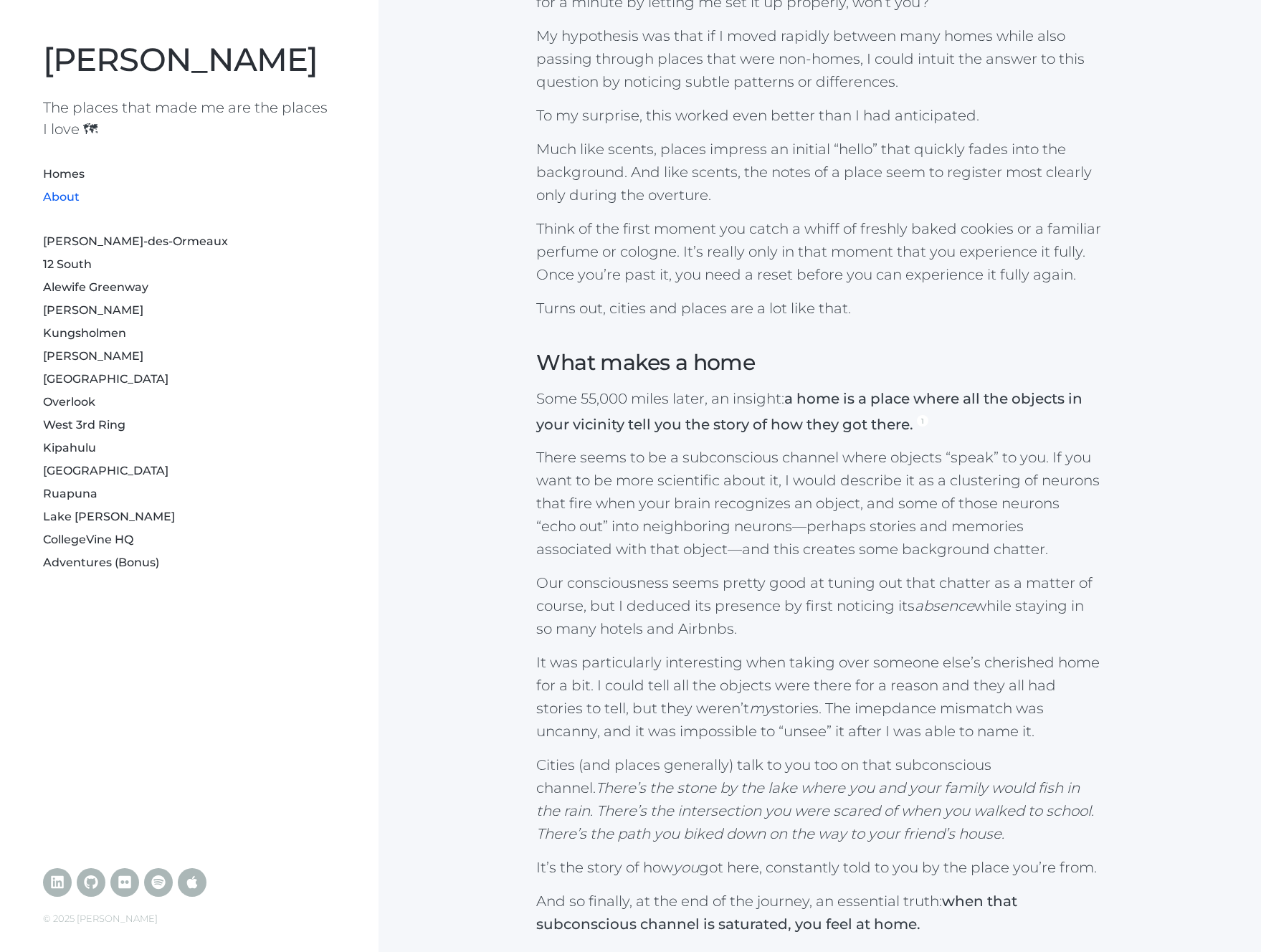
click at [1031, 359] on h3 "What makes a home" at bounding box center [819, 362] width 566 height 28
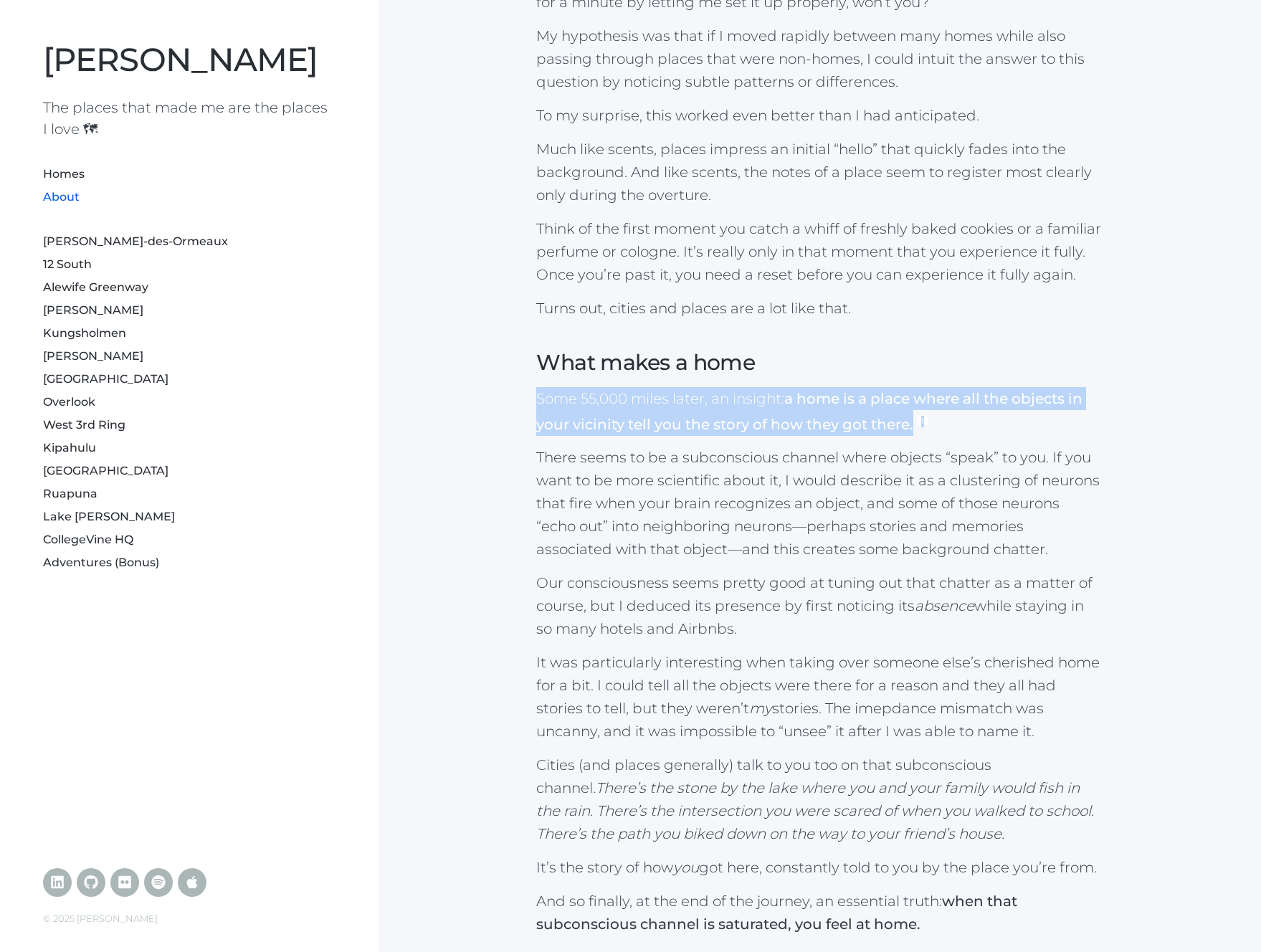
drag, startPoint x: 536, startPoint y: 392, endPoint x: 1142, endPoint y: 426, distance: 607.0
click at [1142, 426] on div "Version 10. The case blew wide open at age 33 when I realized that the “Where a…" at bounding box center [819, 221] width 871 height 2062
click at [970, 406] on strong "a home is a place where all the objects in your vicinity tell you the story of …" at bounding box center [809, 411] width 546 height 43
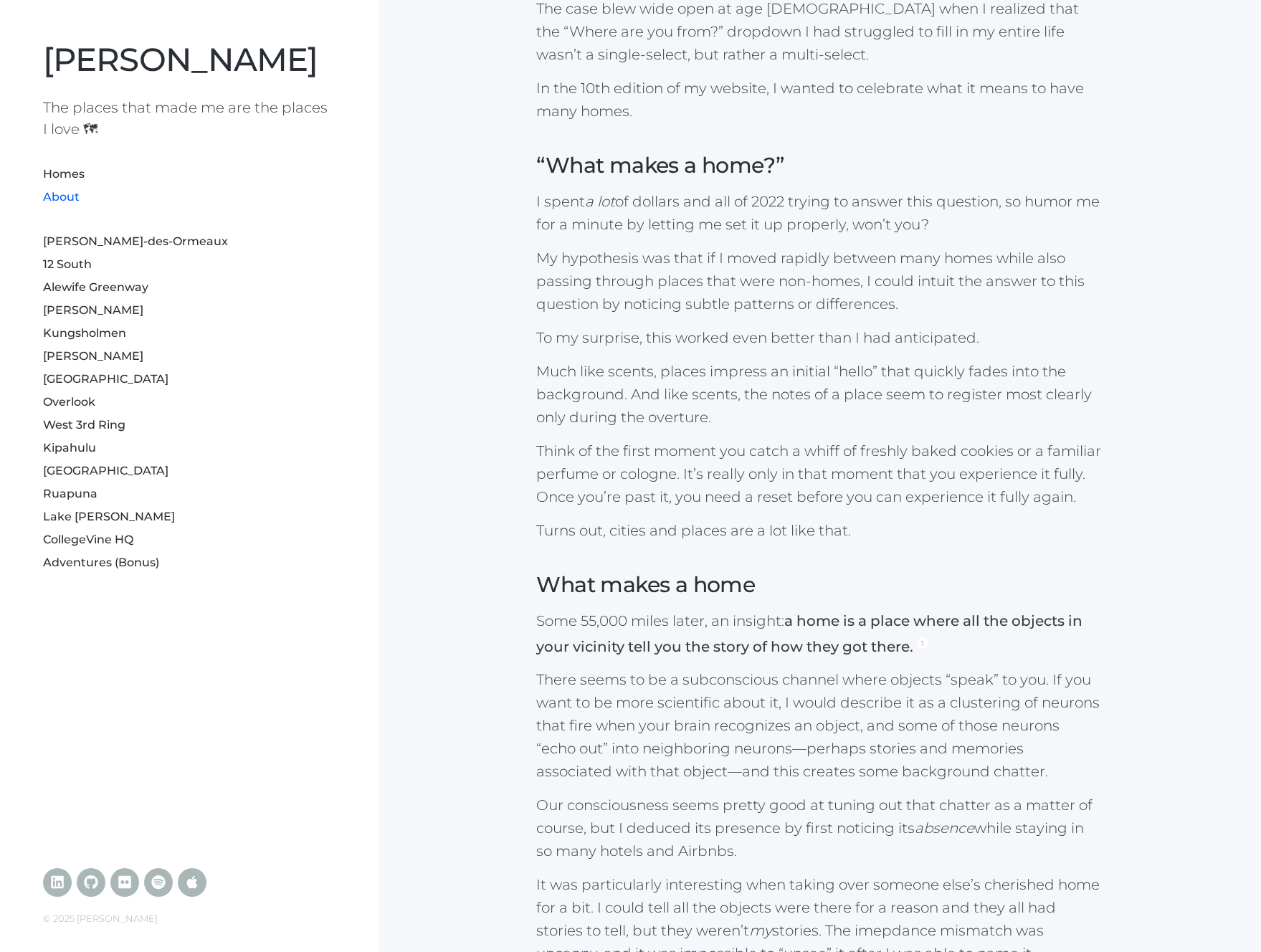
scroll to position [773, 0]
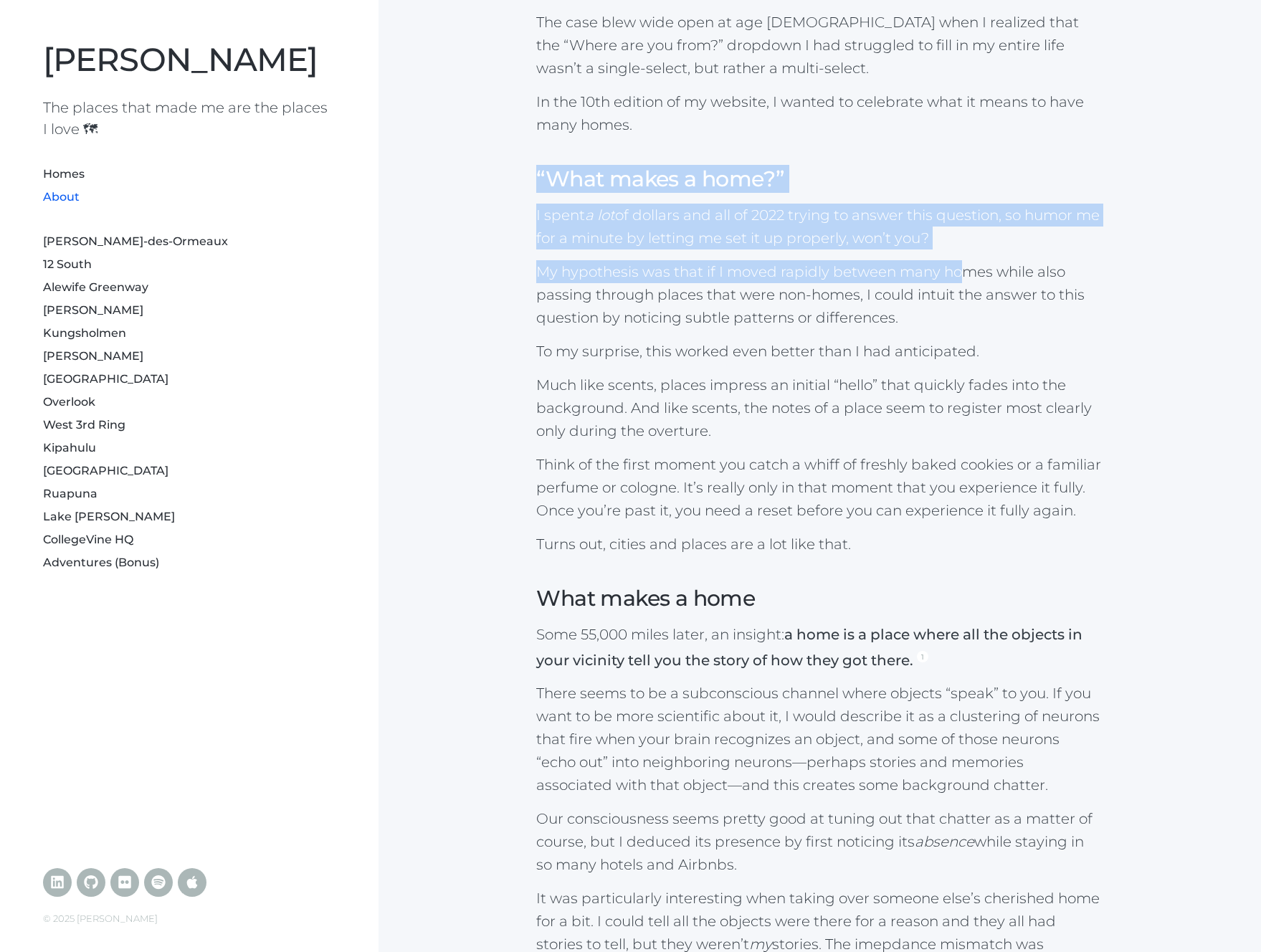
drag, startPoint x: 531, startPoint y: 192, endPoint x: 957, endPoint y: 281, distance: 435.2
click at [957, 281] on div "Version 10. The case blew wide open at age 33 when I realized that the “Where a…" at bounding box center [819, 457] width 871 height 2062
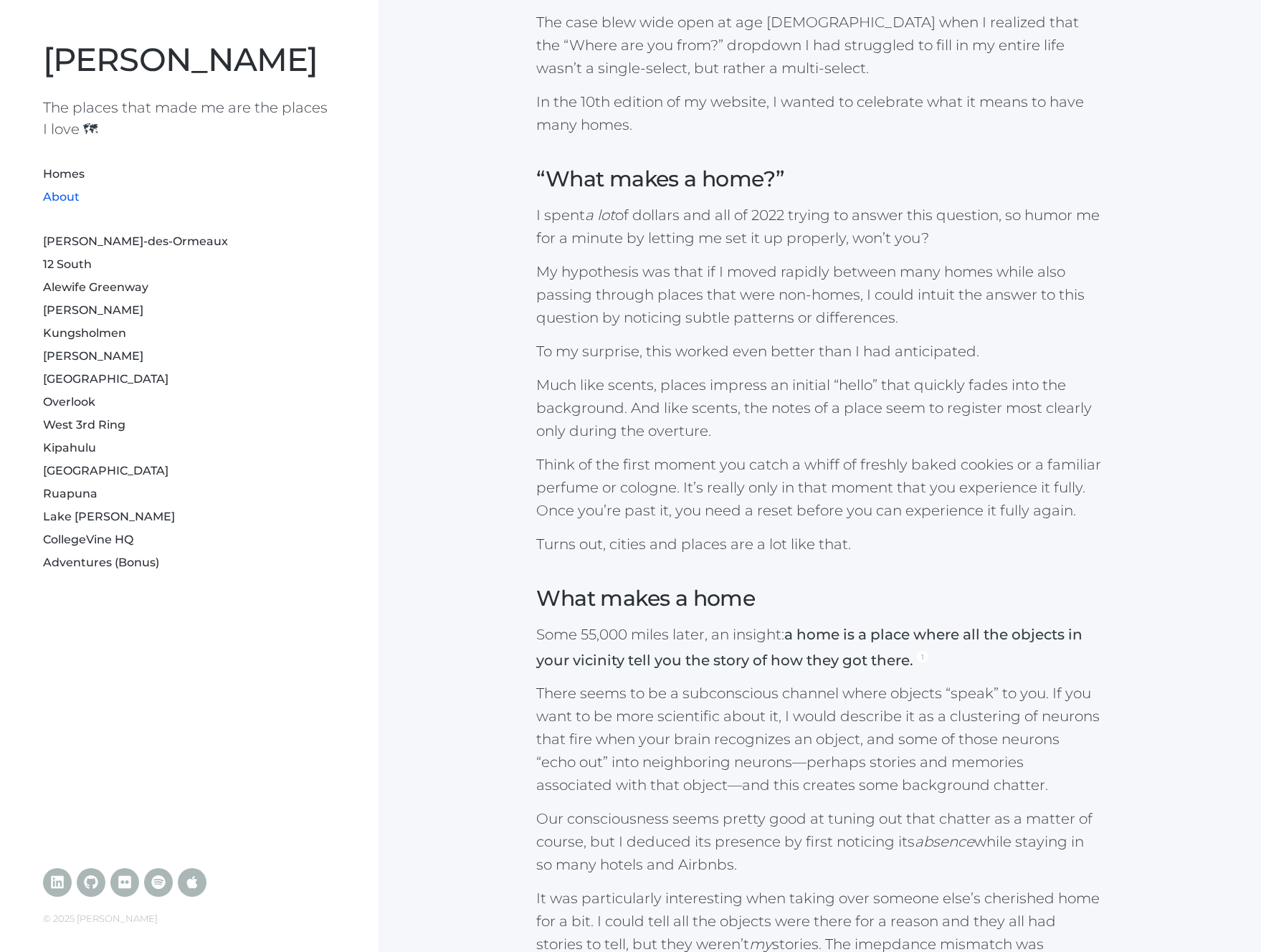
click at [1031, 261] on p "My hypothesis was that if I moved rapidly between many homes while also passing…" at bounding box center [819, 294] width 566 height 69
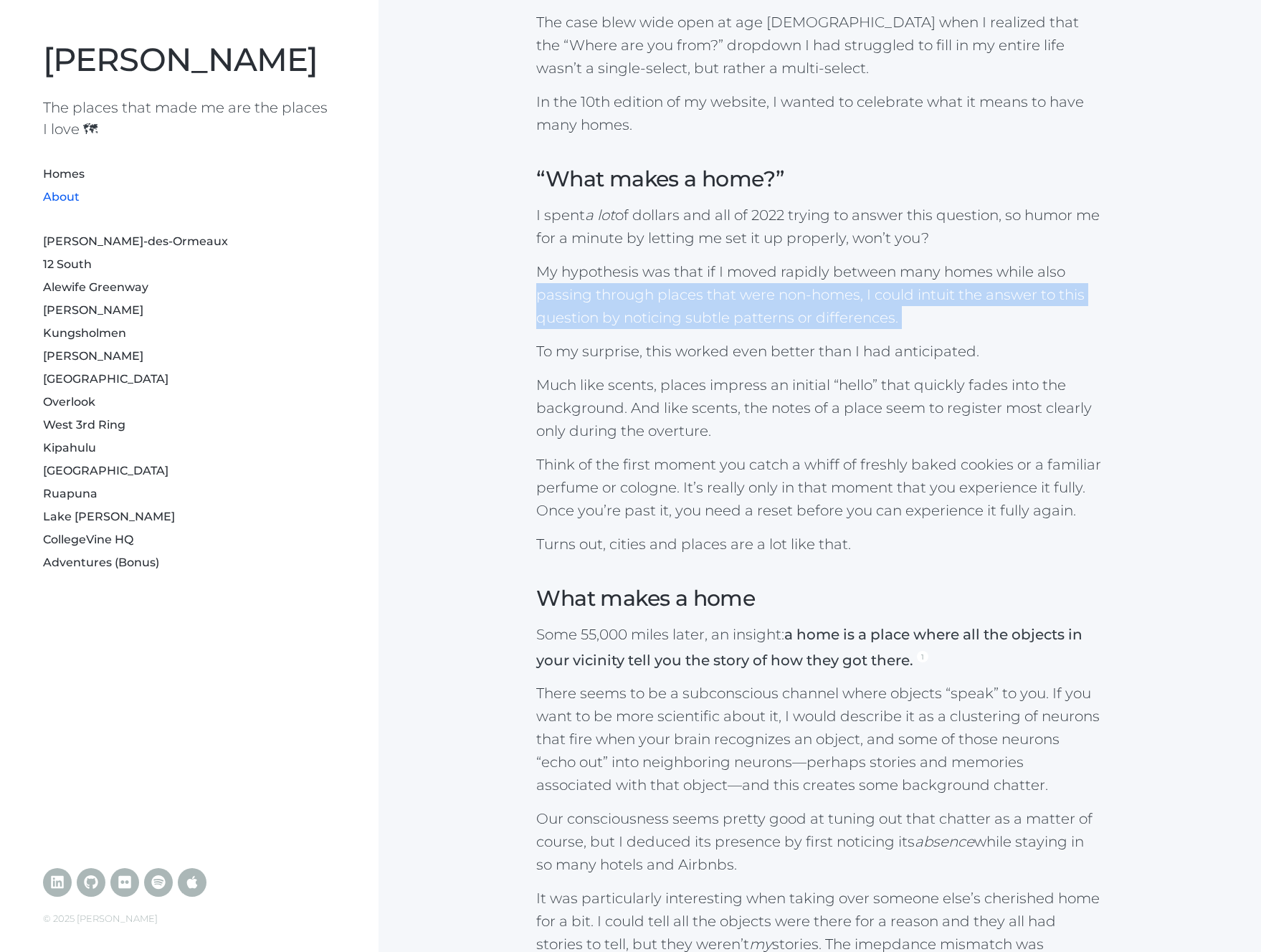
drag, startPoint x: 751, startPoint y: 316, endPoint x: 973, endPoint y: 336, distance: 222.9
click at [973, 336] on div "Version 10. The case blew wide open at age 33 when I realized that the “Where a…" at bounding box center [819, 457] width 871 height 2062
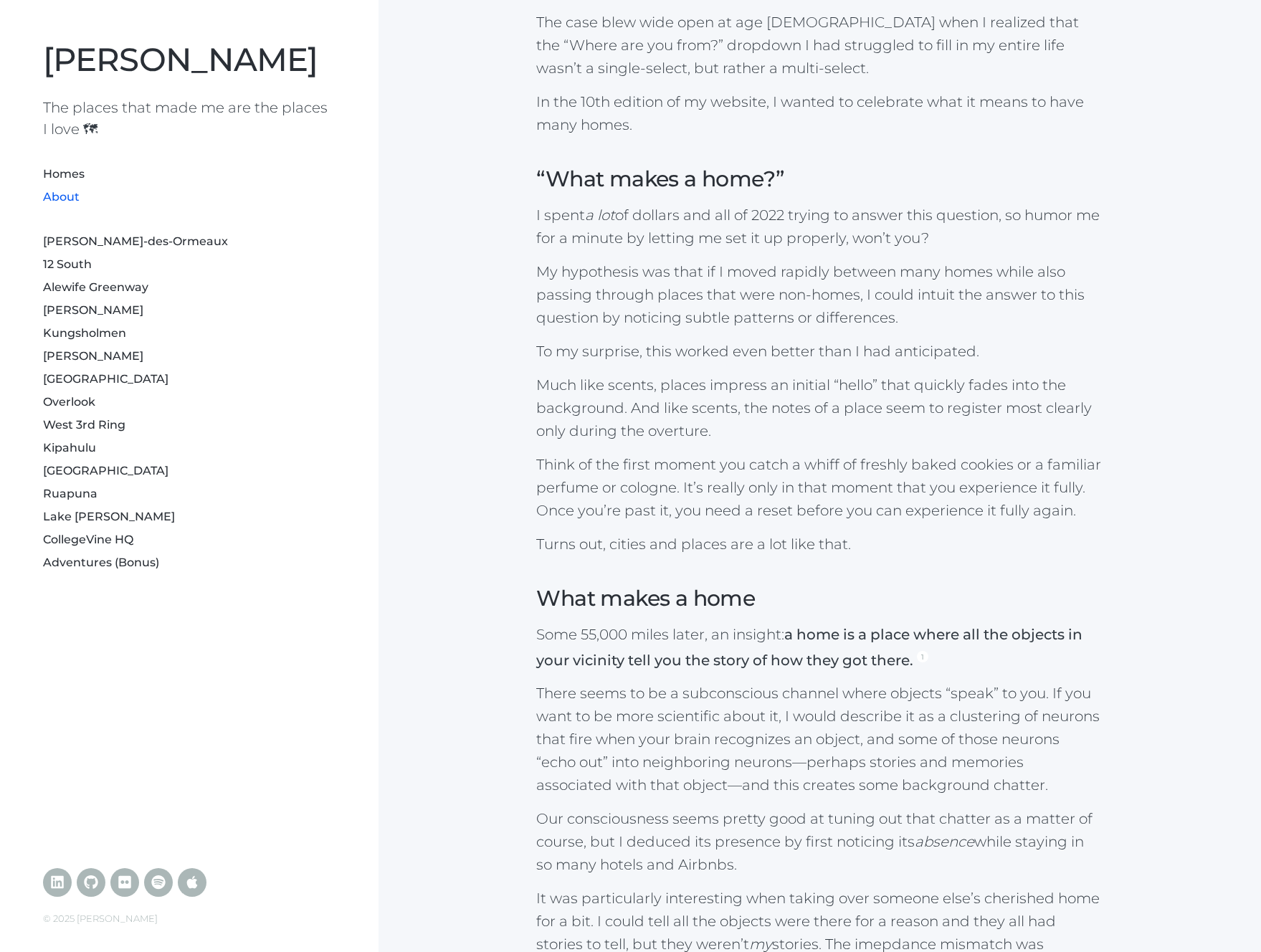
click at [973, 336] on div "Version 10. The case blew wide open at age 33 when I realized that the “Where a…" at bounding box center [819, 457] width 871 height 2062
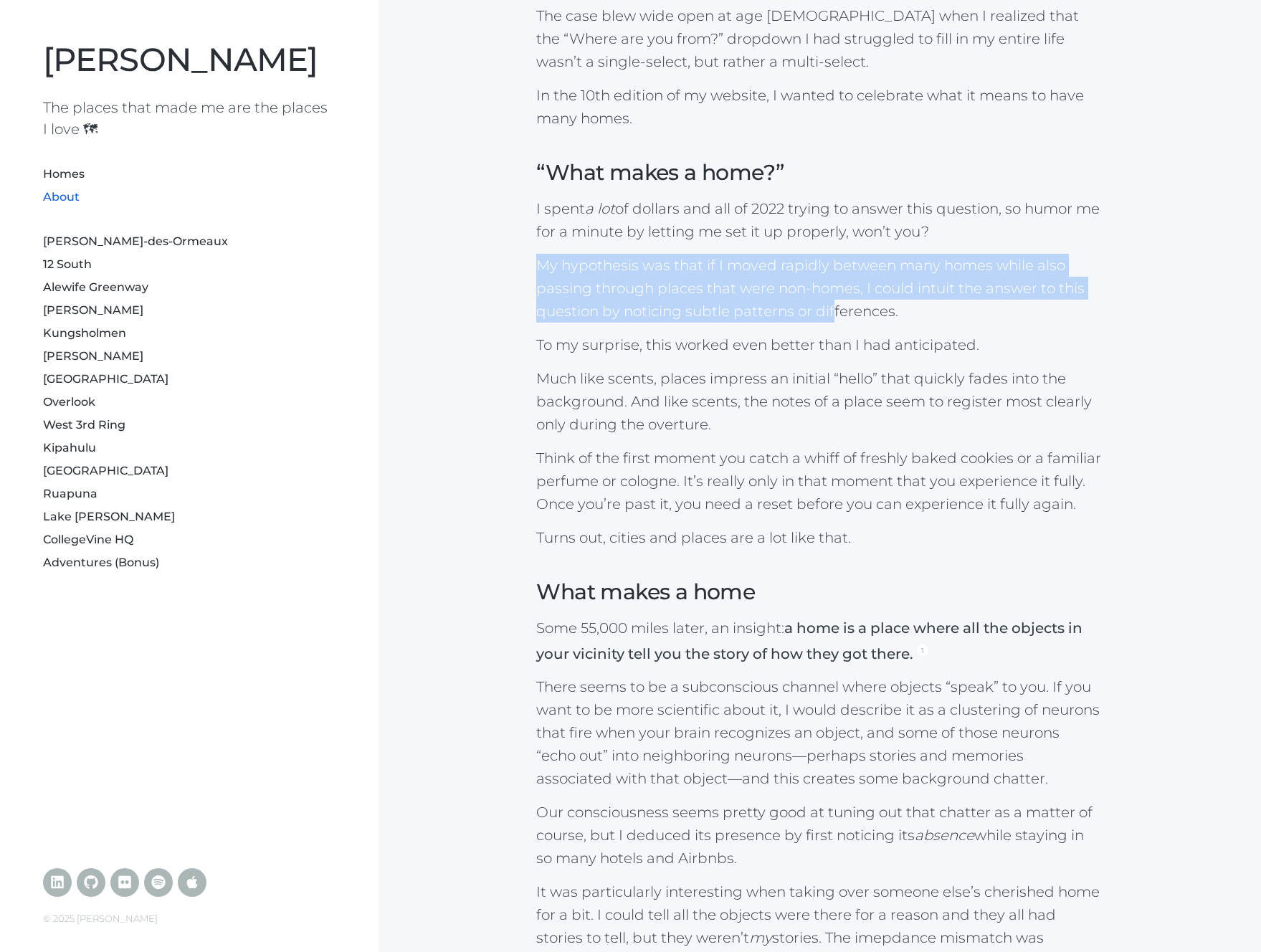
drag, startPoint x: 525, startPoint y: 256, endPoint x: 832, endPoint y: 307, distance: 311.2
click at [832, 307] on div "Version 10. The case blew wide open at age 33 when I realized that the “Where a…" at bounding box center [819, 450] width 871 height 2062
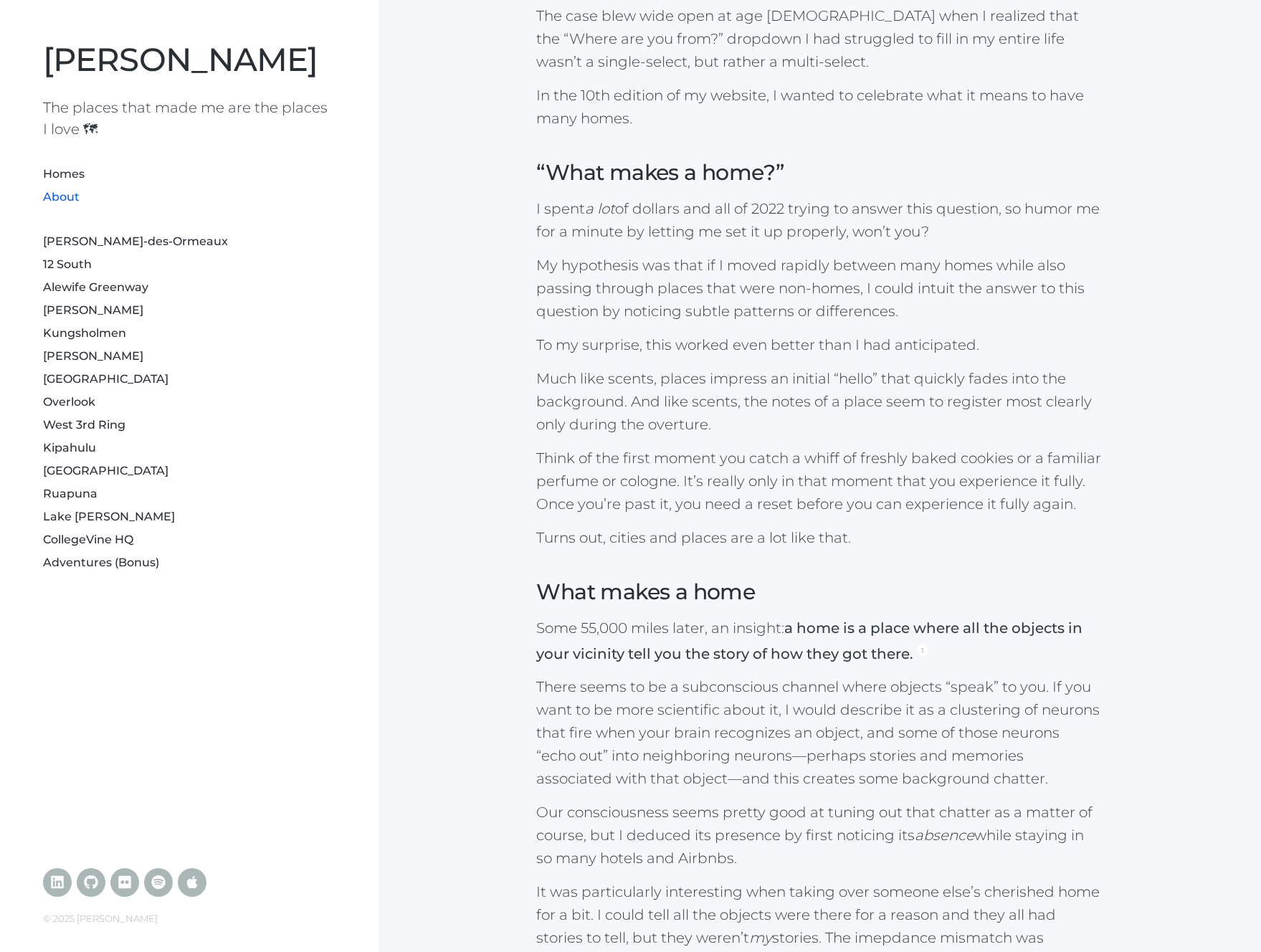
click at [943, 307] on p "My hypothesis was that if I moved rapidly between many homes while also passing…" at bounding box center [819, 287] width 566 height 69
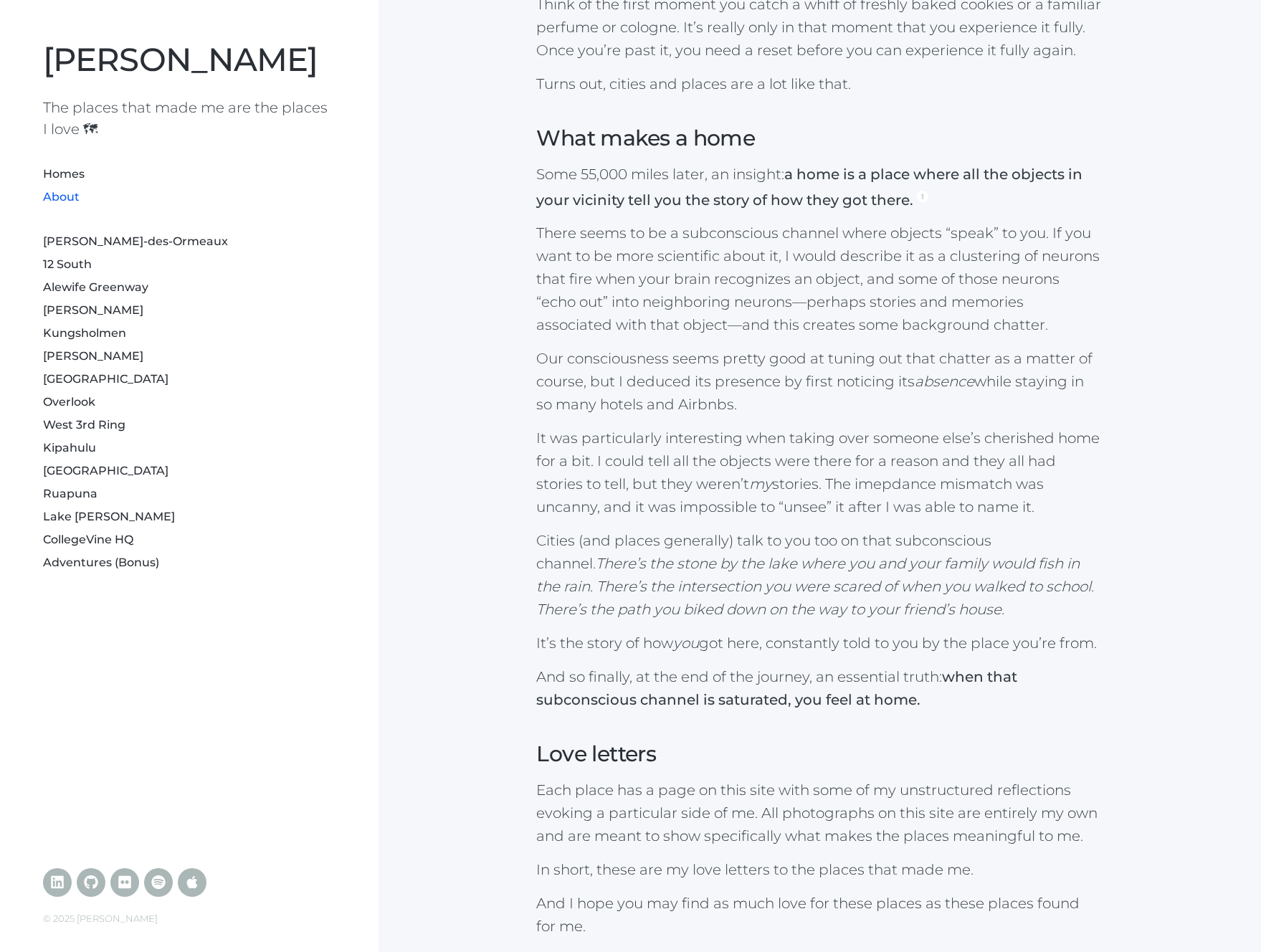
scroll to position [1375, 0]
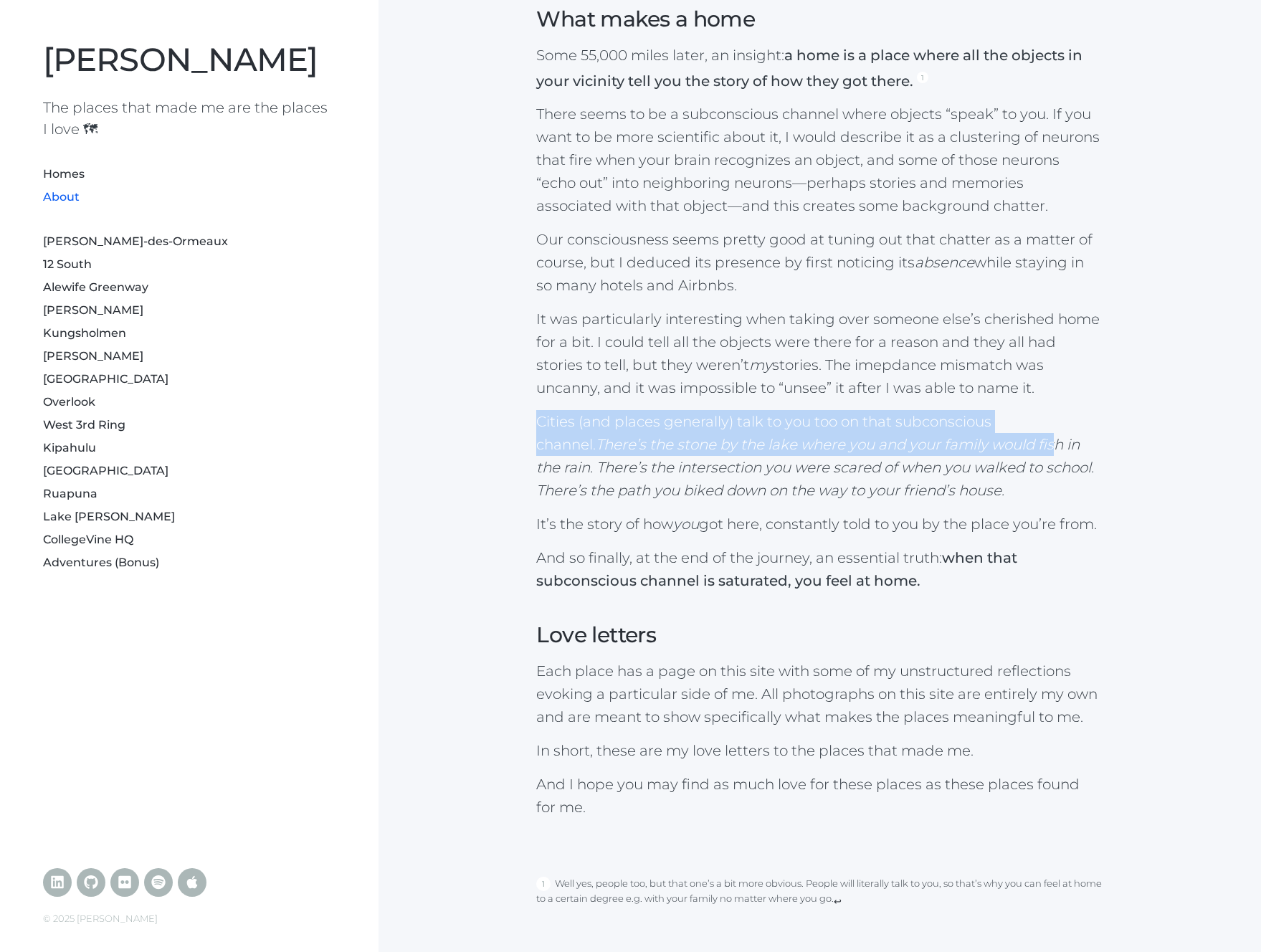
drag, startPoint x: 631, startPoint y: 404, endPoint x: 997, endPoint y: 431, distance: 367.0
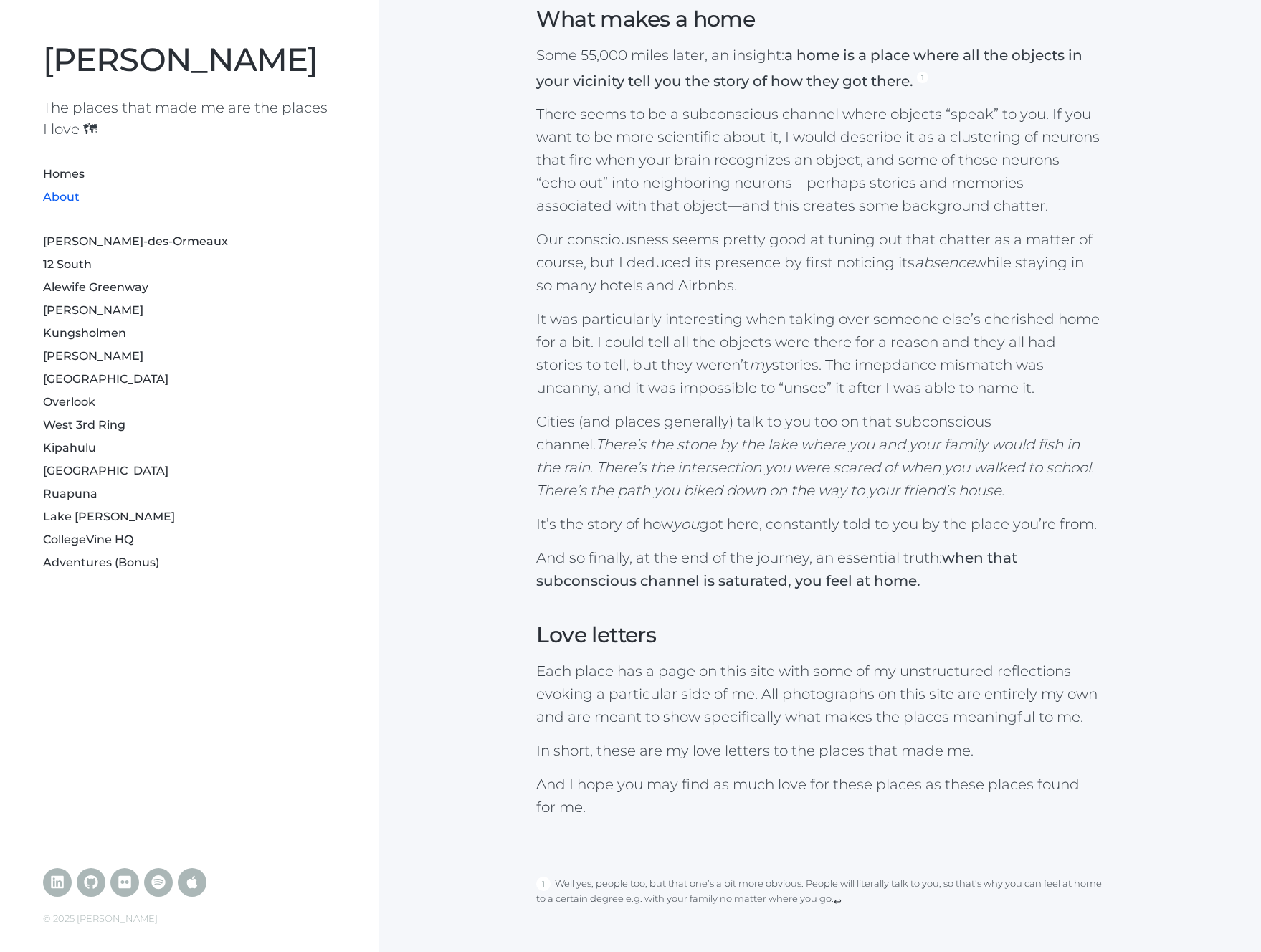
click at [997, 432] on p "Cities (and places generally) talk to you too on that subconscious channel. The…" at bounding box center [819, 456] width 566 height 92
click at [76, 510] on link "Lake [PERSON_NAME]" at bounding box center [109, 516] width 132 height 14
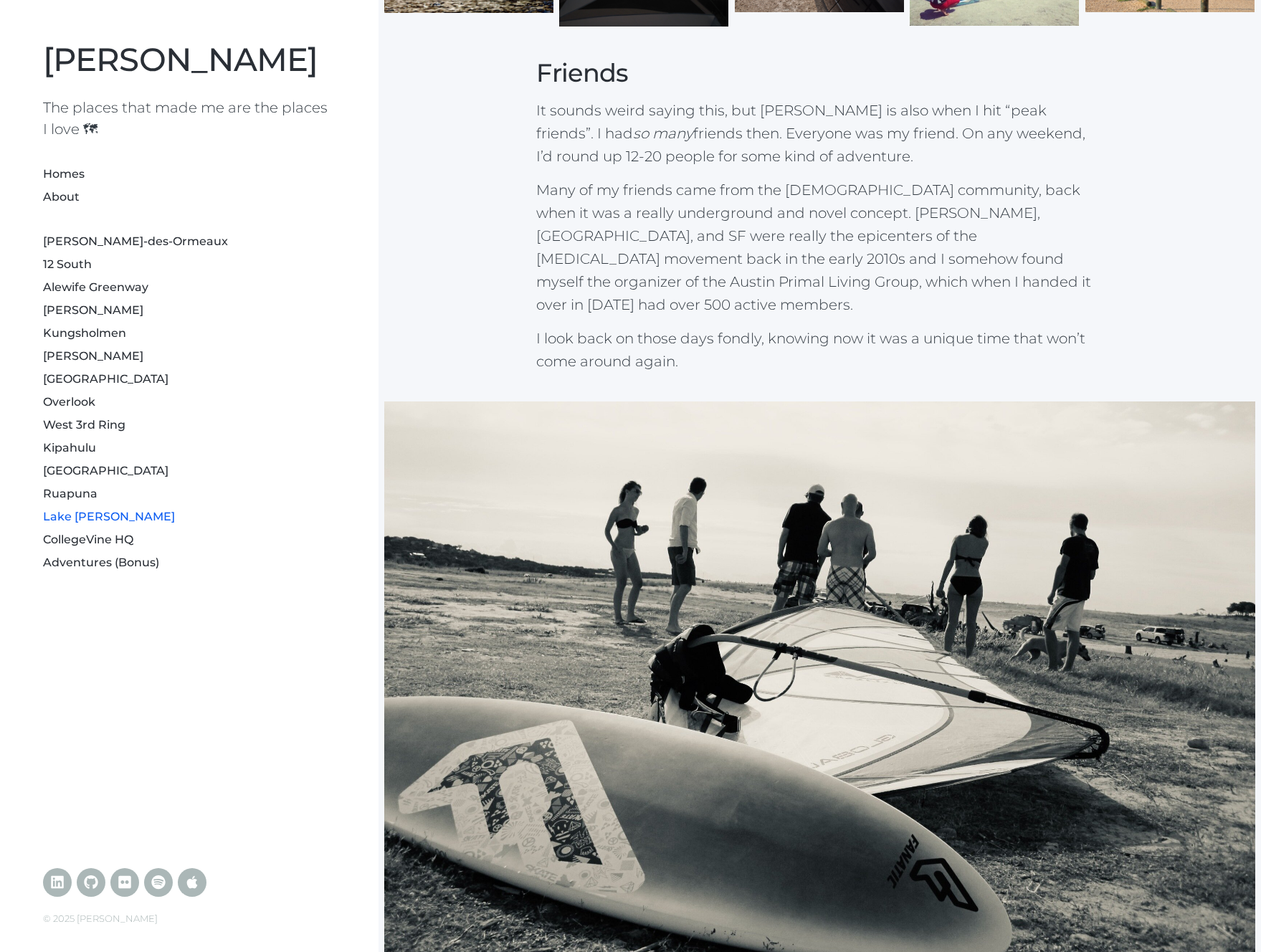
scroll to position [2164, 0]
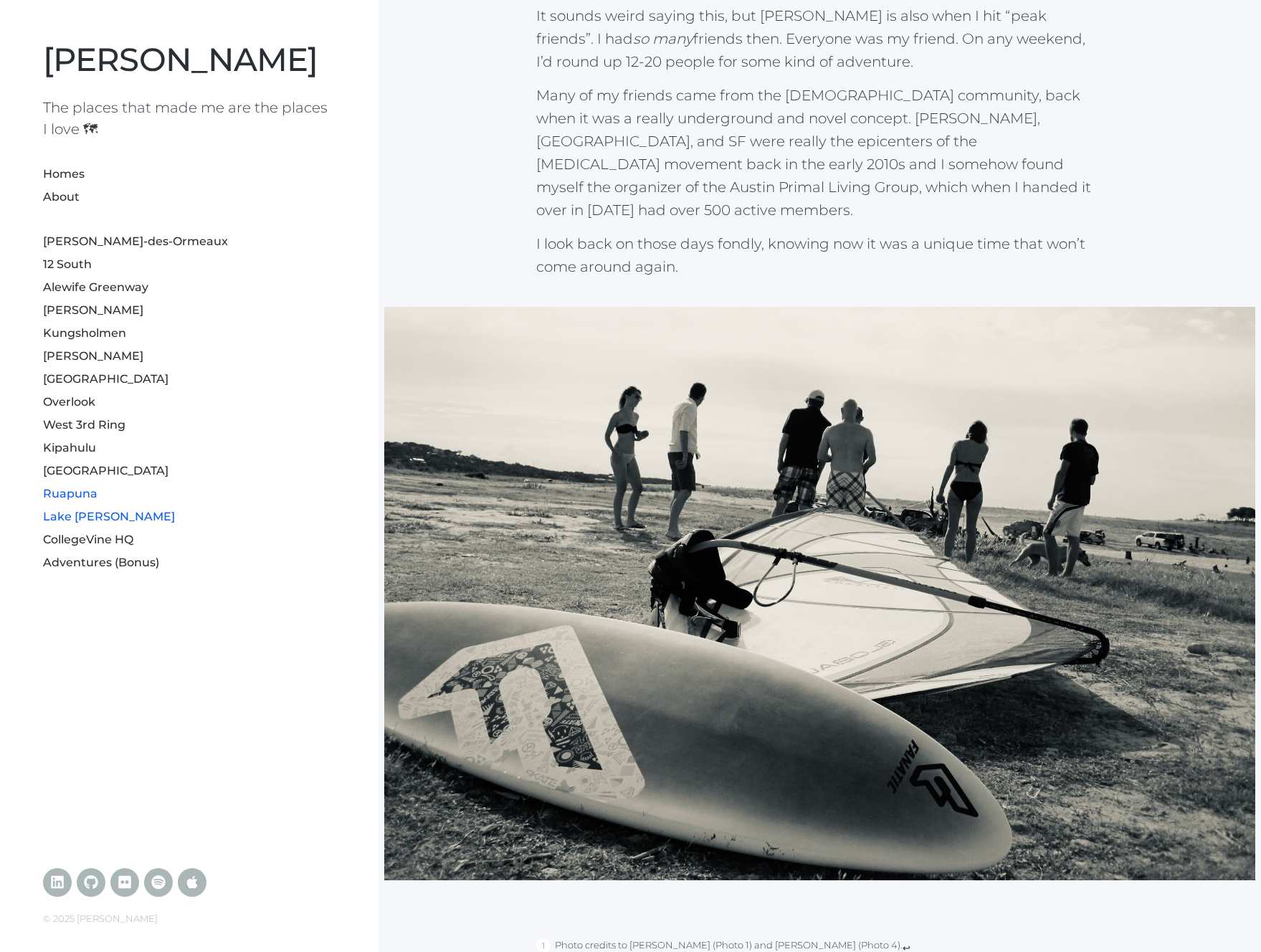
click at [70, 496] on link "Ruapuna" at bounding box center [70, 493] width 54 height 14
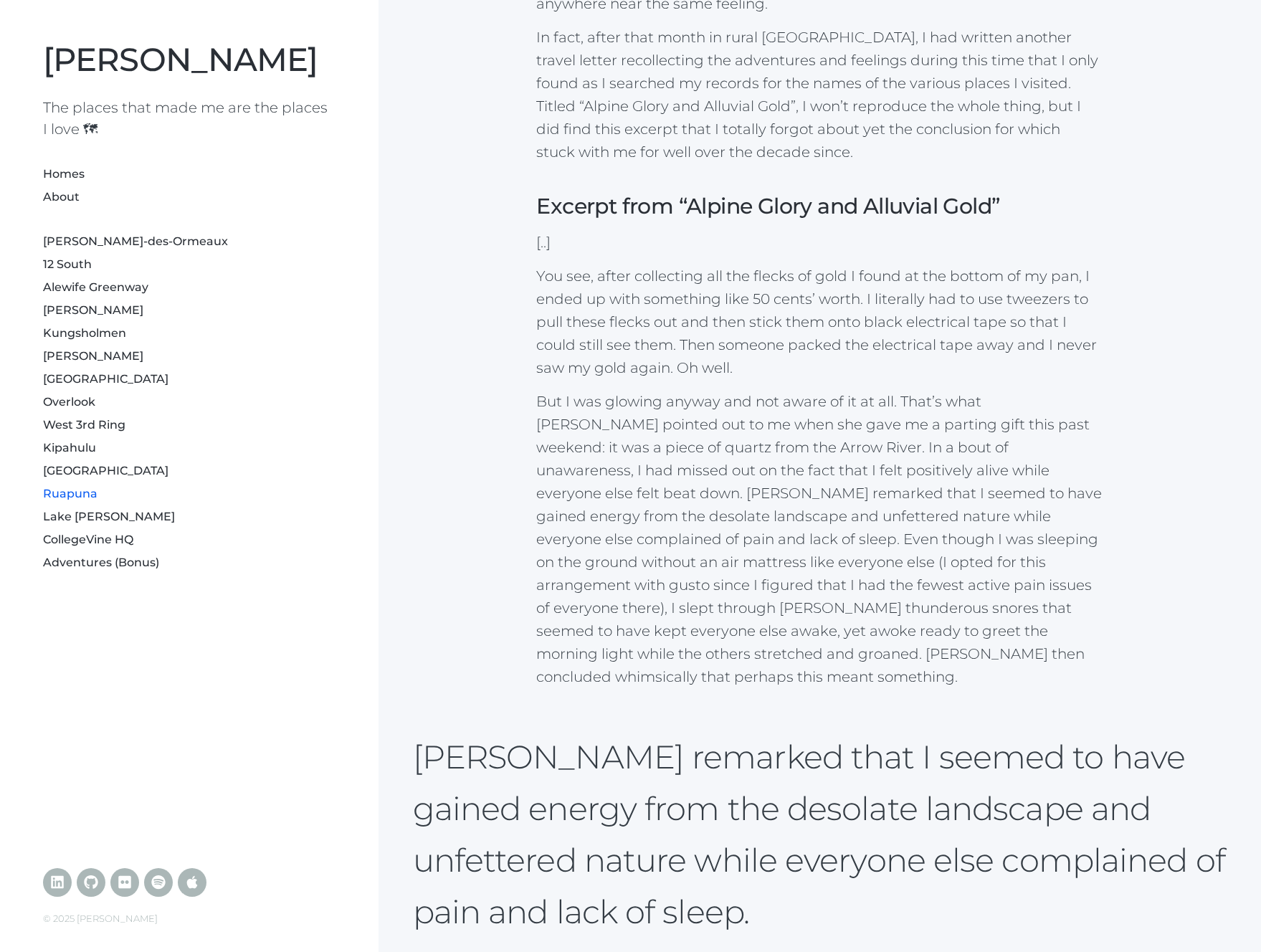
scroll to position [376, 0]
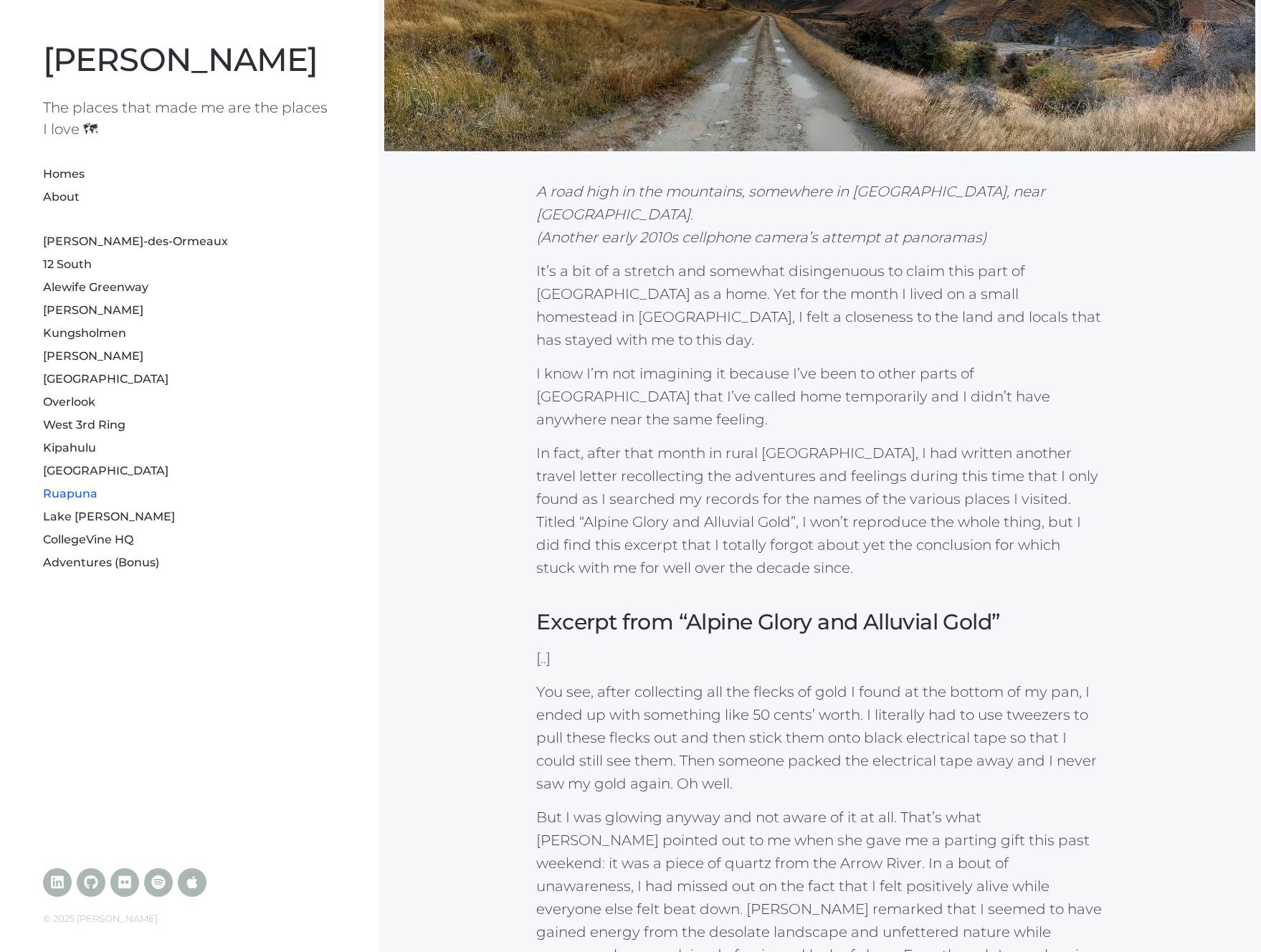
click at [471, 460] on div "A road high in the mountains, somewhere in [GEOGRAPHIC_DATA], near [GEOGRAPHIC_…" at bounding box center [819, 672] width 871 height 1790
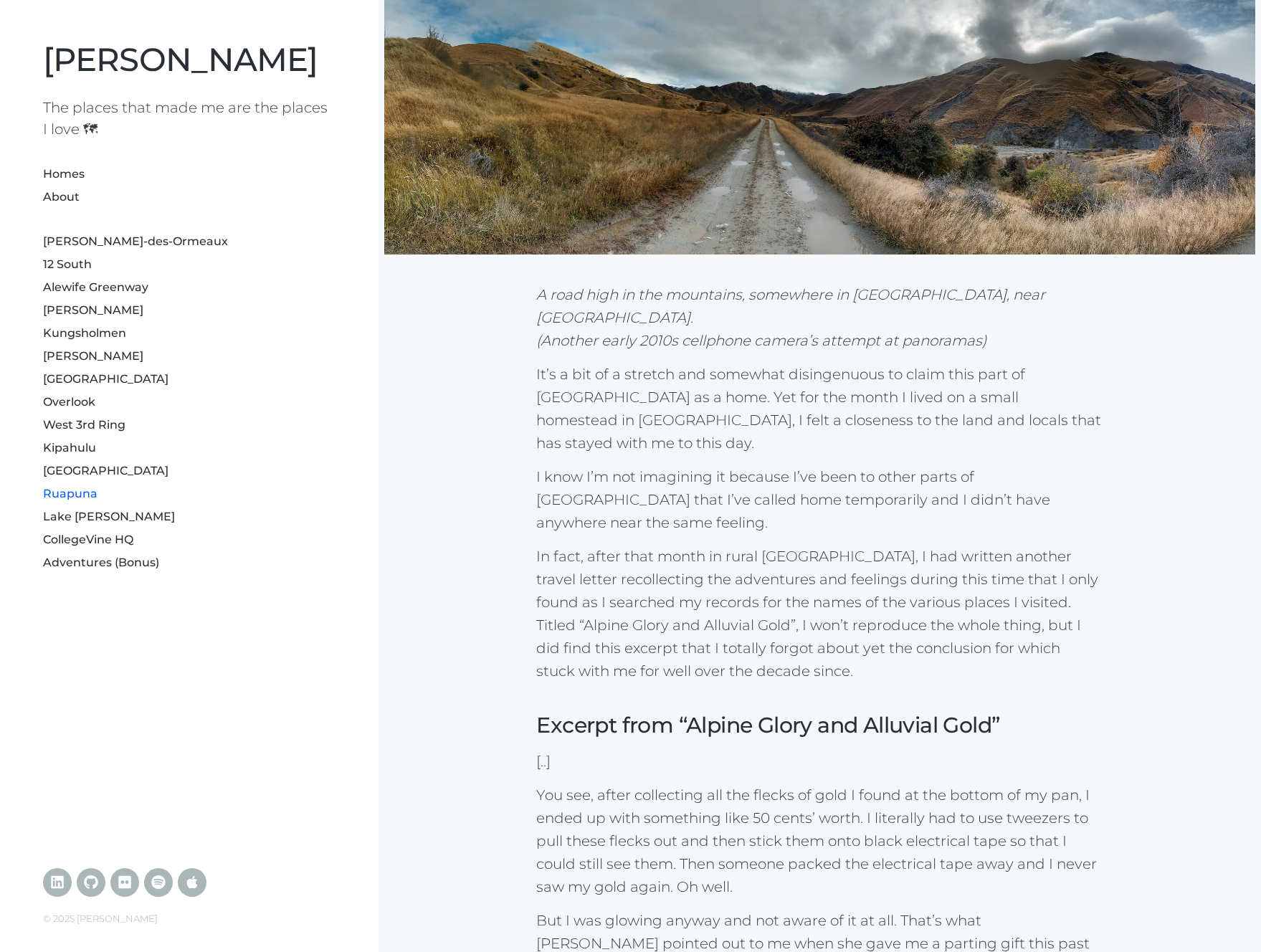
scroll to position [275, 0]
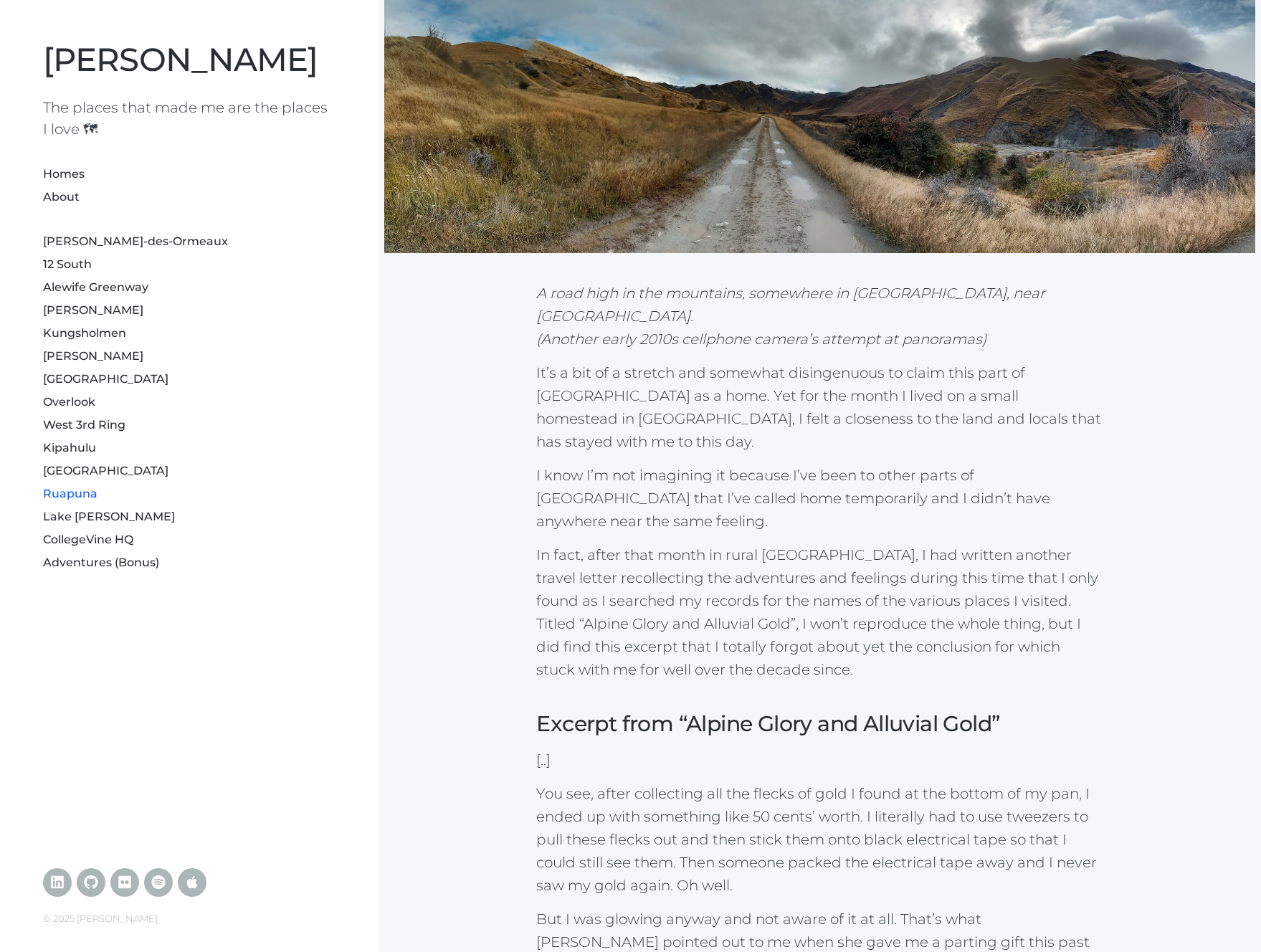
drag, startPoint x: 526, startPoint y: 349, endPoint x: 412, endPoint y: 247, distance: 153.0
click at [526, 349] on div "A road high in the mountains, somewhere in [GEOGRAPHIC_DATA], near [GEOGRAPHIC_…" at bounding box center [819, 774] width 871 height 1790
click at [159, 63] on link "[PERSON_NAME]" at bounding box center [181, 58] width 275 height 39
